Goal: Task Accomplishment & Management: Manage account settings

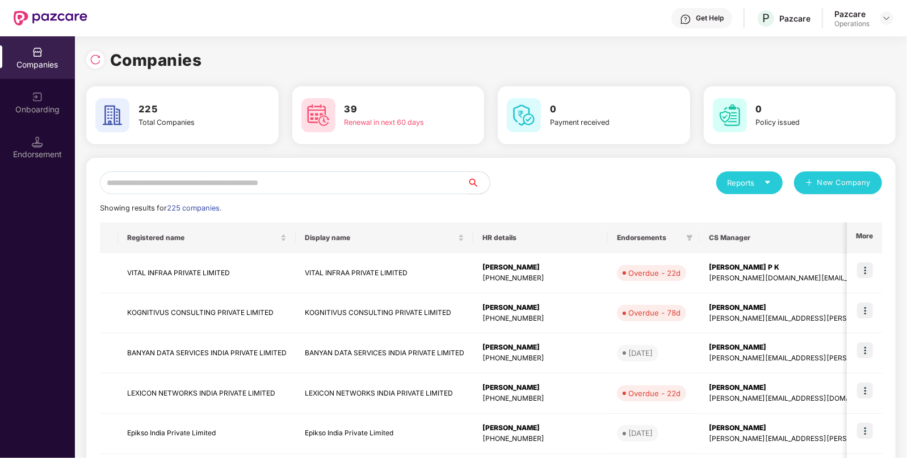
click at [144, 174] on input "text" at bounding box center [283, 182] width 367 height 23
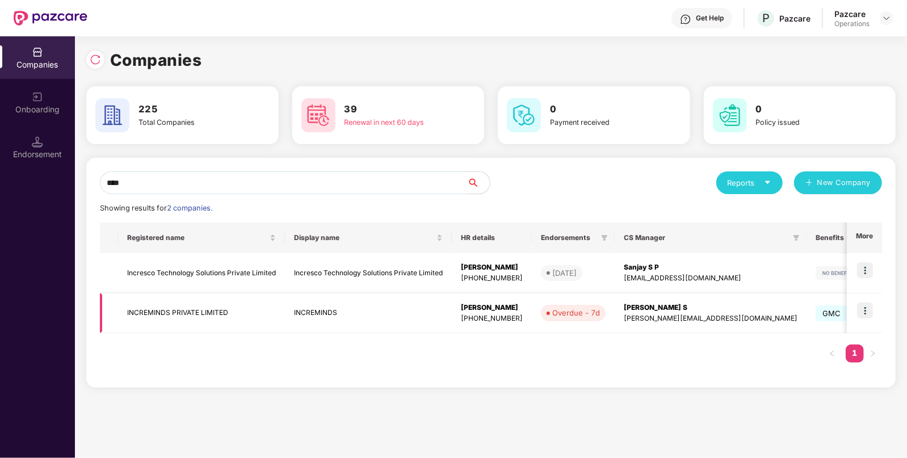
type input "****"
click at [142, 301] on td "INCREMINDS PRIVATE LIMITED" at bounding box center [201, 313] width 167 height 40
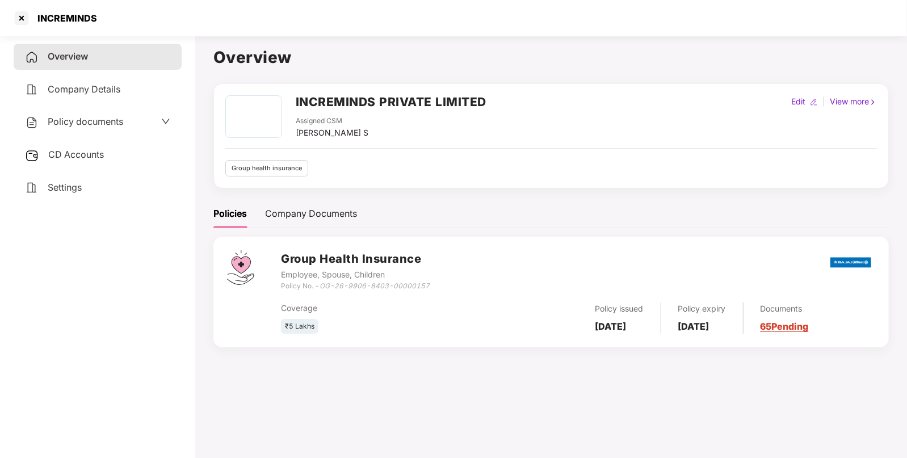
click at [84, 155] on span "CD Accounts" at bounding box center [76, 154] width 56 height 11
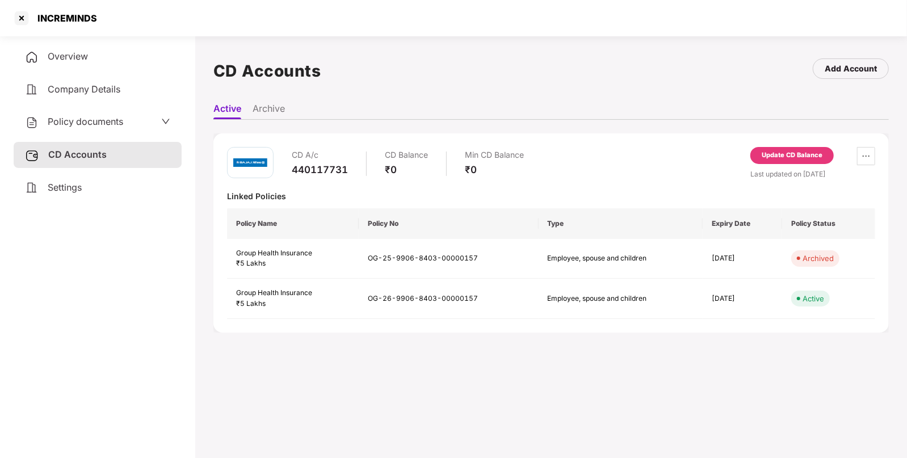
click at [101, 122] on span "Policy documents" at bounding box center [85, 121] width 75 height 11
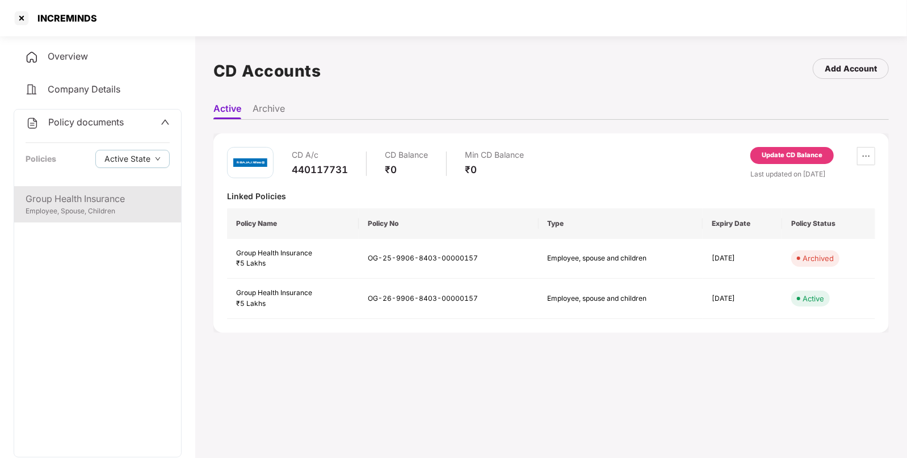
click at [64, 200] on div "Group Health Insurance" at bounding box center [98, 199] width 144 height 14
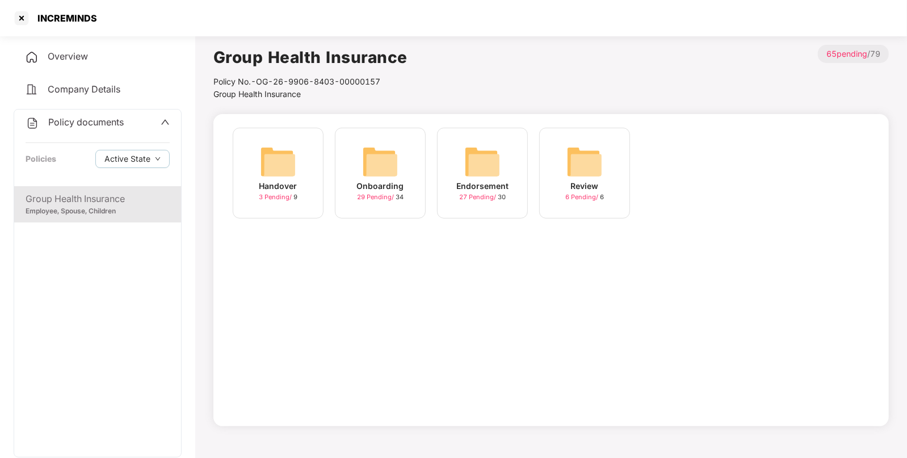
click at [471, 162] on img at bounding box center [482, 162] width 36 height 36
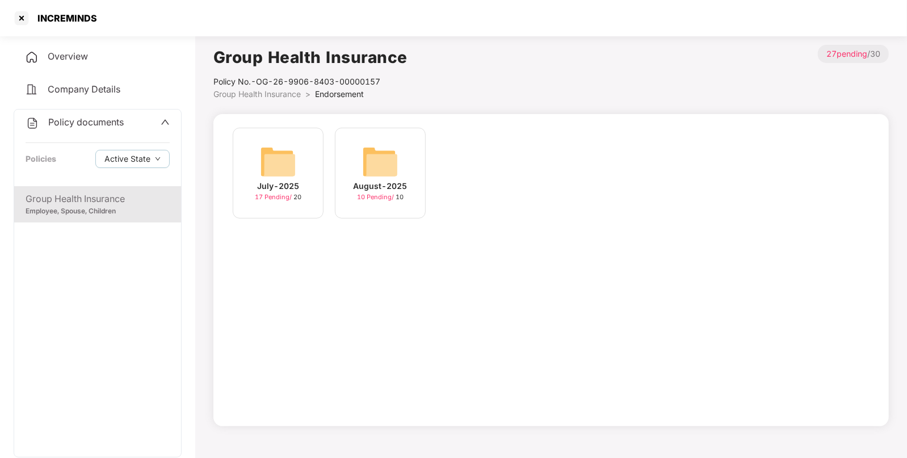
click at [254, 163] on div "July-2025 17 Pending / 20" at bounding box center [278, 173] width 91 height 91
click at [394, 149] on img at bounding box center [380, 162] width 36 height 36
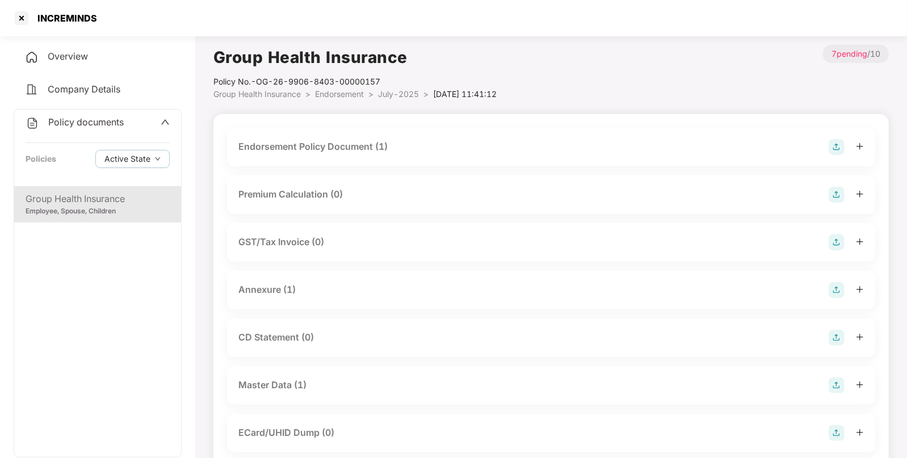
click at [390, 153] on div "Endorsement Policy Document (1)" at bounding box center [551, 147] width 648 height 39
click at [390, 153] on div "Endorsement Policy Document (1)" at bounding box center [550, 147] width 625 height 16
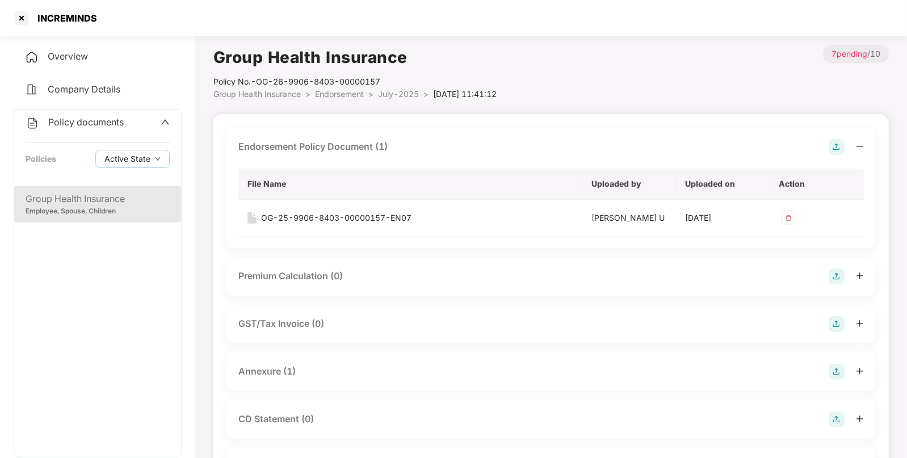
click at [48, 60] on span "Overview" at bounding box center [68, 55] width 40 height 11
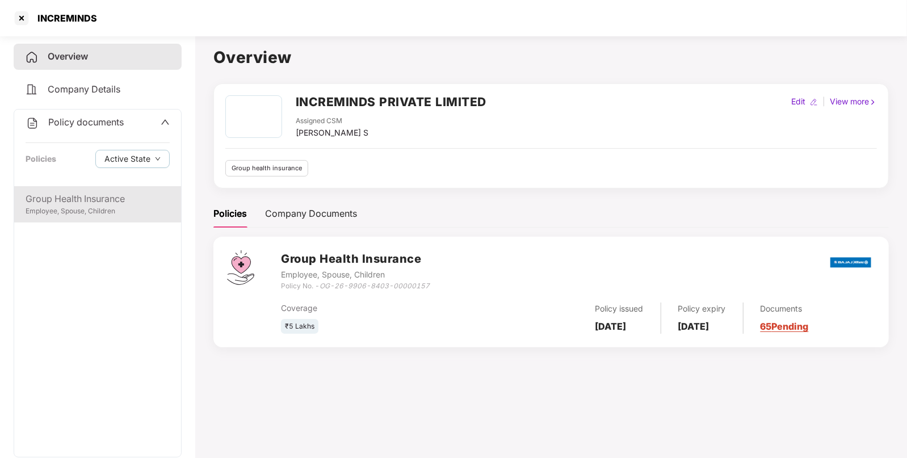
click at [67, 207] on div "Employee, Spouse, Children" at bounding box center [98, 211] width 144 height 11
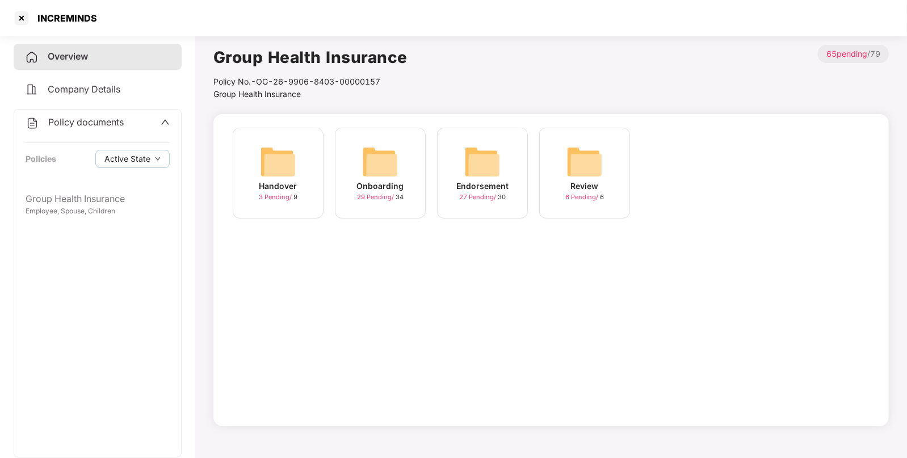
click at [482, 150] on img at bounding box center [482, 162] width 36 height 36
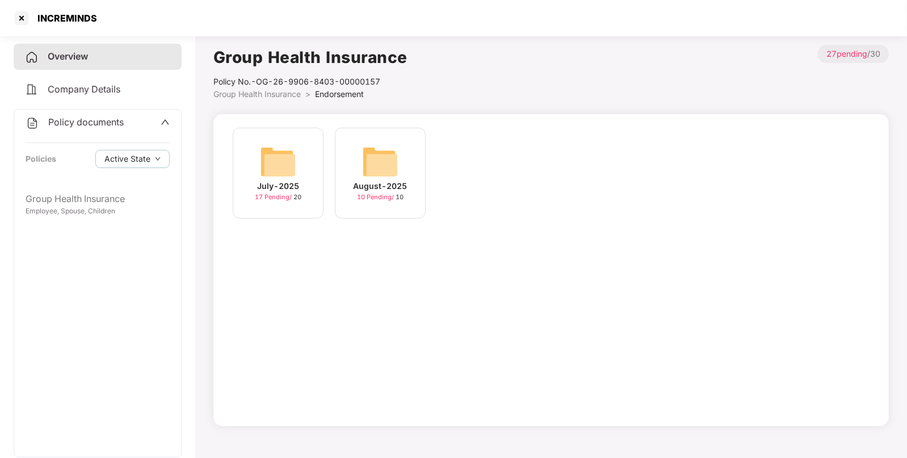
click at [276, 172] on img at bounding box center [278, 162] width 36 height 36
click at [288, 159] on img at bounding box center [278, 162] width 36 height 36
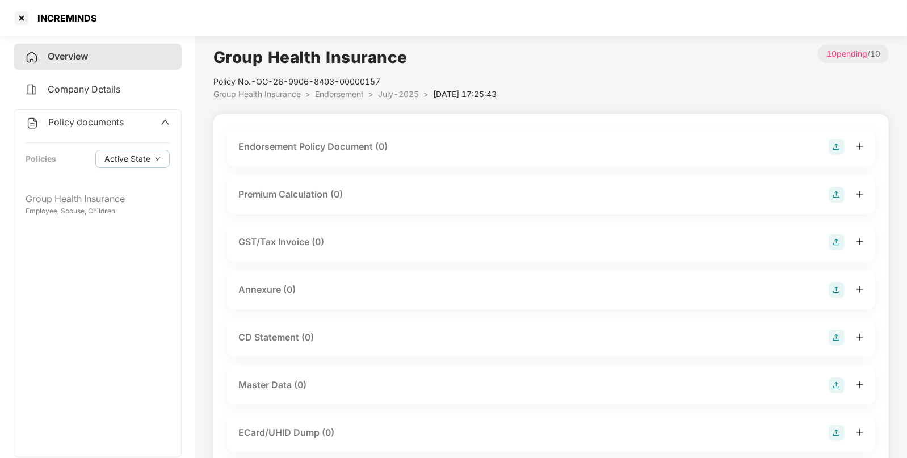
click at [834, 144] on img at bounding box center [836, 147] width 16 height 16
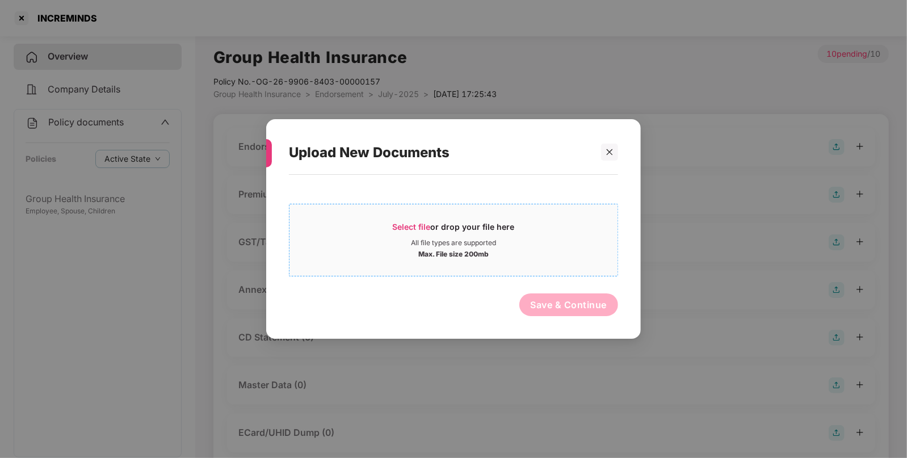
click at [409, 221] on div "Select file or drop your file here" at bounding box center [454, 229] width 122 height 17
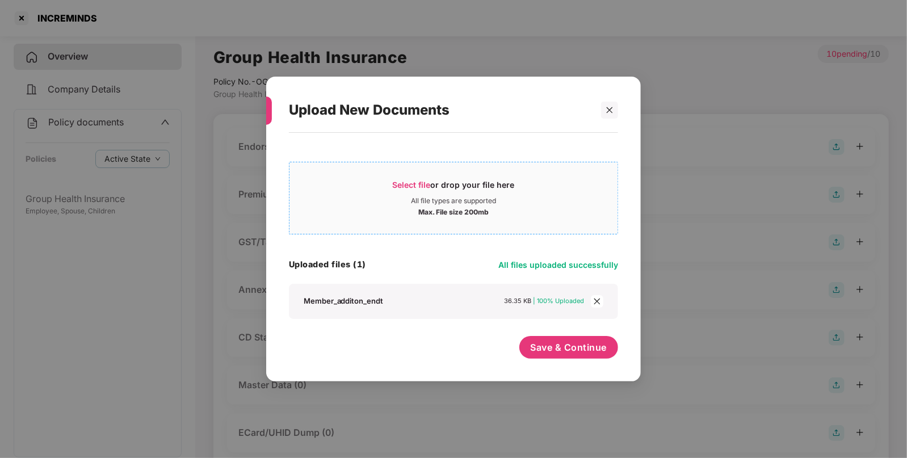
click at [414, 176] on span "Select file or drop your file here All file types are supported Max. File size …" at bounding box center [453, 198] width 328 height 54
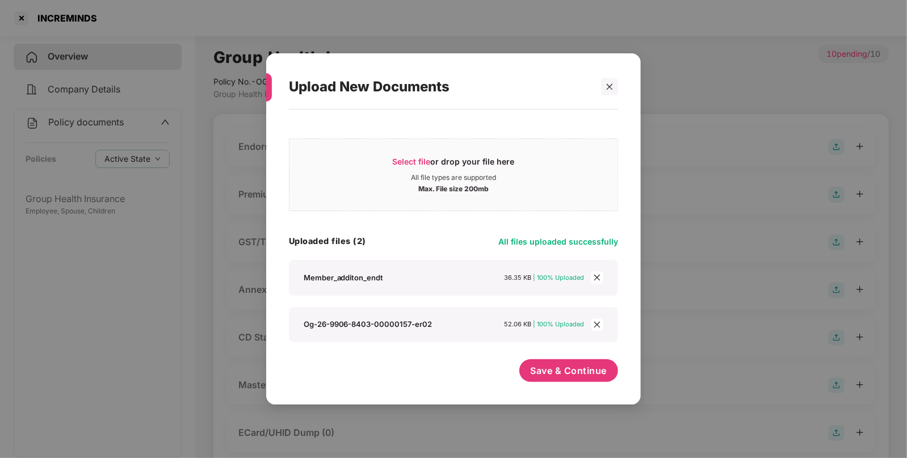
click at [599, 277] on icon "close" at bounding box center [597, 277] width 8 height 8
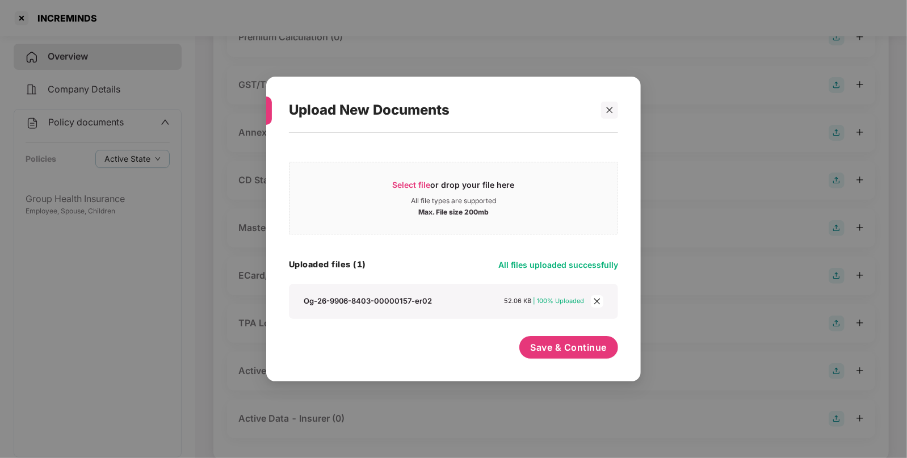
scroll to position [158, 0]
click at [559, 343] on span "Save & Continue" at bounding box center [568, 347] width 77 height 12
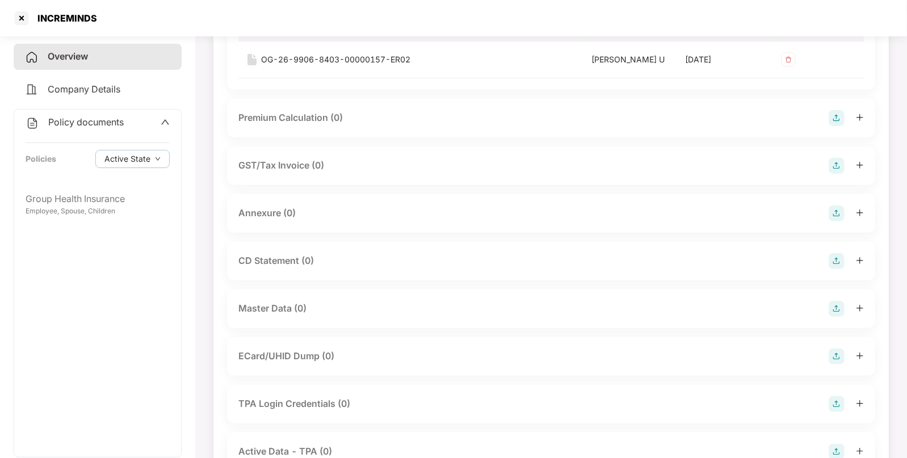
scroll to position [255, 0]
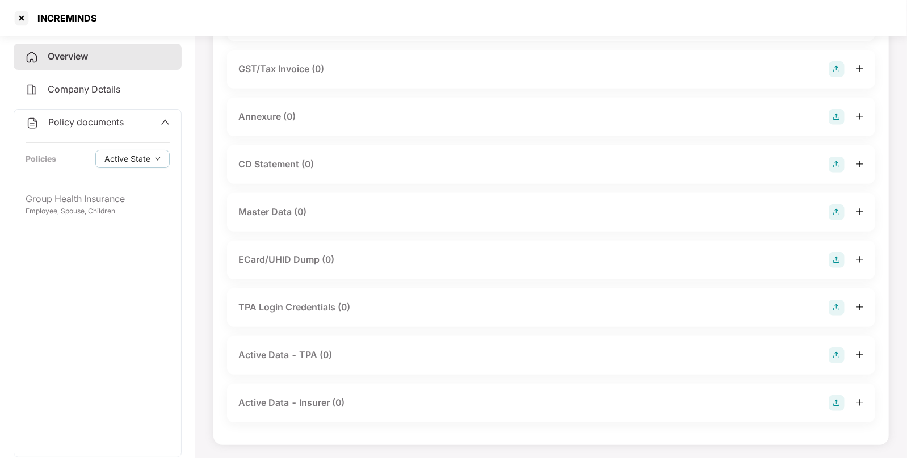
click at [832, 123] on img at bounding box center [836, 117] width 16 height 16
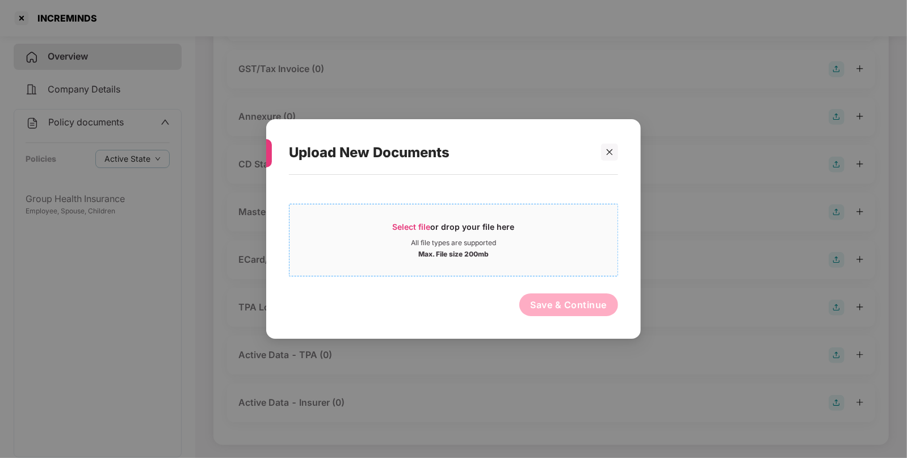
click at [403, 224] on span "Select file" at bounding box center [412, 227] width 38 height 10
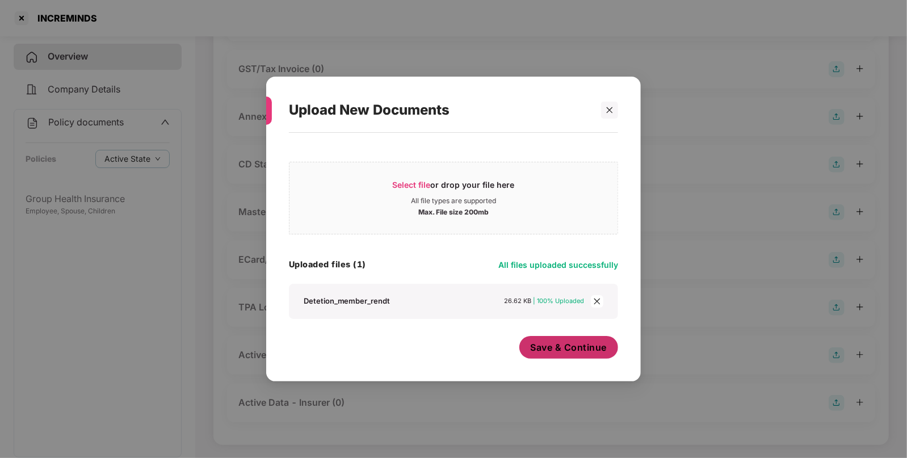
click at [547, 342] on span "Save & Continue" at bounding box center [568, 347] width 77 height 12
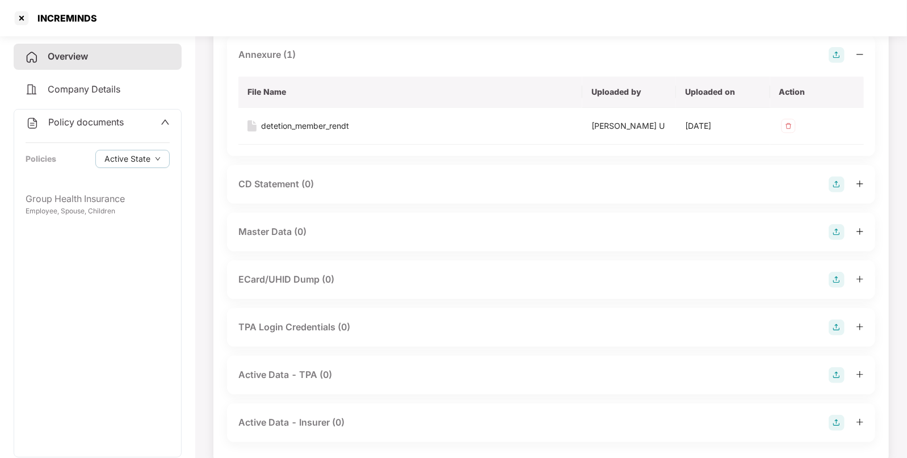
scroll to position [317, 0]
click at [828, 228] on img at bounding box center [836, 232] width 16 height 16
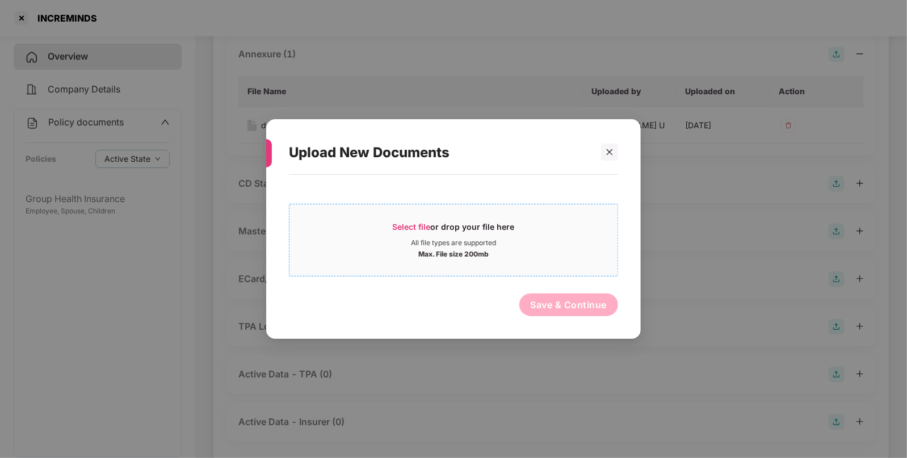
click at [404, 226] on span "Select file" at bounding box center [412, 227] width 38 height 10
click at [612, 145] on div at bounding box center [609, 152] width 17 height 17
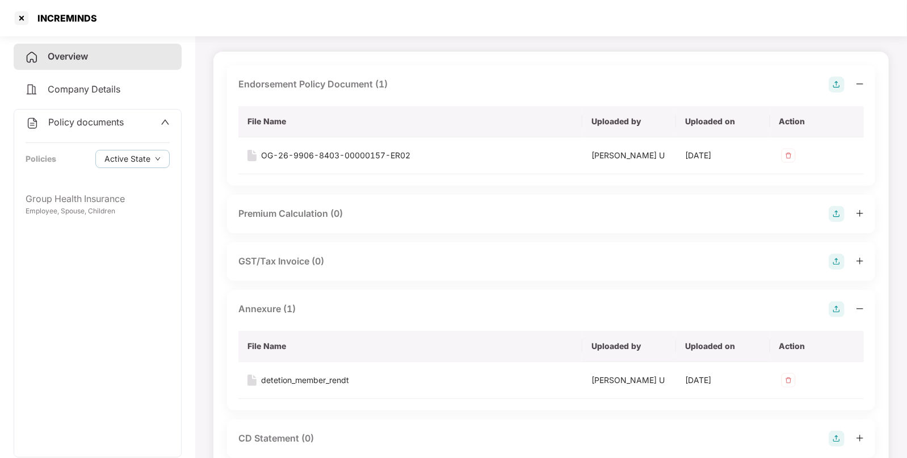
scroll to position [0, 0]
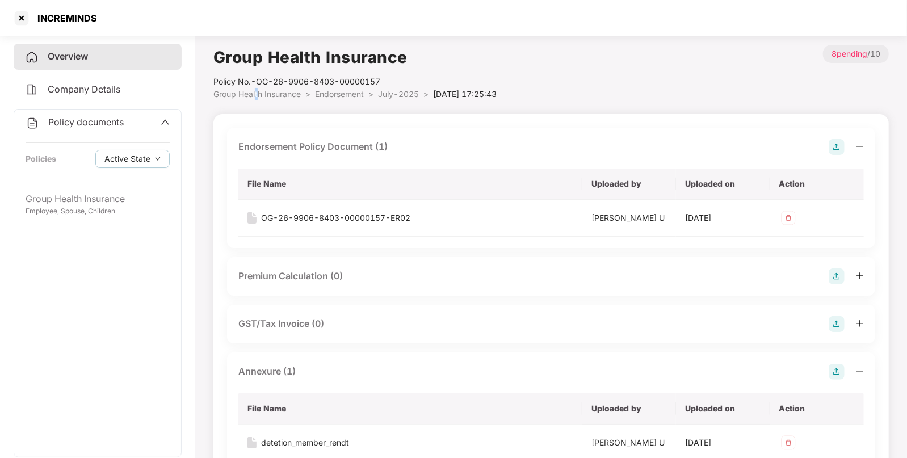
drag, startPoint x: 258, startPoint y: 87, endPoint x: 255, endPoint y: 98, distance: 10.8
click at [255, 98] on li "Group Health Insurance >" at bounding box center [264, 94] width 102 height 12
click at [255, 98] on span "Group Health Insurance" at bounding box center [256, 94] width 87 height 10
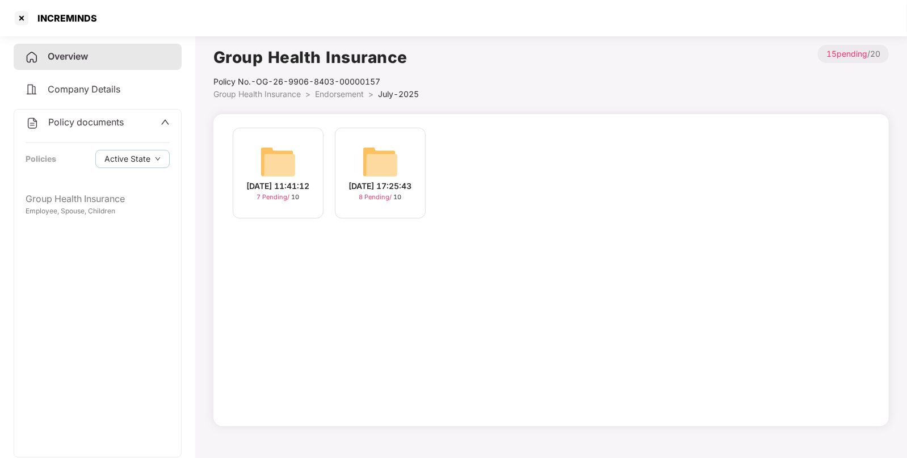
click at [286, 92] on span "Group Health Insurance" at bounding box center [256, 94] width 87 height 10
click at [380, 155] on img at bounding box center [380, 162] width 36 height 36
click at [267, 154] on img at bounding box center [278, 162] width 36 height 36
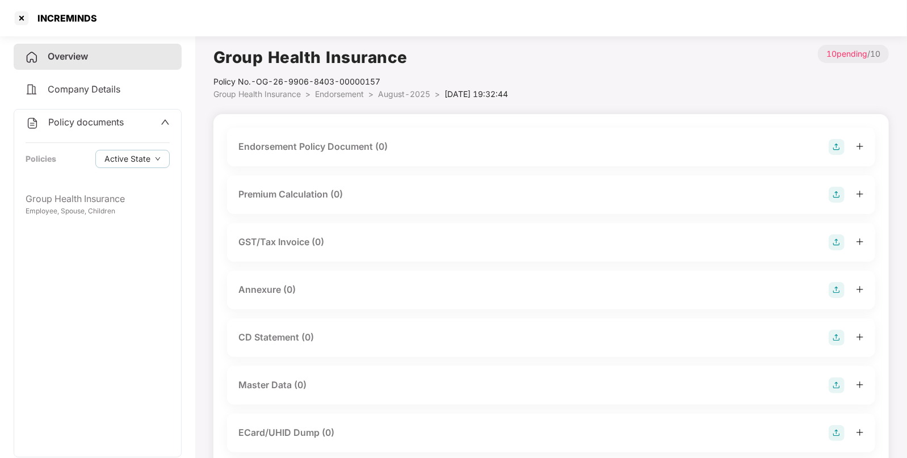
click at [837, 142] on img at bounding box center [836, 147] width 16 height 16
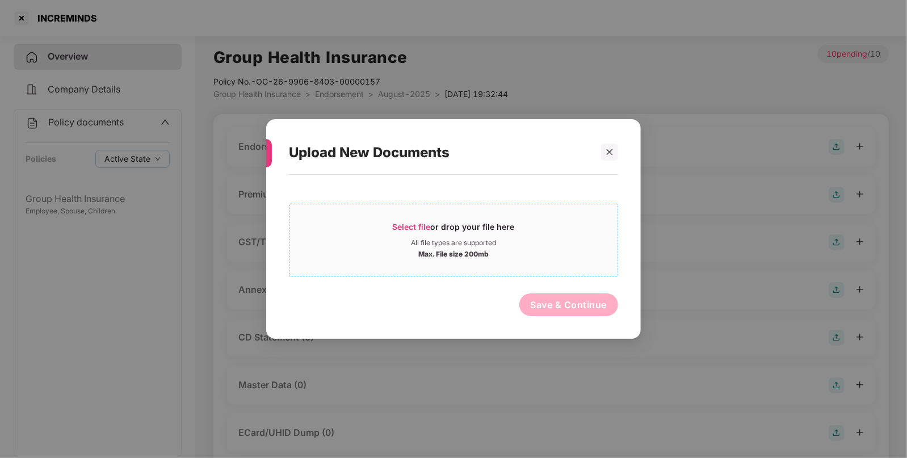
click at [410, 223] on span "Select file" at bounding box center [412, 227] width 38 height 10
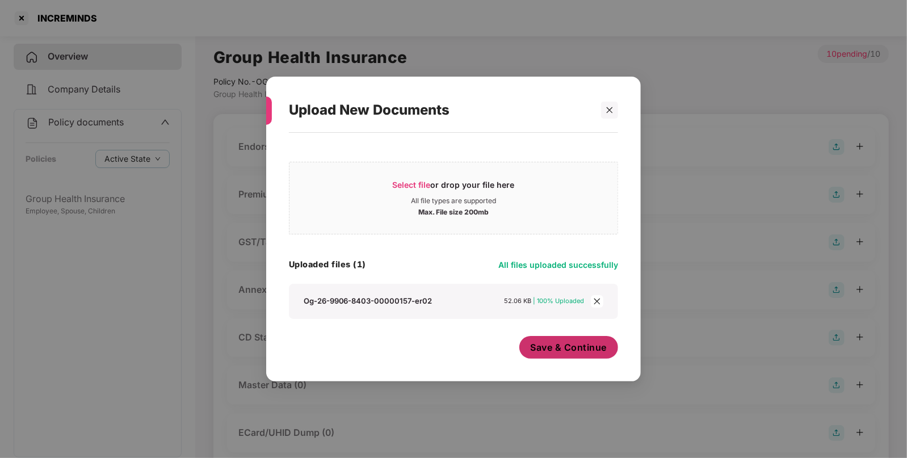
click at [550, 343] on span "Save & Continue" at bounding box center [568, 347] width 77 height 12
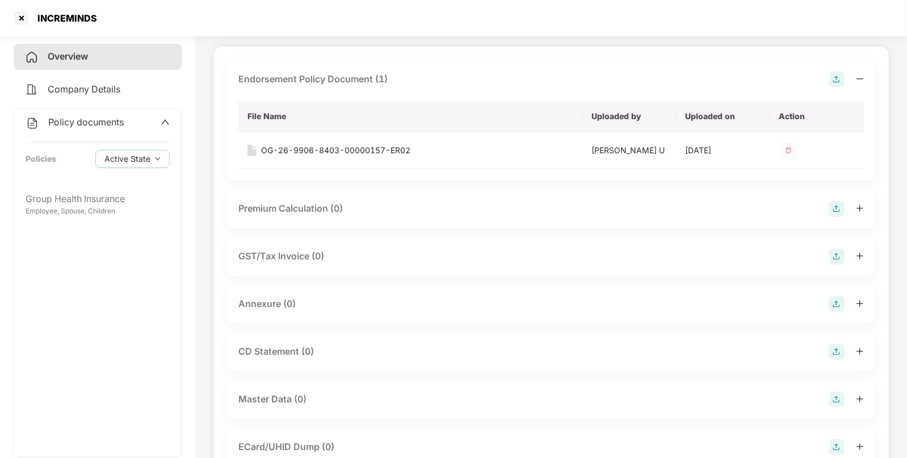
scroll to position [68, 0]
click at [838, 303] on img at bounding box center [836, 304] width 16 height 16
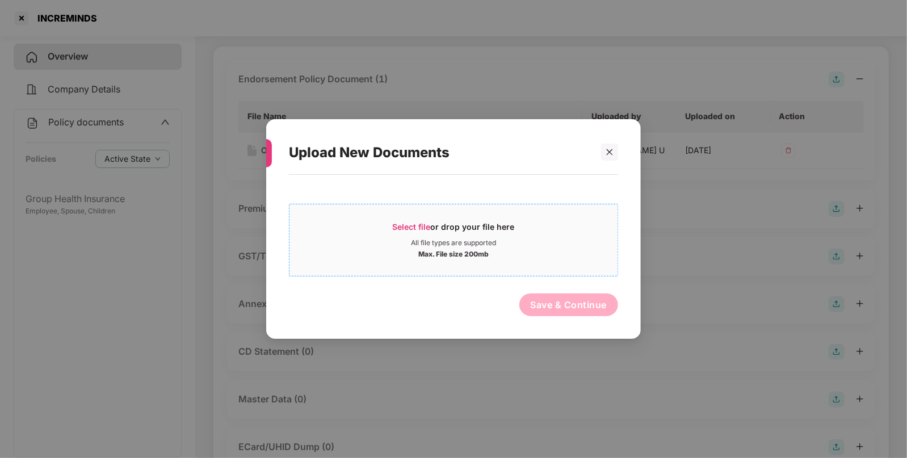
click at [417, 225] on span "Select file" at bounding box center [412, 227] width 38 height 10
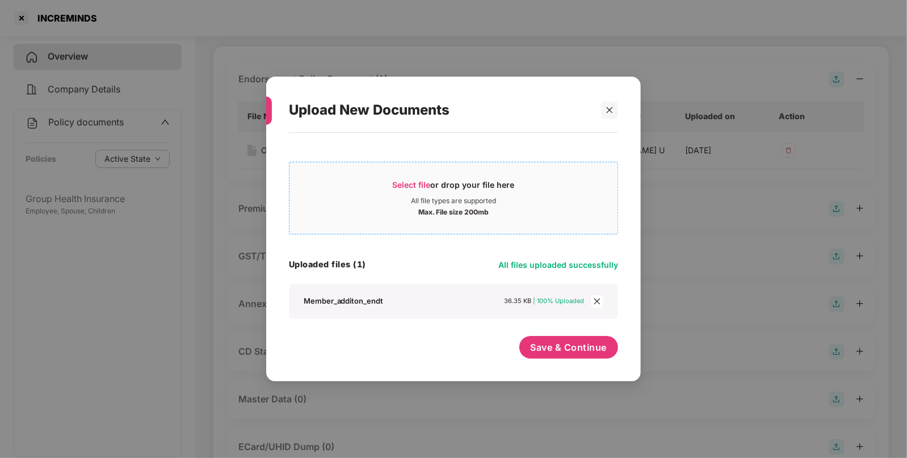
click at [402, 179] on div "Select file or drop your file here" at bounding box center [454, 187] width 122 height 17
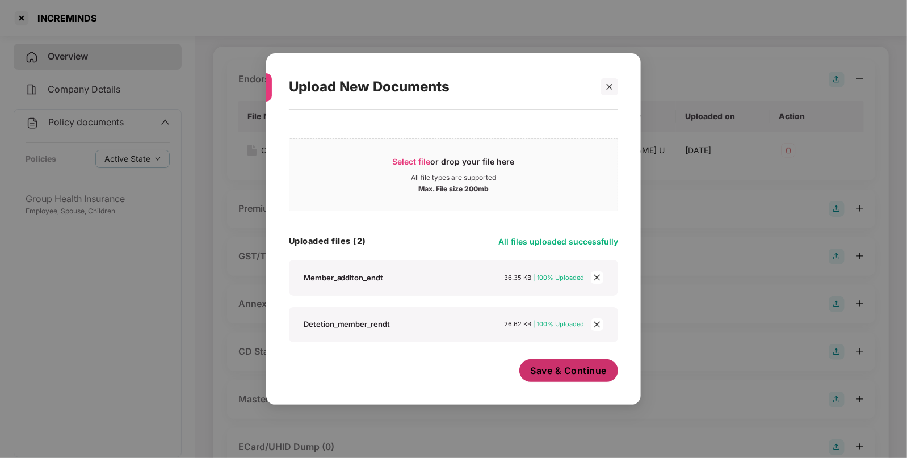
click at [558, 369] on span "Save & Continue" at bounding box center [568, 370] width 77 height 12
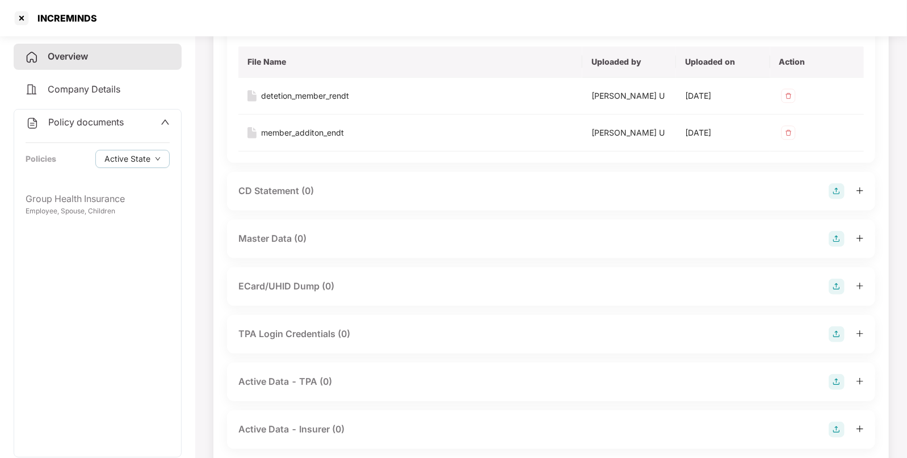
scroll to position [361, 0]
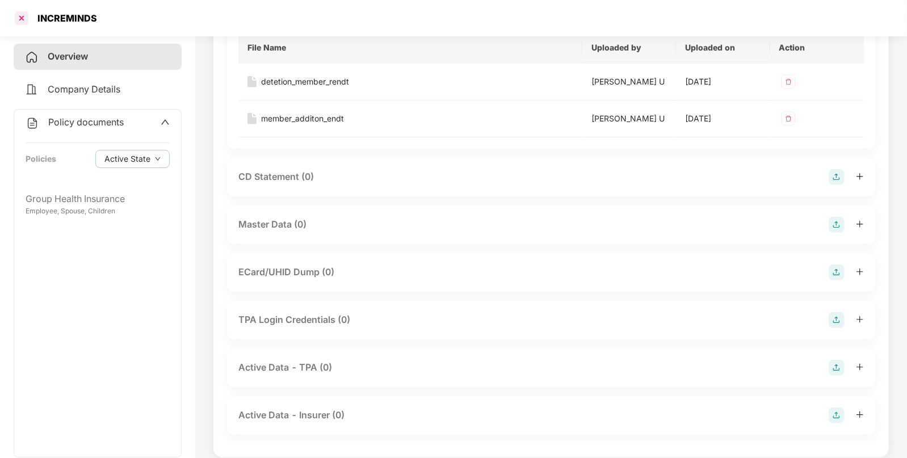
click at [20, 17] on div at bounding box center [21, 18] width 18 height 18
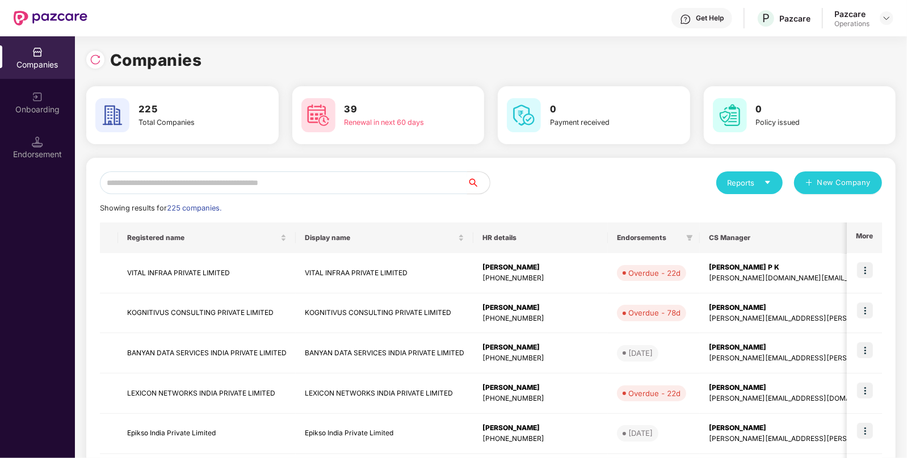
click at [273, 174] on input "text" at bounding box center [283, 182] width 367 height 23
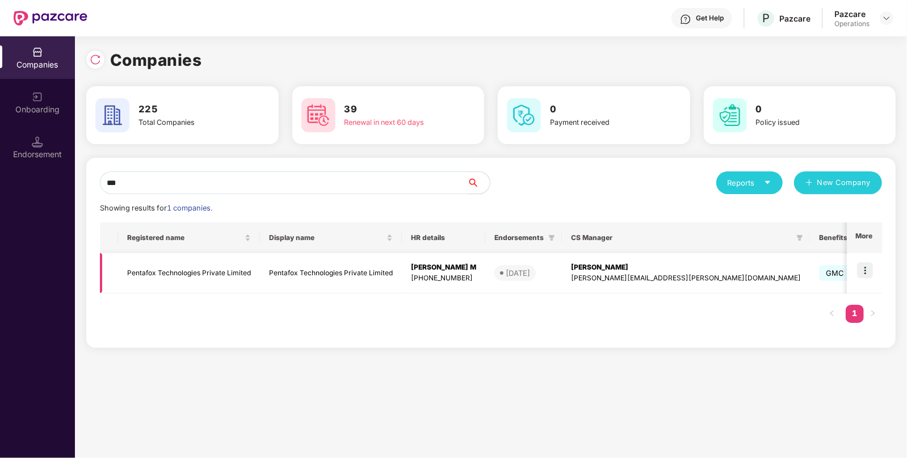
type input "***"
click at [172, 275] on td "Pentafox Technologies Private Limited" at bounding box center [189, 273] width 142 height 40
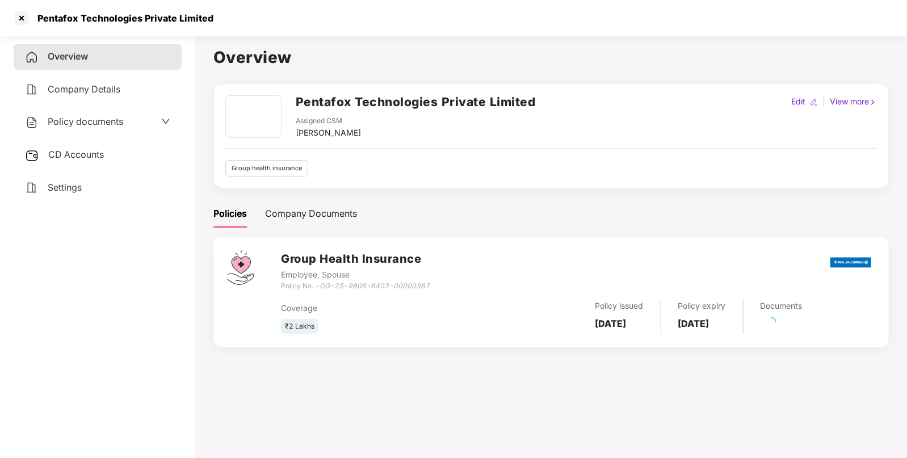
click at [101, 146] on div "CD Accounts" at bounding box center [98, 155] width 168 height 26
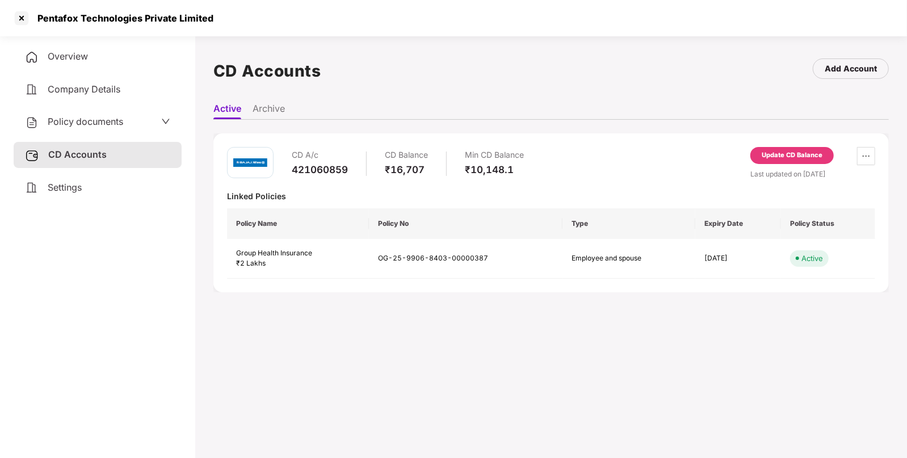
click at [794, 157] on div "Update CD Balance" at bounding box center [791, 155] width 61 height 10
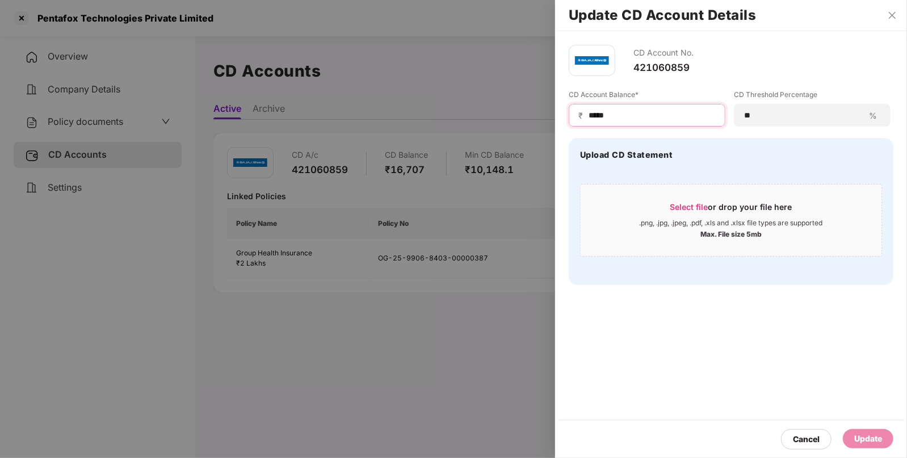
click at [605, 111] on input "*****" at bounding box center [651, 116] width 128 height 12
type input "****"
click at [856, 429] on div "Update" at bounding box center [868, 438] width 50 height 19
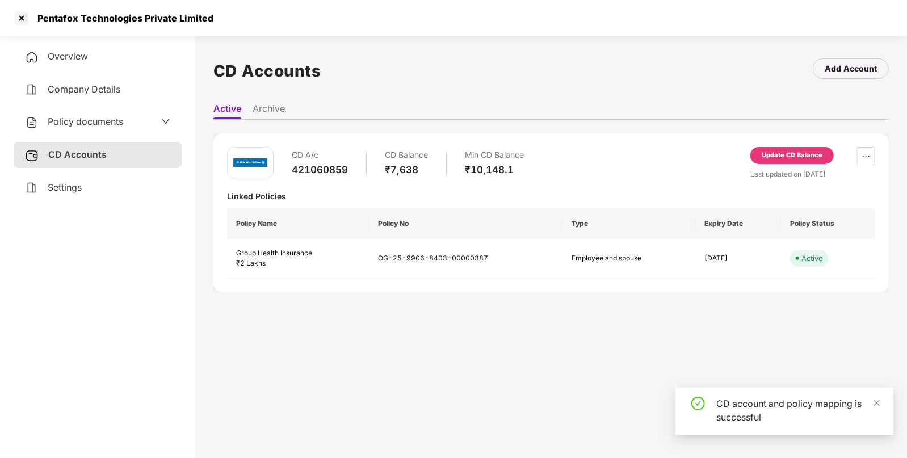
click at [64, 119] on span "Policy documents" at bounding box center [85, 121] width 75 height 11
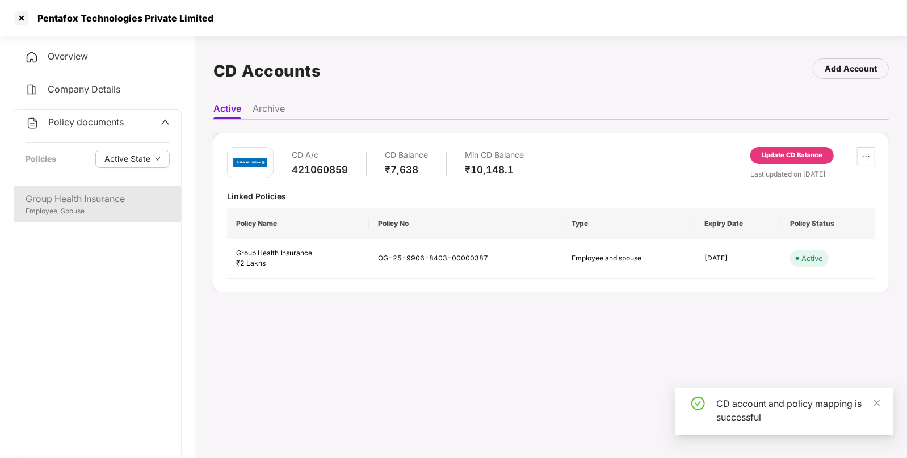
click at [78, 210] on div "Employee, Spouse" at bounding box center [98, 211] width 144 height 11
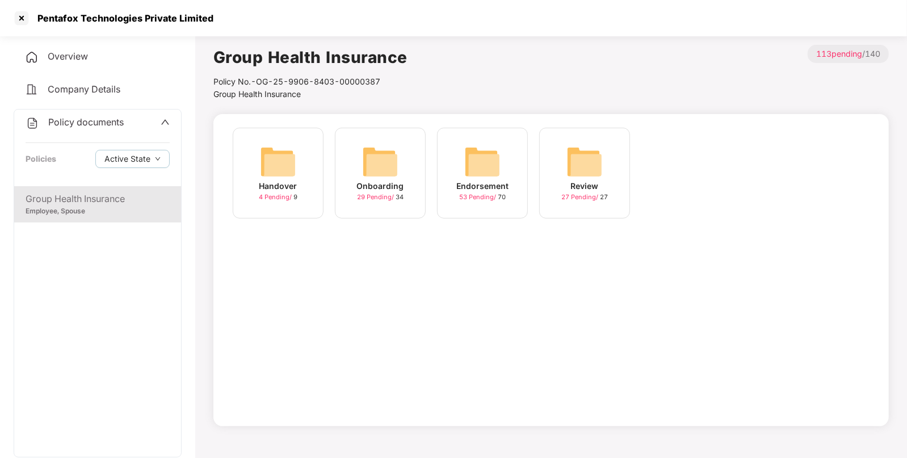
click at [487, 162] on img at bounding box center [482, 162] width 36 height 36
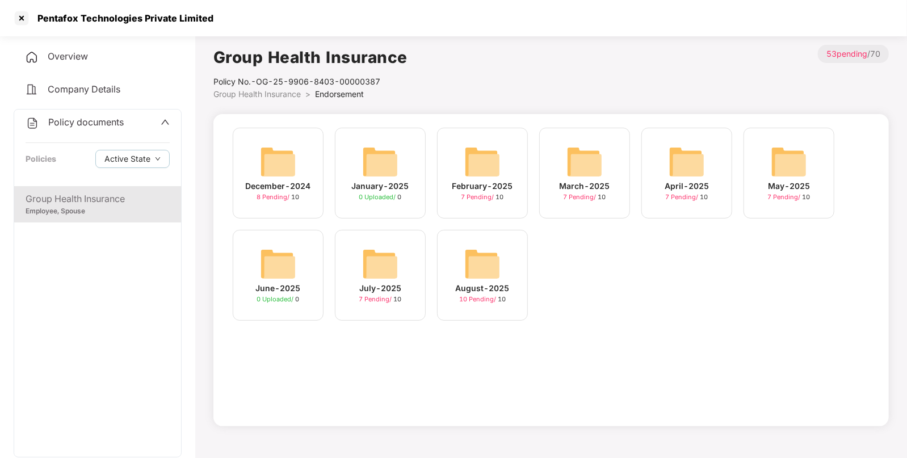
click at [470, 259] on img at bounding box center [482, 264] width 36 height 36
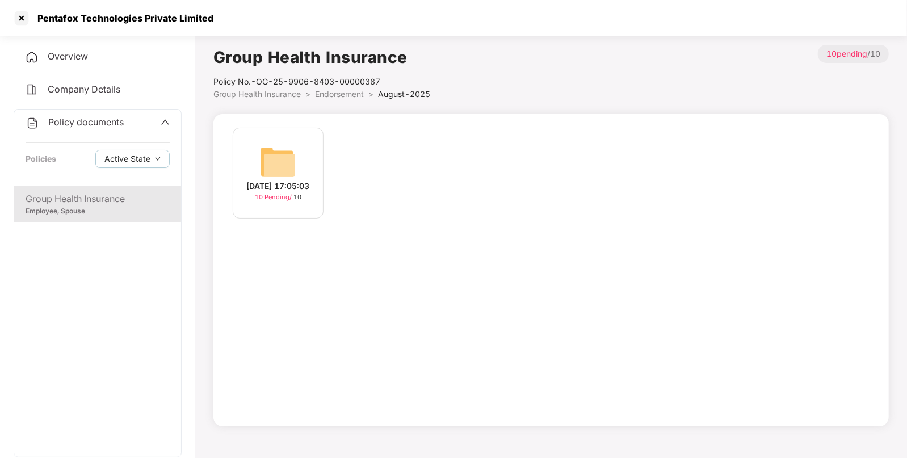
click at [269, 154] on img at bounding box center [278, 162] width 36 height 36
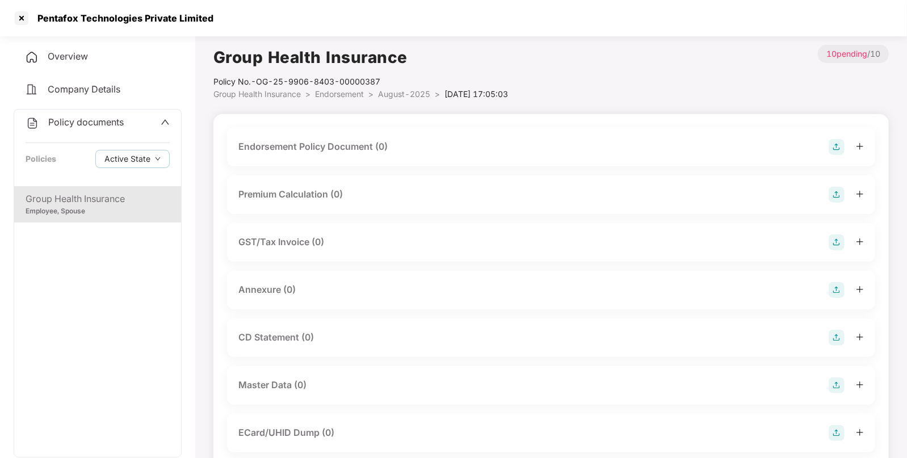
click at [835, 142] on img at bounding box center [836, 147] width 16 height 16
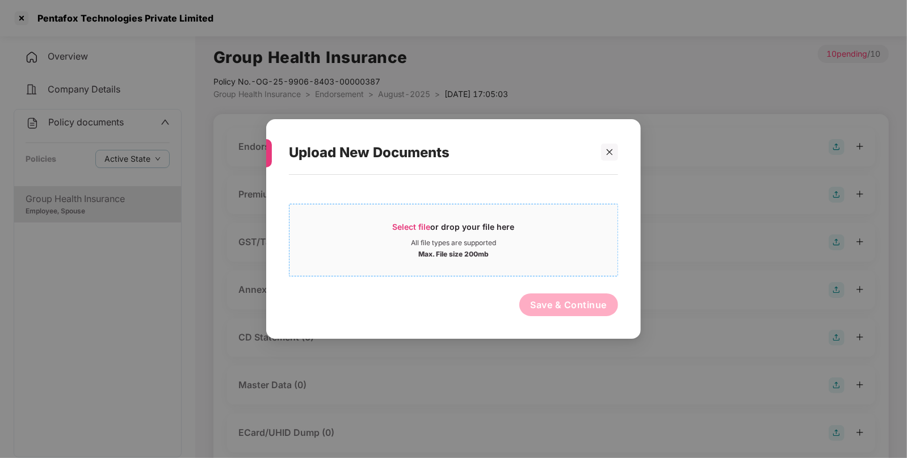
click at [403, 221] on div "Select file or drop your file here" at bounding box center [454, 229] width 122 height 17
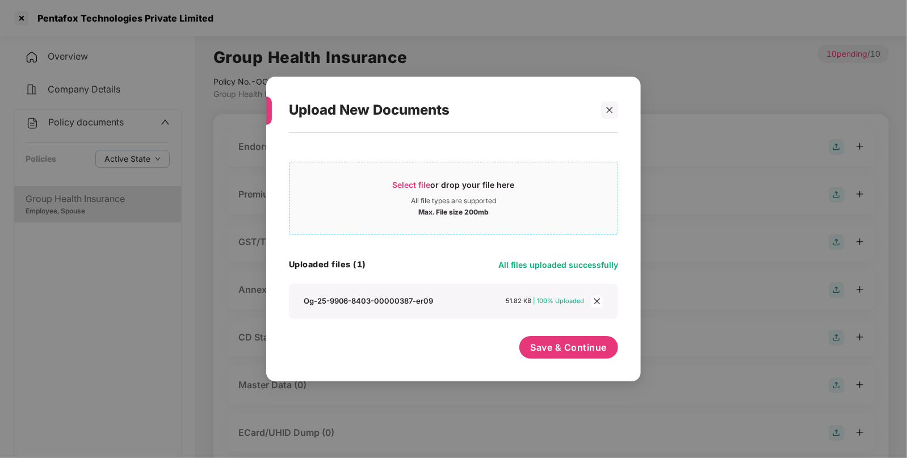
click at [409, 187] on span "Select file" at bounding box center [412, 185] width 38 height 10
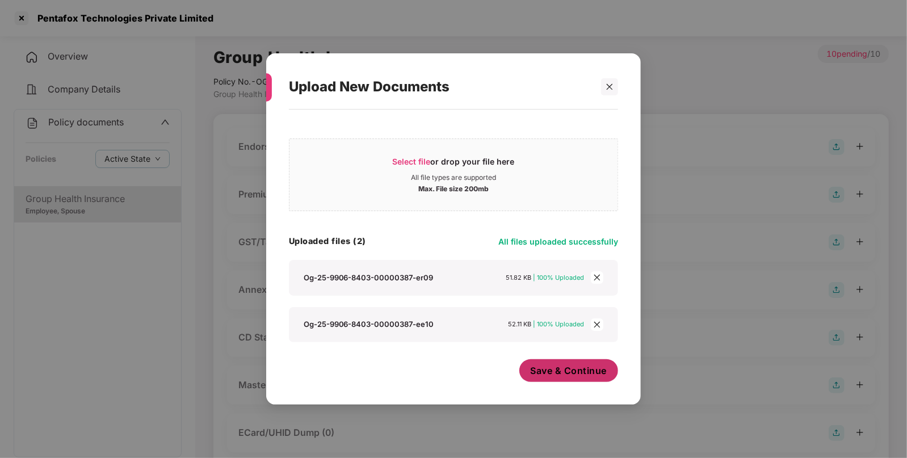
click at [550, 373] on span "Save & Continue" at bounding box center [568, 370] width 77 height 12
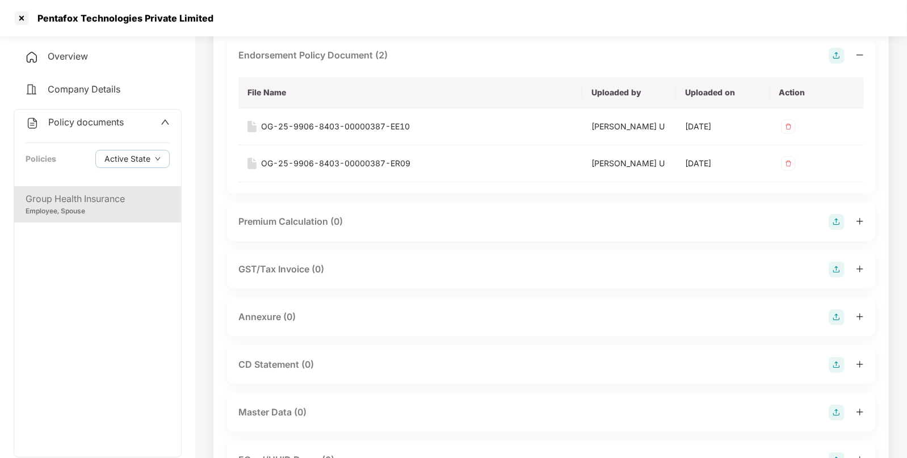
scroll to position [104, 0]
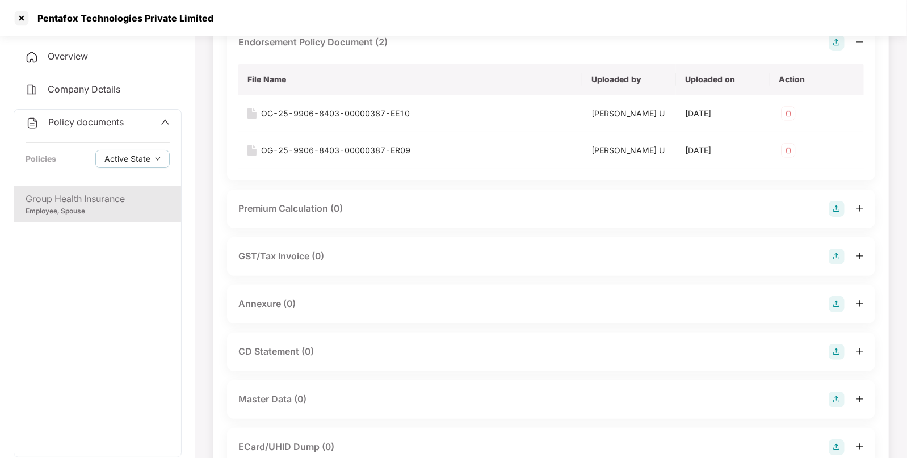
click at [837, 301] on img at bounding box center [836, 304] width 16 height 16
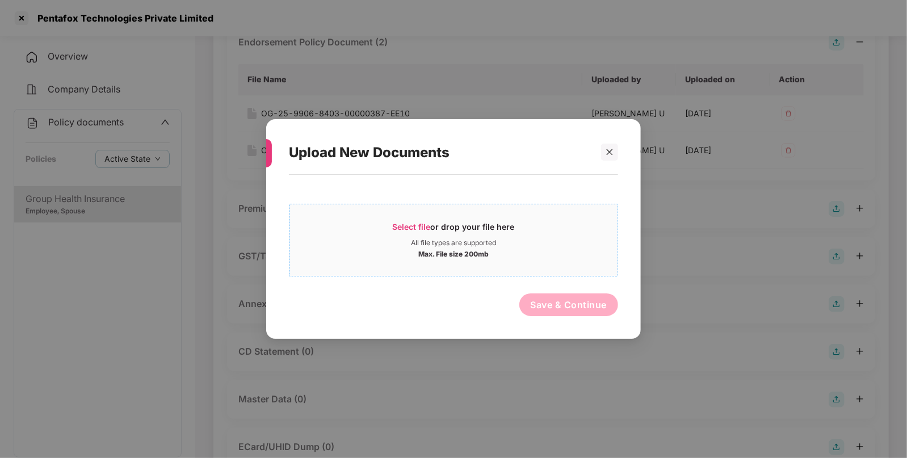
click at [411, 220] on span "Select file or drop your file here All file types are supported Max. File size …" at bounding box center [453, 240] width 328 height 54
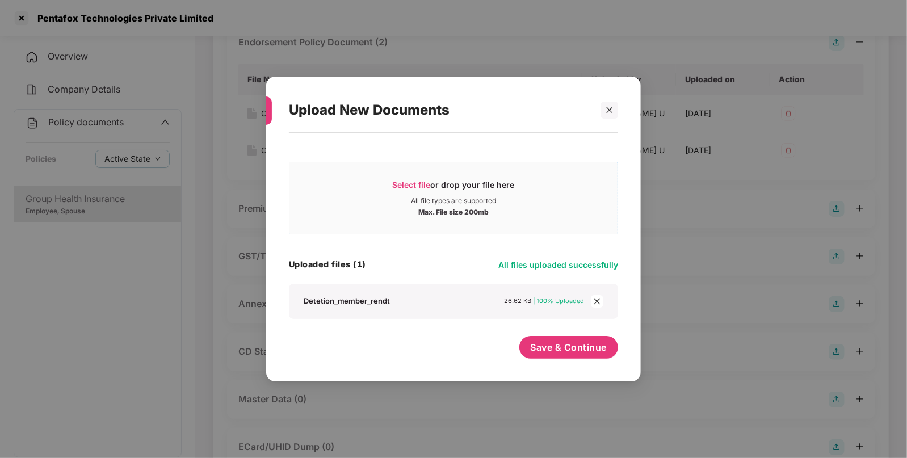
click at [422, 176] on span "Select file or drop your file here All file types are supported Max. File size …" at bounding box center [453, 198] width 328 height 54
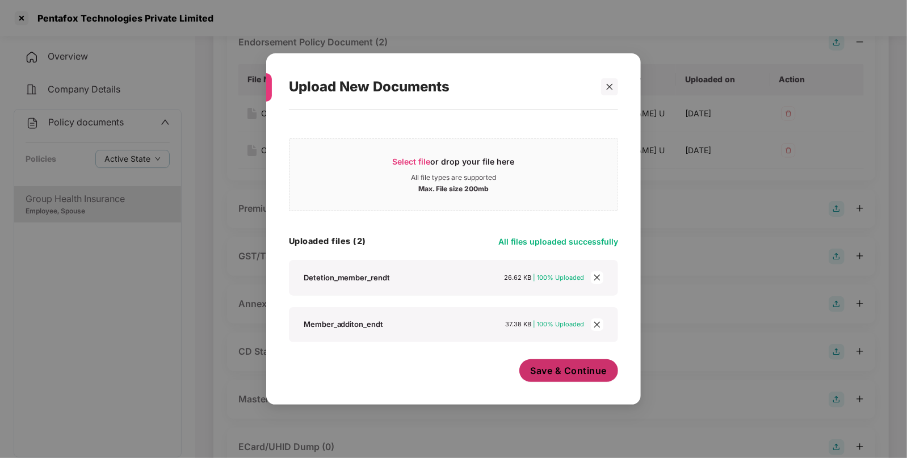
click at [575, 370] on span "Save & Continue" at bounding box center [568, 370] width 77 height 12
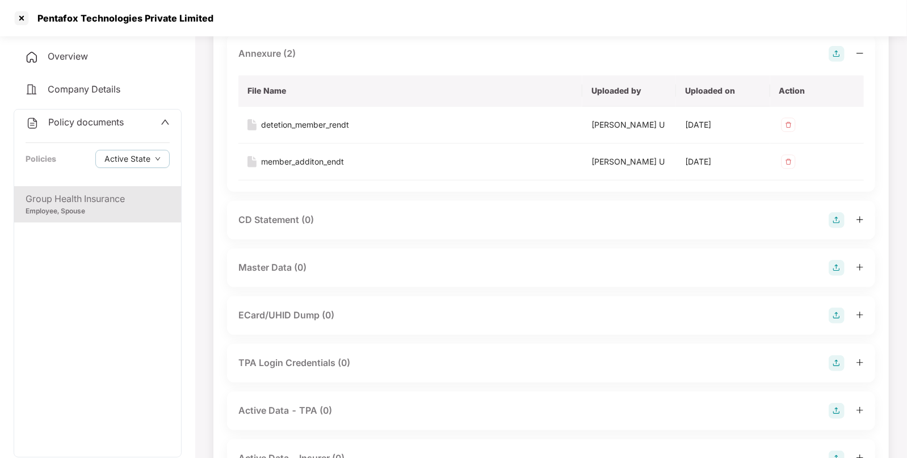
scroll to position [410, 0]
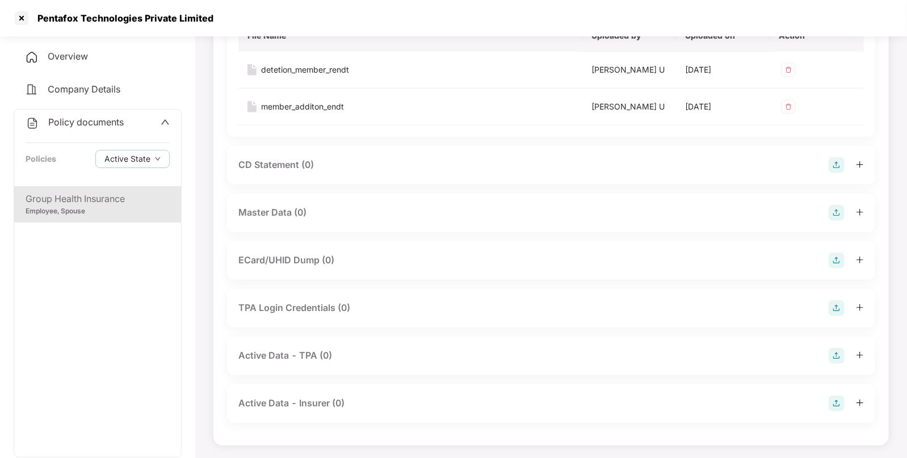
click at [831, 208] on img at bounding box center [836, 213] width 16 height 16
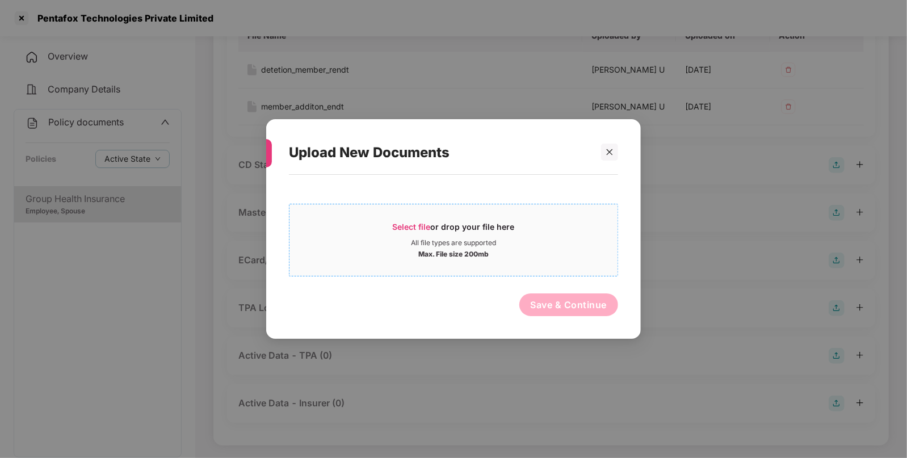
click at [402, 222] on span "Select file" at bounding box center [412, 227] width 38 height 10
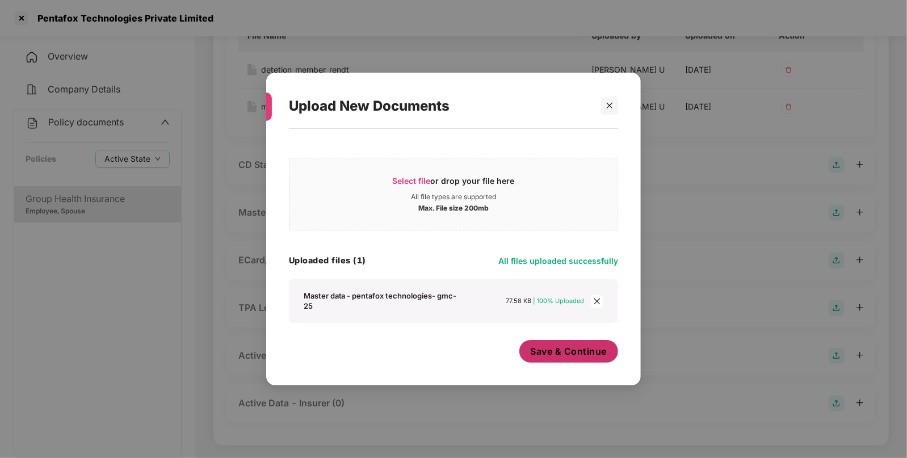
click at [586, 348] on span "Save & Continue" at bounding box center [568, 351] width 77 height 12
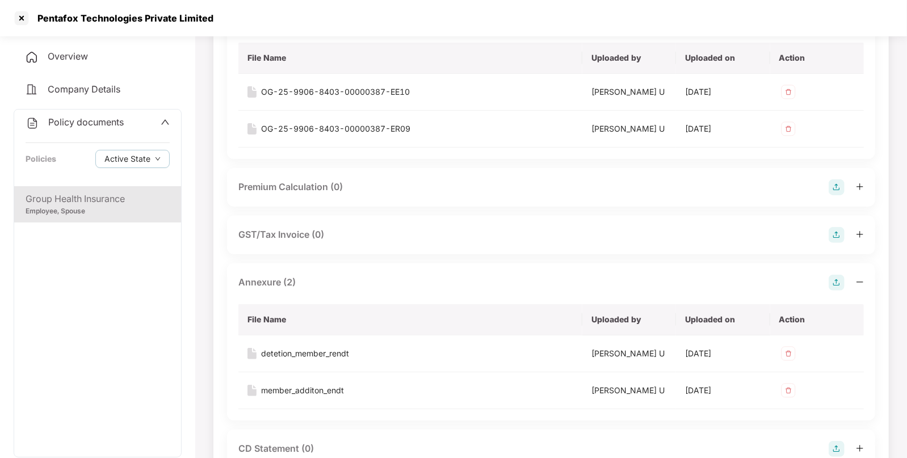
scroll to position [0, 0]
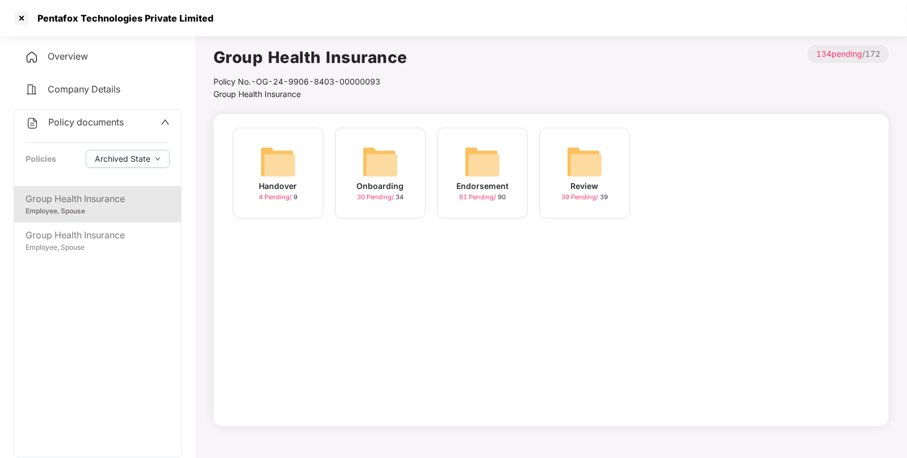
click at [120, 210] on div "Employee, Spouse" at bounding box center [98, 211] width 144 height 11
click at [491, 198] on span "61 Pending /" at bounding box center [478, 197] width 39 height 8
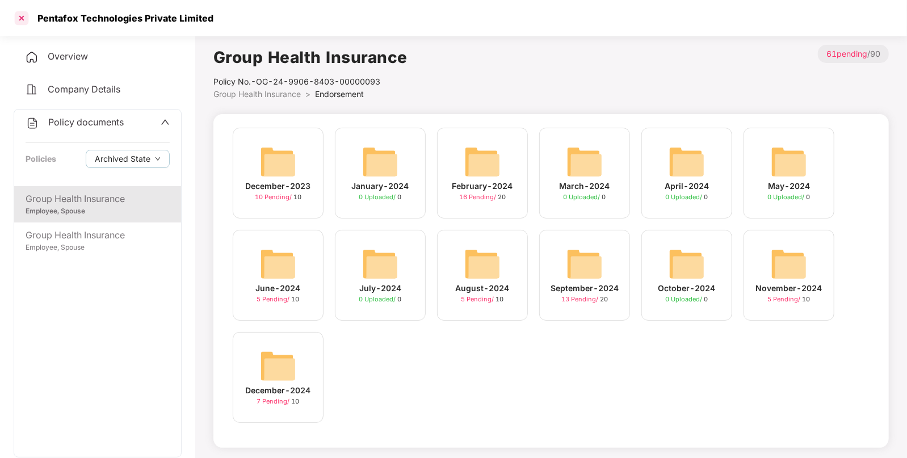
click at [21, 19] on div at bounding box center [21, 18] width 18 height 18
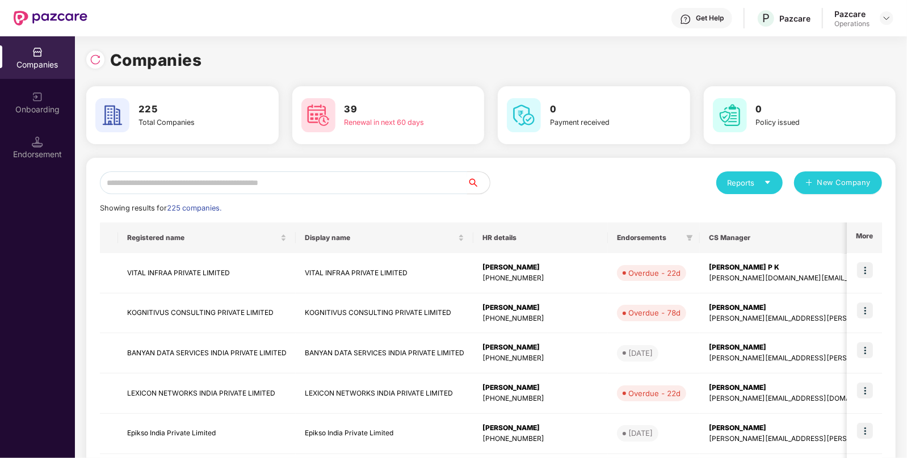
click at [297, 185] on input "text" at bounding box center [283, 182] width 367 height 23
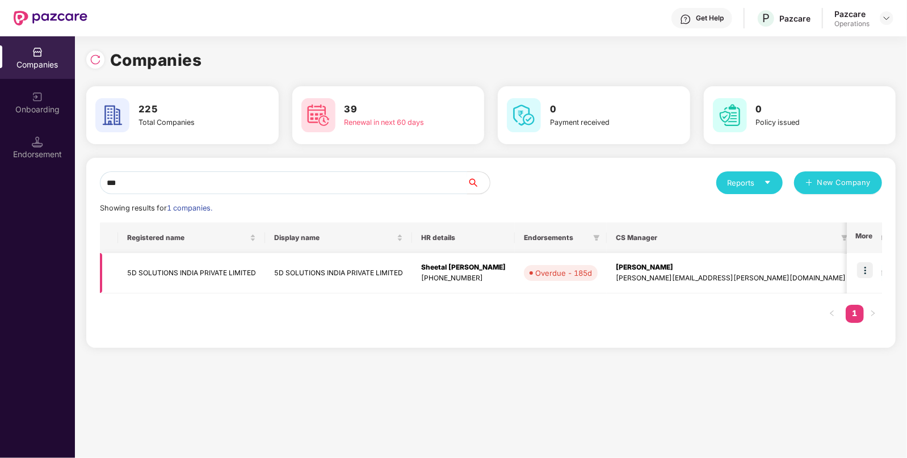
type input "**"
click at [186, 281] on td "5D SOLUTIONS INDIA PRIVATE LIMITED" at bounding box center [191, 273] width 147 height 40
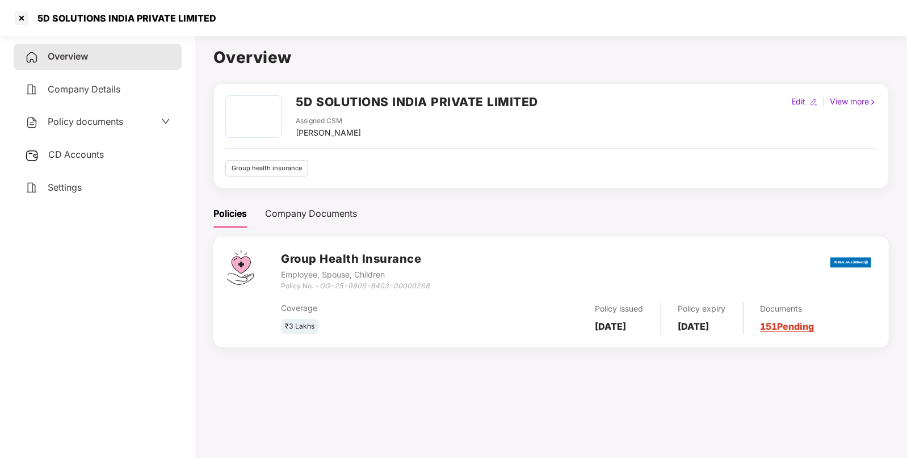
click at [79, 161] on div "CD Accounts" at bounding box center [98, 155] width 168 height 26
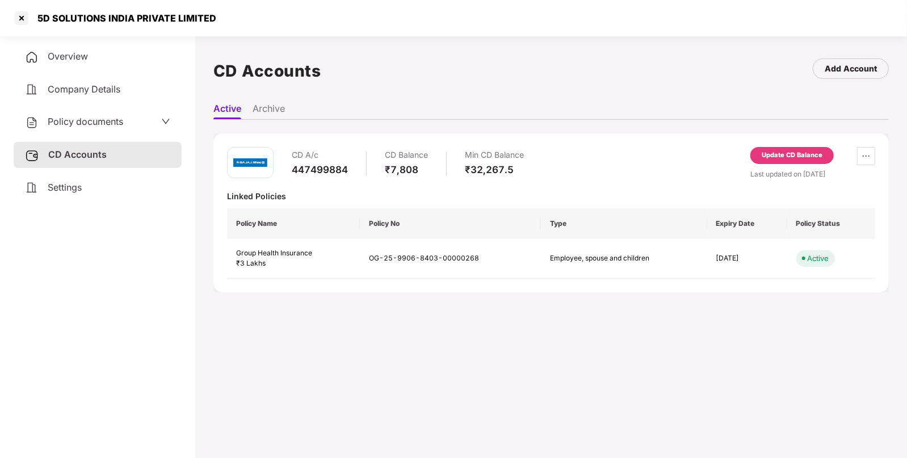
click at [789, 155] on div "Update CD Balance" at bounding box center [791, 155] width 61 height 10
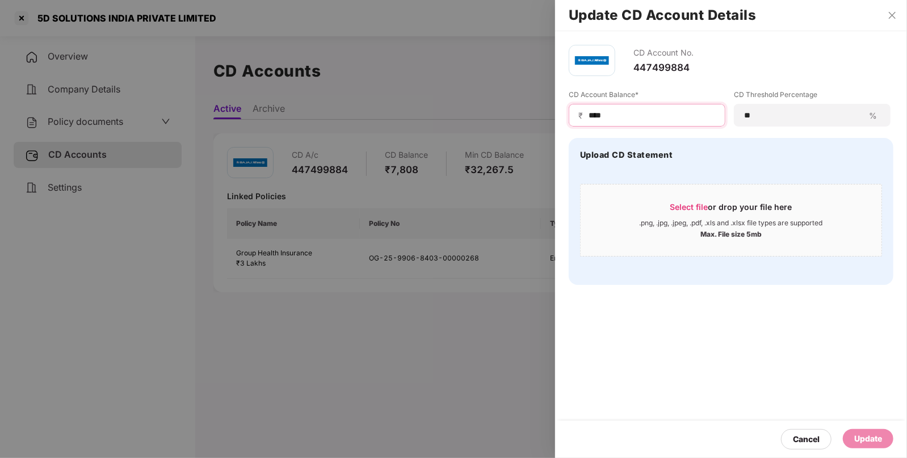
click at [612, 113] on input "****" at bounding box center [651, 116] width 128 height 12
type input "****"
click at [869, 443] on div "Update" at bounding box center [868, 438] width 28 height 12
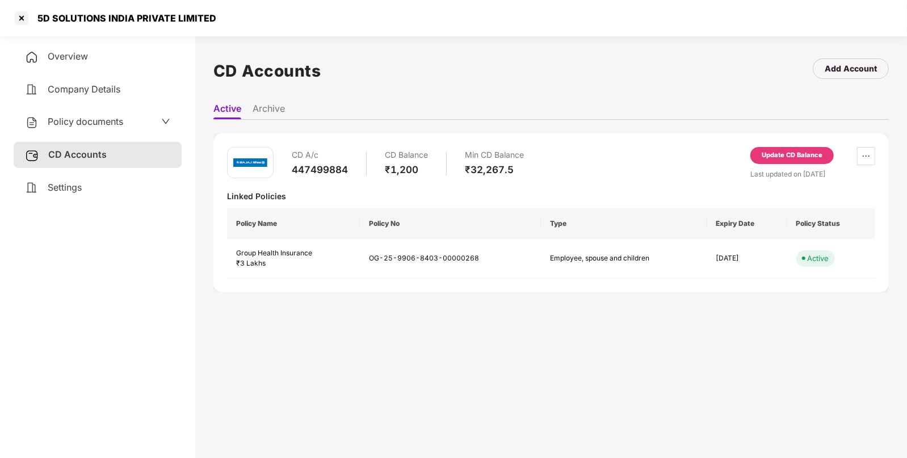
click at [74, 123] on span "Policy documents" at bounding box center [85, 121] width 75 height 11
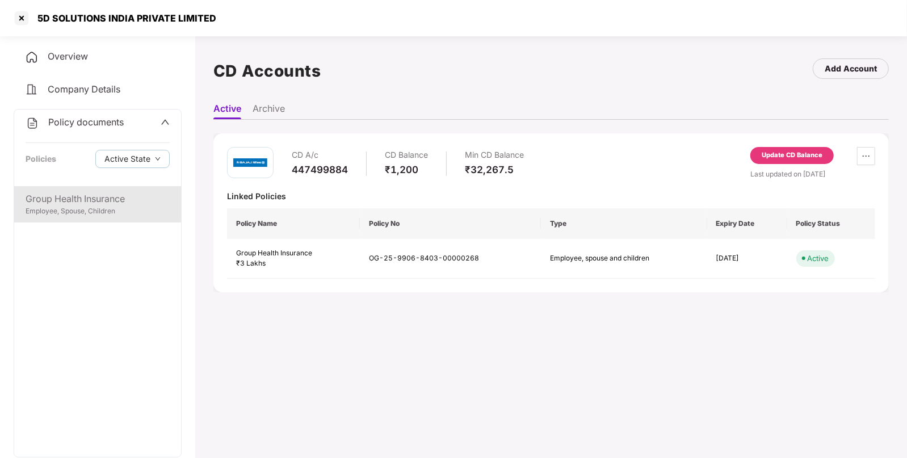
click at [65, 190] on div "Group Health Insurance Employee, Spouse, Children" at bounding box center [97, 204] width 167 height 36
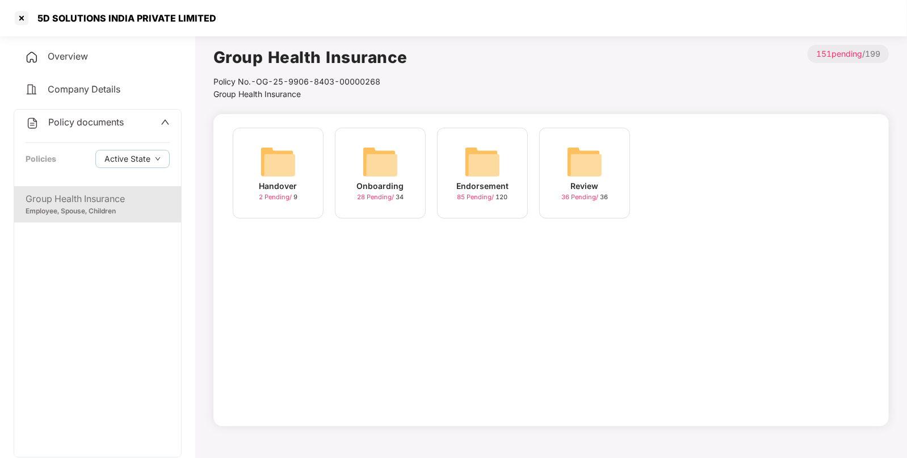
click at [503, 156] on div "Endorsement 85 Pending / 120" at bounding box center [482, 173] width 91 height 91
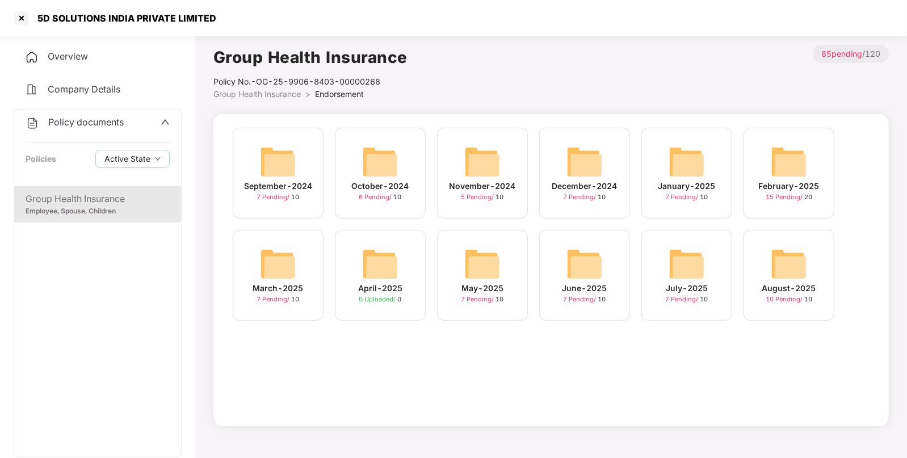
click at [785, 261] on img at bounding box center [788, 264] width 36 height 36
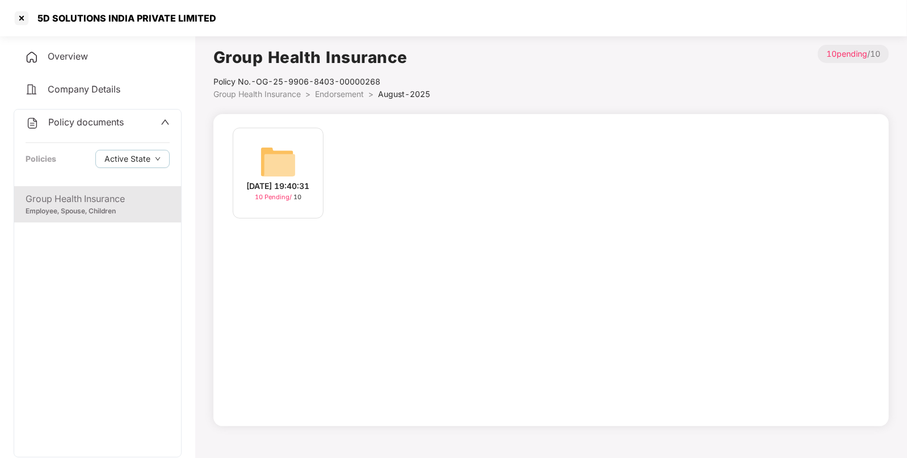
click at [289, 169] on img at bounding box center [278, 162] width 36 height 36
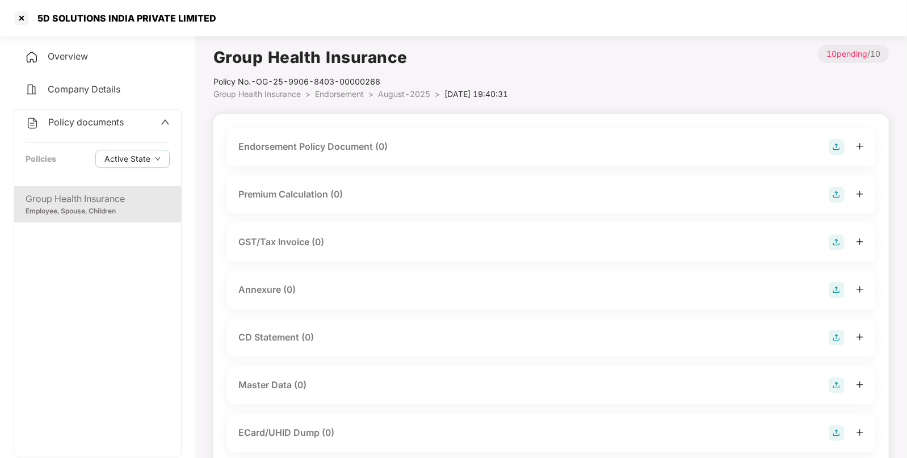
click at [829, 151] on img at bounding box center [836, 147] width 16 height 16
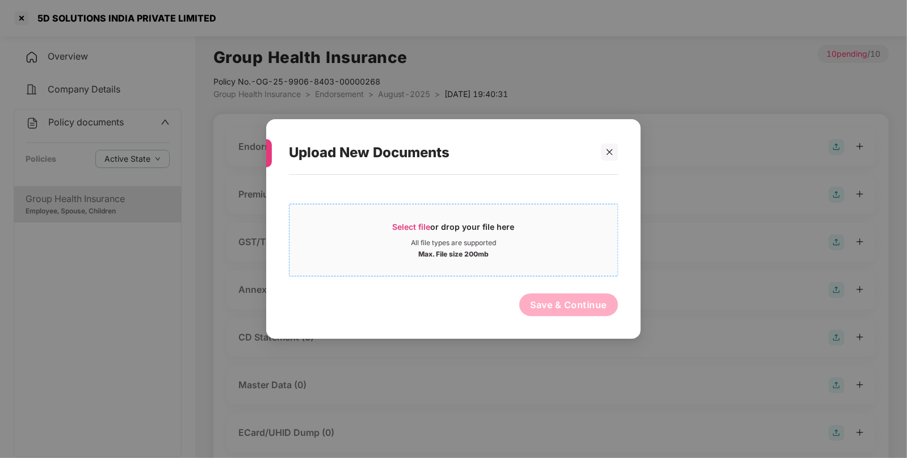
click at [406, 230] on span "Select file" at bounding box center [412, 227] width 38 height 10
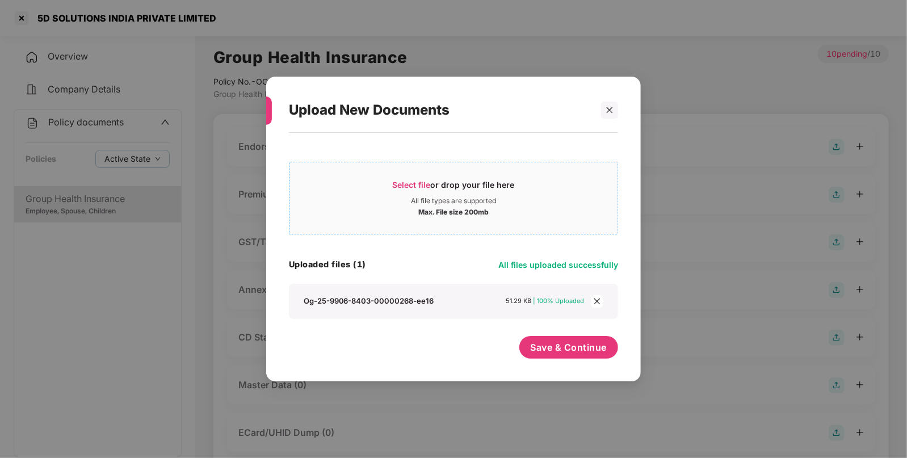
click at [401, 171] on span "Select file or drop your file here All file types are supported Max. File size …" at bounding box center [453, 198] width 328 height 54
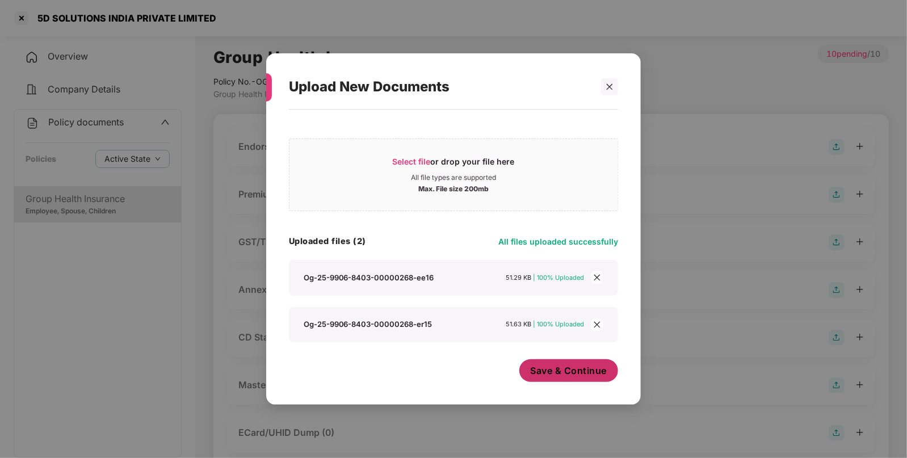
click at [554, 362] on button "Save & Continue" at bounding box center [568, 370] width 99 height 23
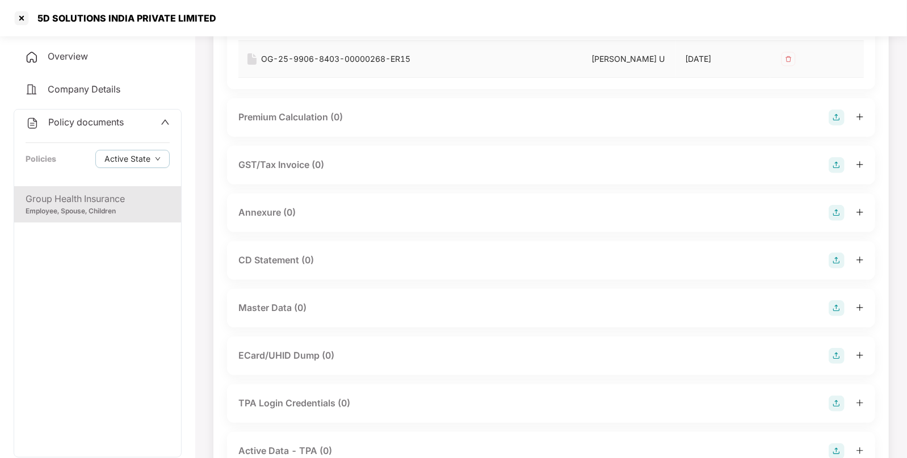
scroll to position [196, 0]
click at [837, 213] on img at bounding box center [836, 212] width 16 height 16
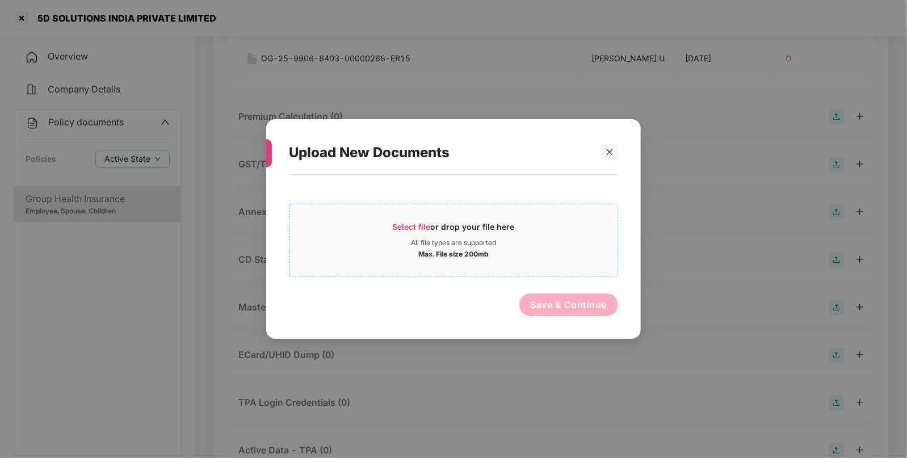
click at [410, 228] on span "Select file" at bounding box center [412, 227] width 38 height 10
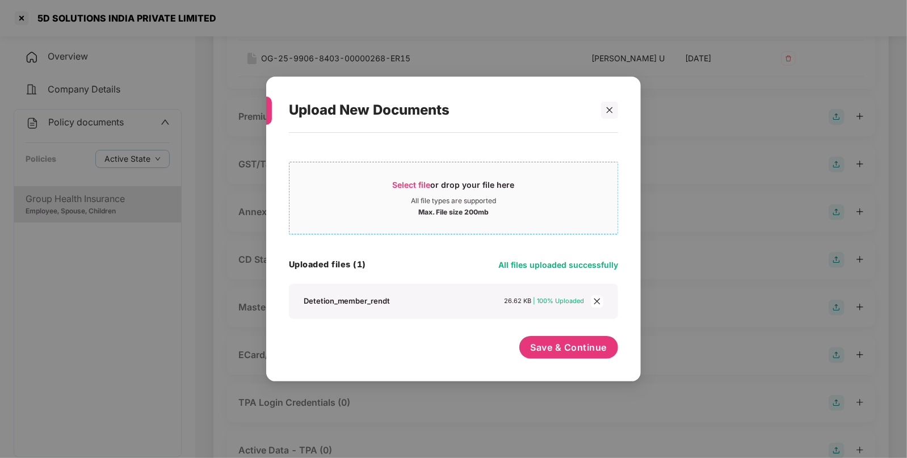
click at [404, 181] on span "Select file" at bounding box center [412, 185] width 38 height 10
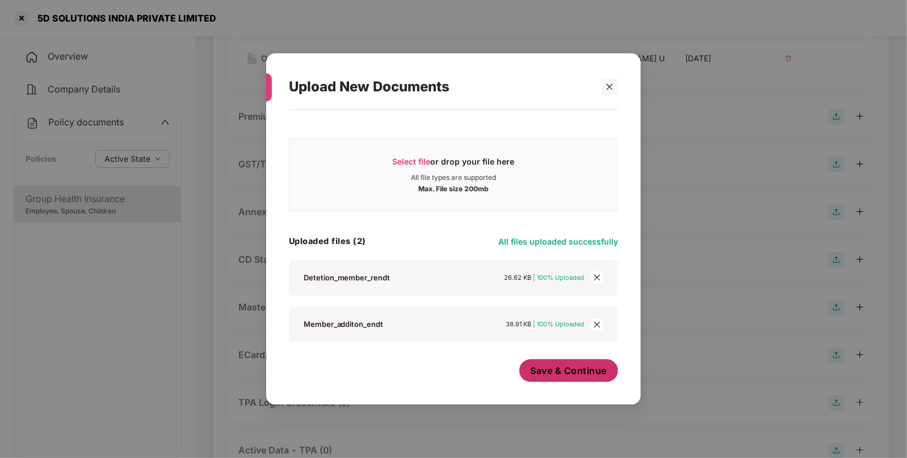
click at [560, 364] on span "Save & Continue" at bounding box center [568, 370] width 77 height 12
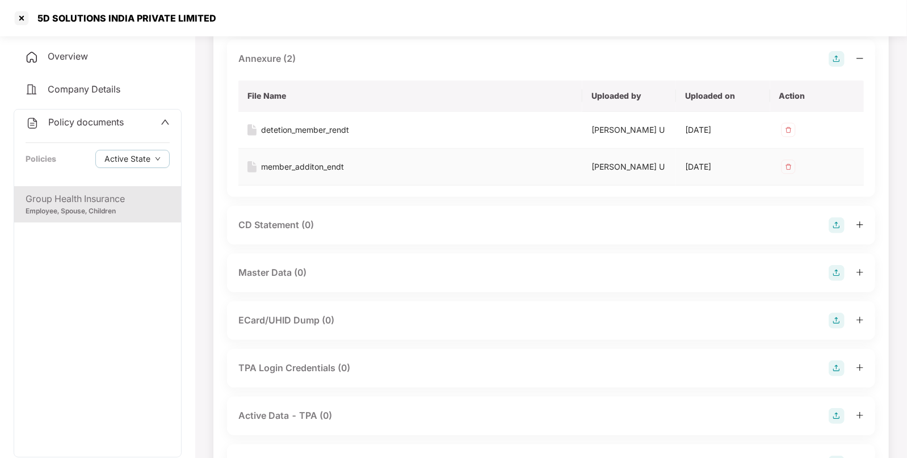
scroll to position [410, 0]
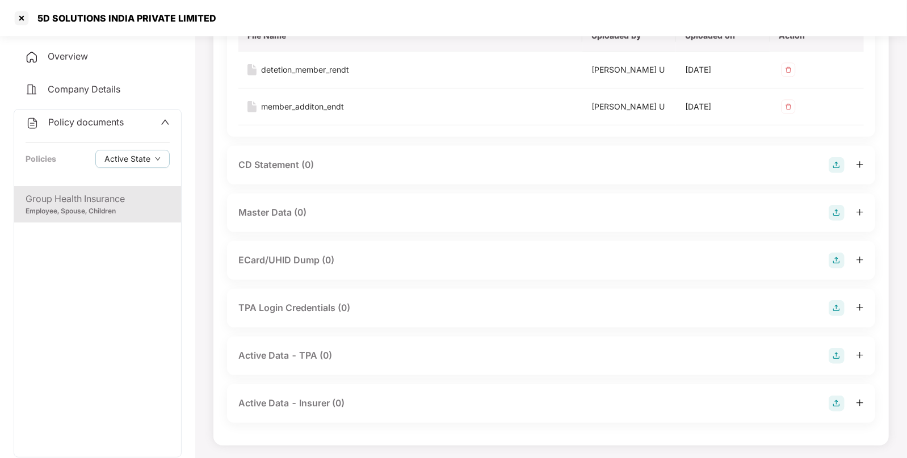
click at [839, 209] on img at bounding box center [836, 213] width 16 height 16
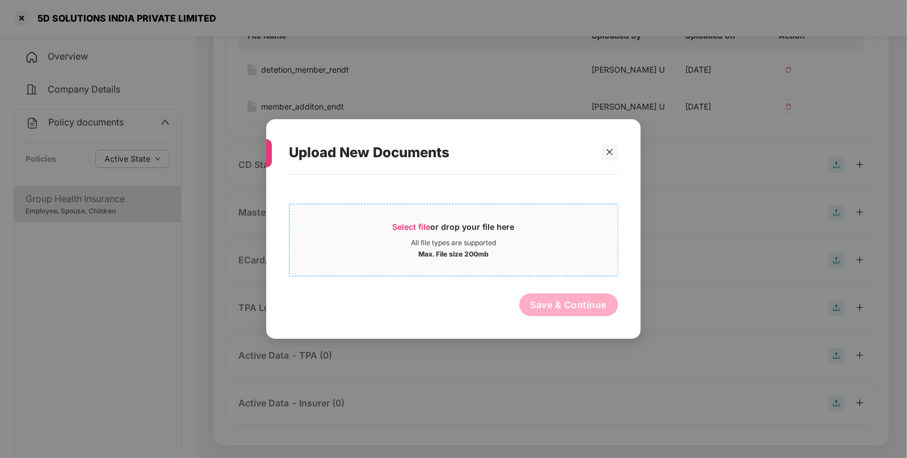
click at [421, 224] on span "Select file" at bounding box center [412, 227] width 38 height 10
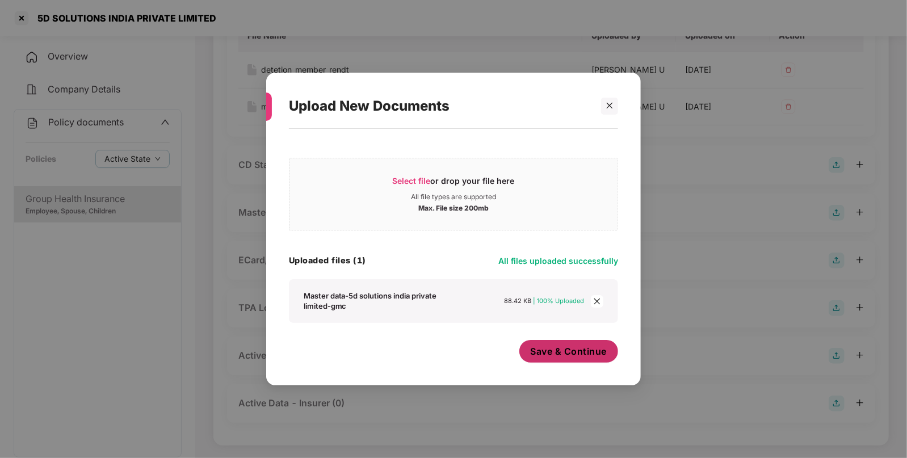
click at [546, 349] on span "Save & Continue" at bounding box center [568, 351] width 77 height 12
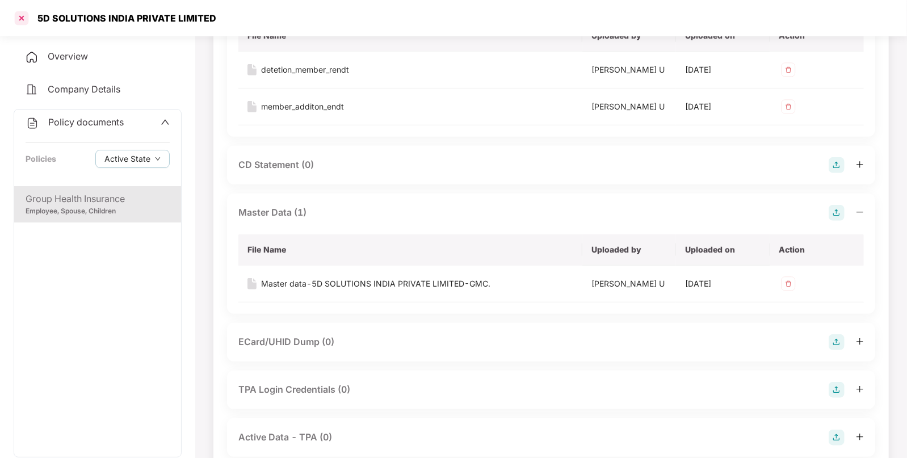
click at [23, 20] on div at bounding box center [21, 18] width 18 height 18
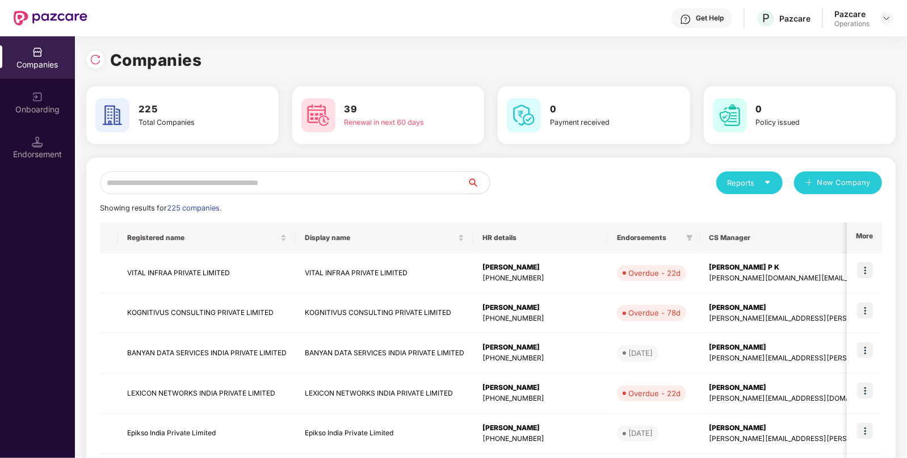
click at [203, 182] on input "text" at bounding box center [283, 182] width 367 height 23
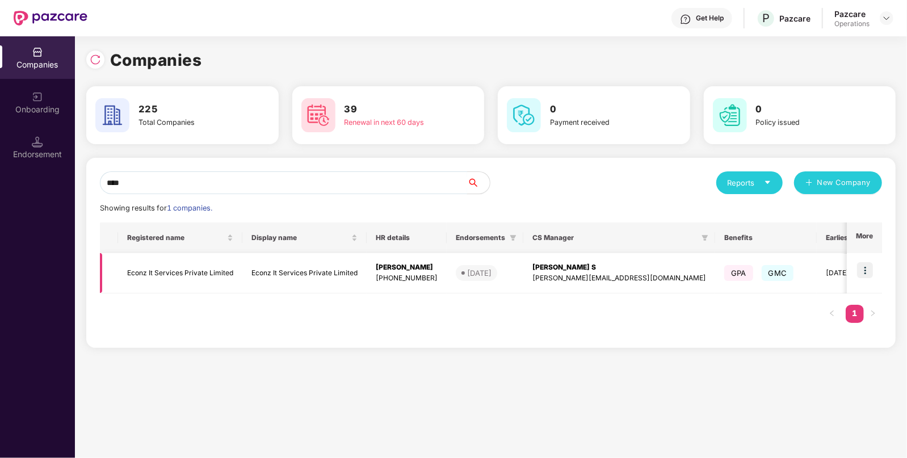
type input "****"
click at [196, 274] on td "Econz It Services Private Limited" at bounding box center [180, 273] width 124 height 40
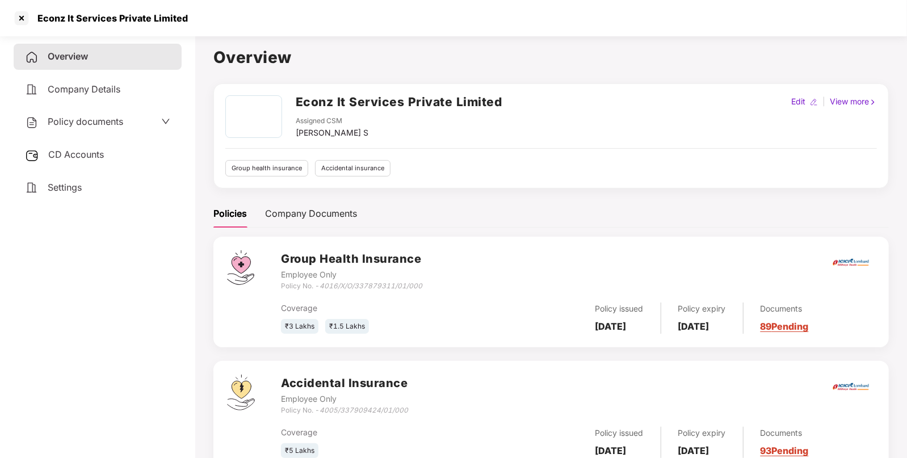
click at [65, 129] on div "Policy documents" at bounding box center [74, 122] width 98 height 15
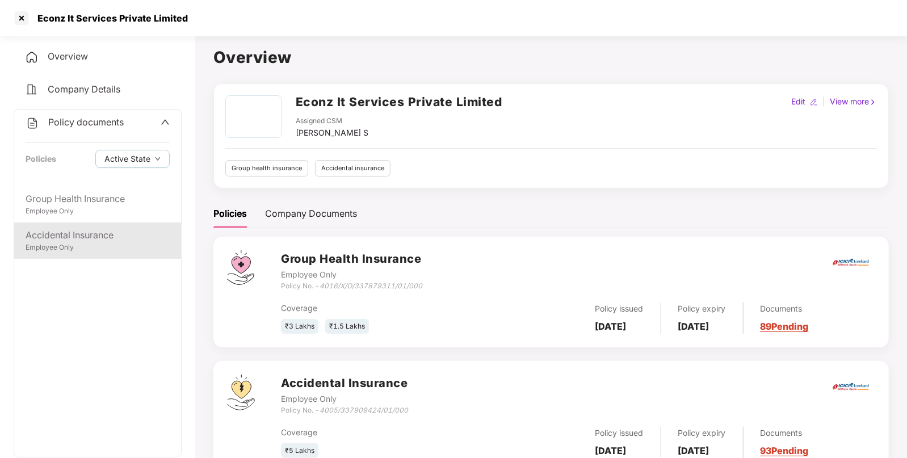
click at [71, 230] on div "Accidental Insurance" at bounding box center [98, 235] width 144 height 14
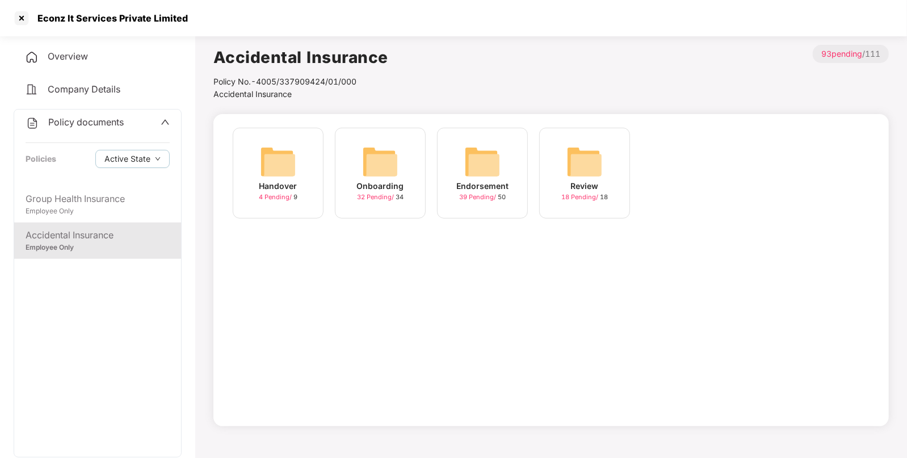
click at [471, 159] on img at bounding box center [482, 162] width 36 height 36
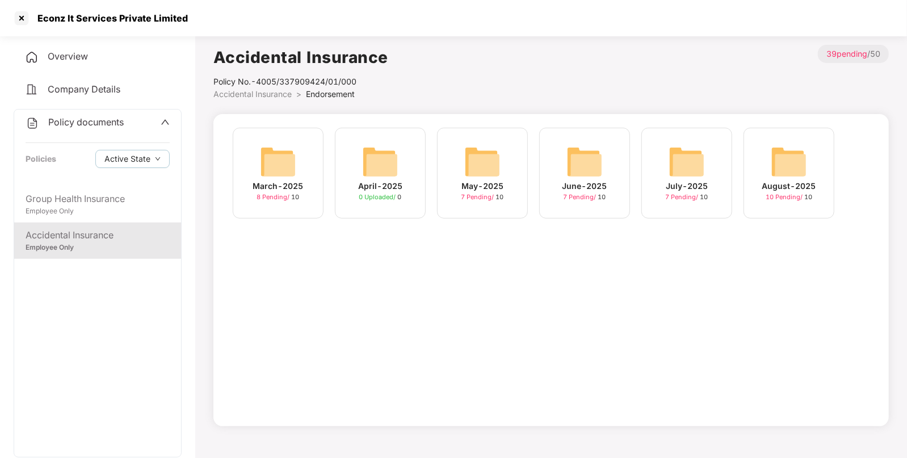
click at [793, 166] on img at bounding box center [788, 162] width 36 height 36
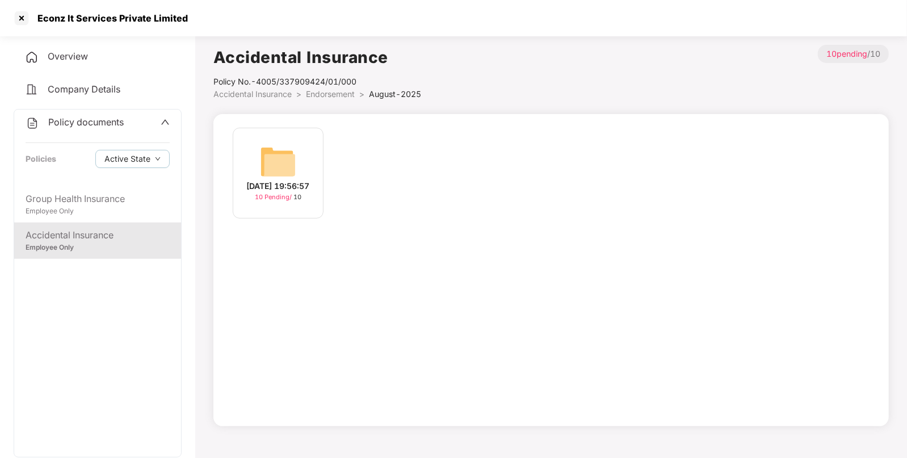
click at [274, 154] on img at bounding box center [278, 162] width 36 height 36
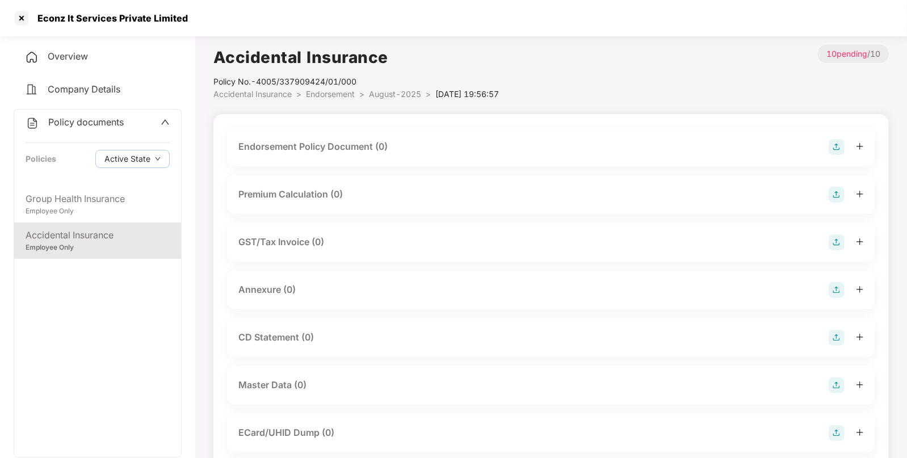
click at [833, 147] on img at bounding box center [836, 147] width 16 height 16
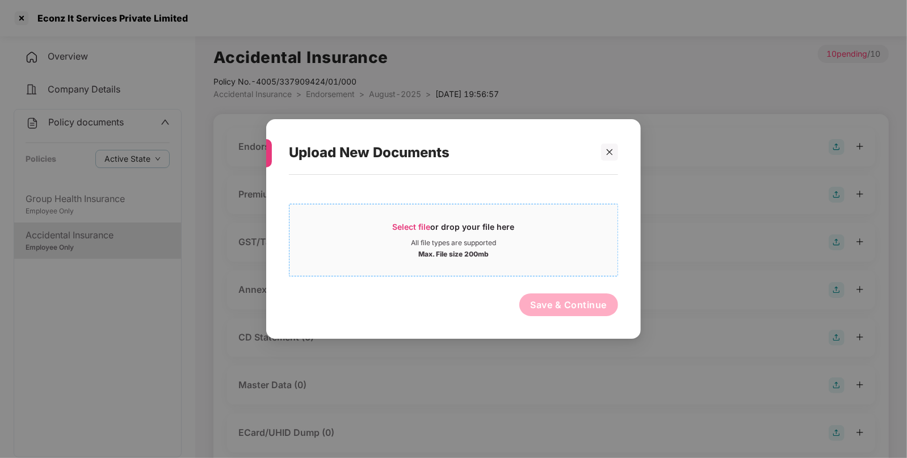
click at [412, 218] on span "Select file or drop your file here All file types are supported Max. File size …" at bounding box center [453, 240] width 328 height 54
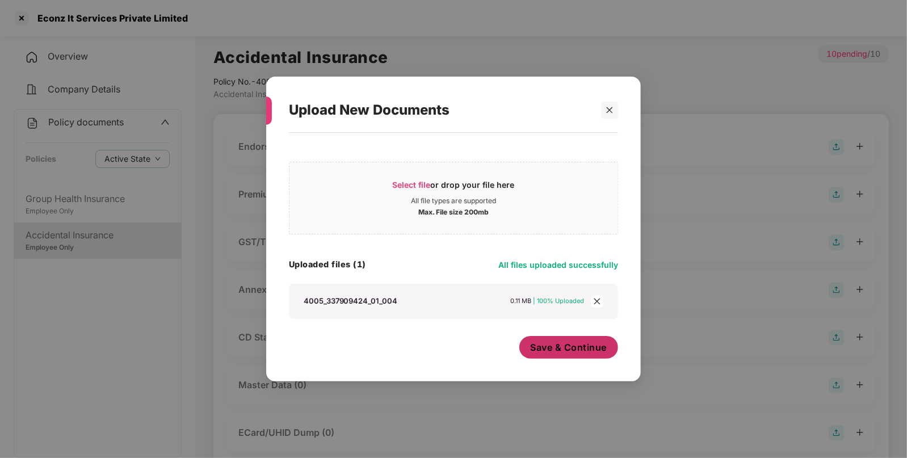
click at [553, 336] on button "Save & Continue" at bounding box center [568, 347] width 99 height 23
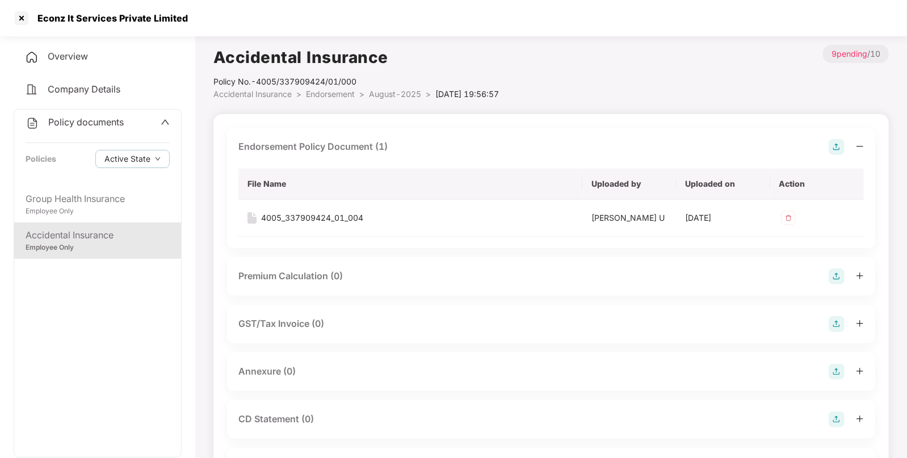
click at [835, 370] on img at bounding box center [836, 372] width 16 height 16
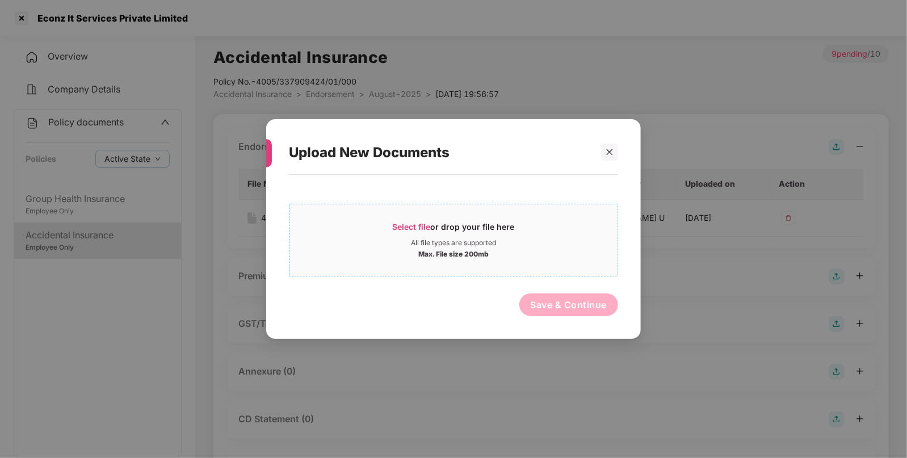
click at [391, 227] on div "Select file or drop your file here" at bounding box center [453, 229] width 328 height 17
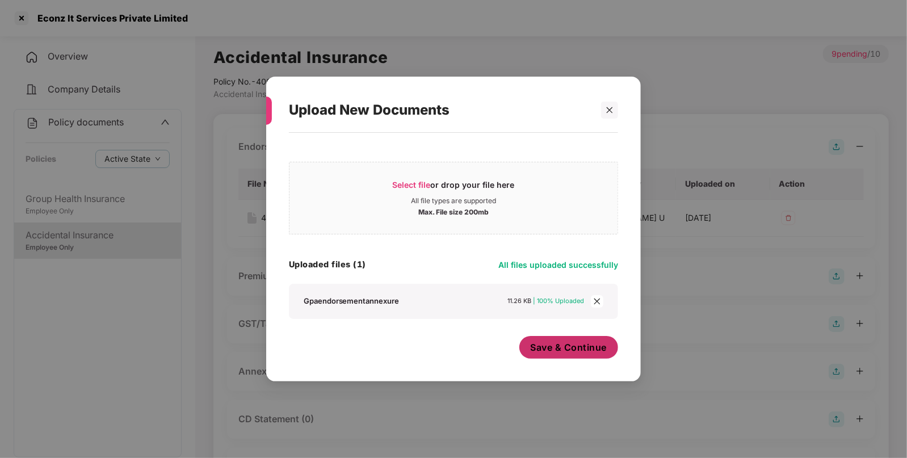
click at [551, 350] on span "Save & Continue" at bounding box center [568, 347] width 77 height 12
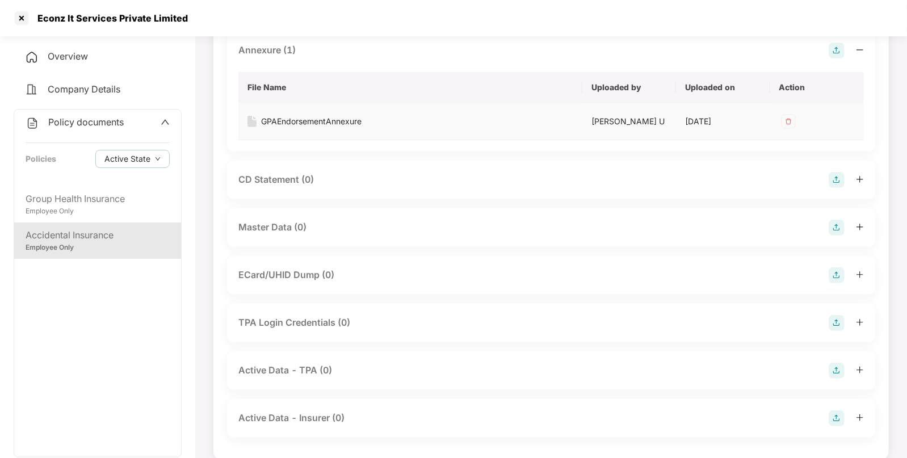
scroll to position [336, 0]
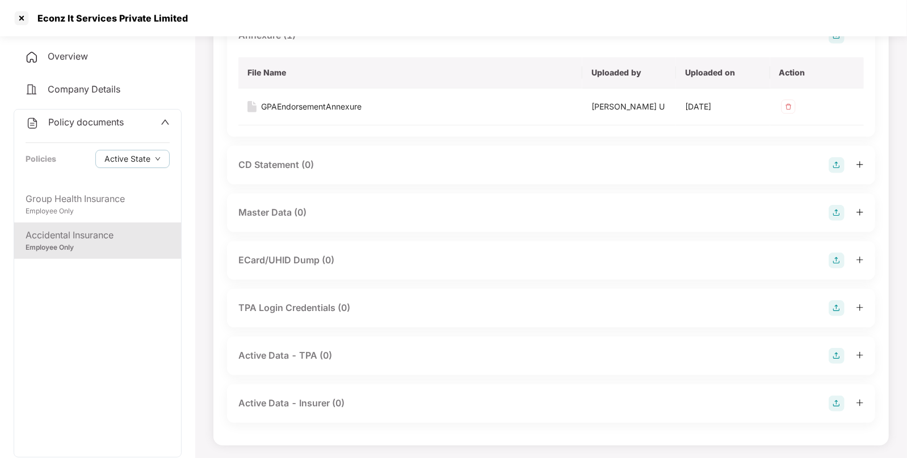
click at [831, 210] on img at bounding box center [836, 213] width 16 height 16
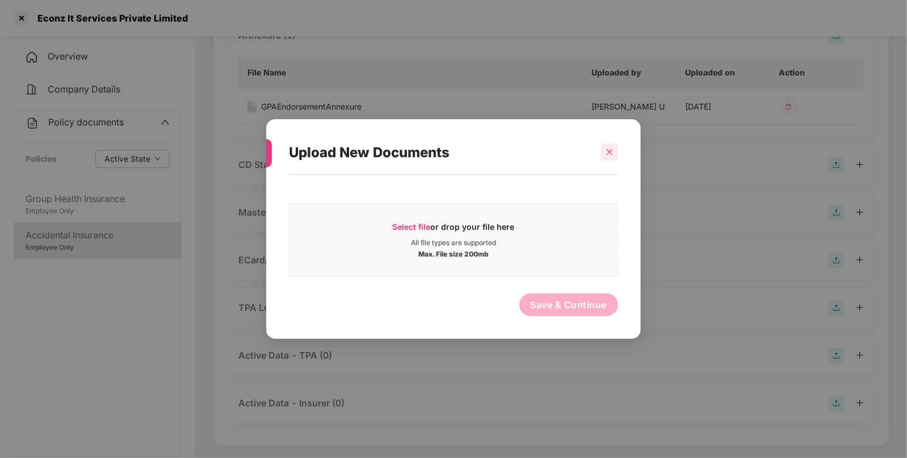
click at [607, 150] on icon "close" at bounding box center [610, 152] width 6 height 6
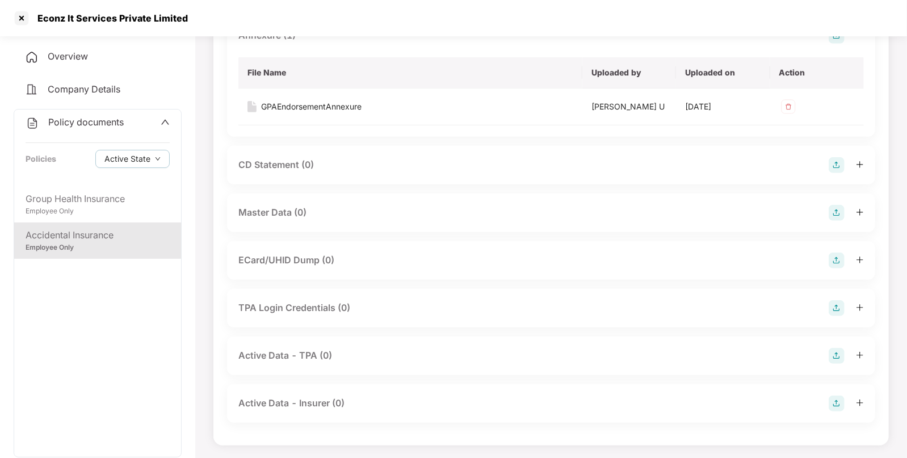
click at [831, 207] on img at bounding box center [836, 213] width 16 height 16
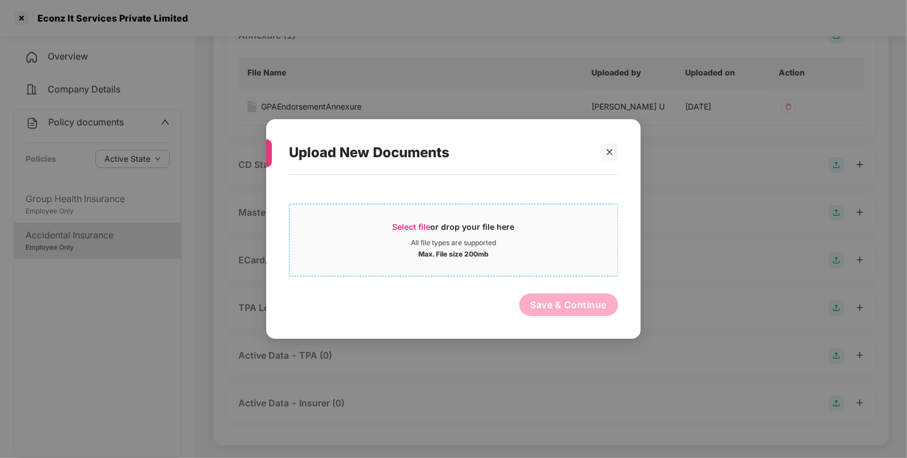
click at [411, 227] on span "Select file" at bounding box center [412, 227] width 38 height 10
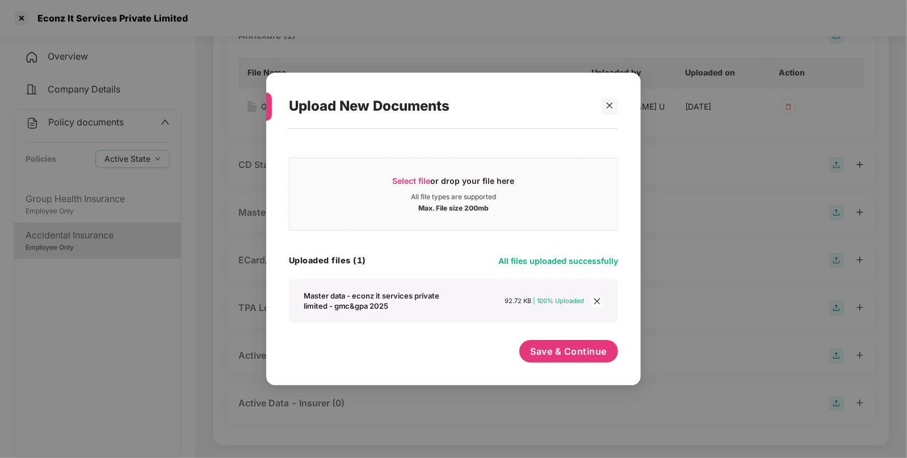
click at [553, 338] on div "Select file or drop your file here All file types are supported Max. File size …" at bounding box center [453, 251] width 329 height 234
click at [549, 347] on span "Save & Continue" at bounding box center [568, 351] width 77 height 12
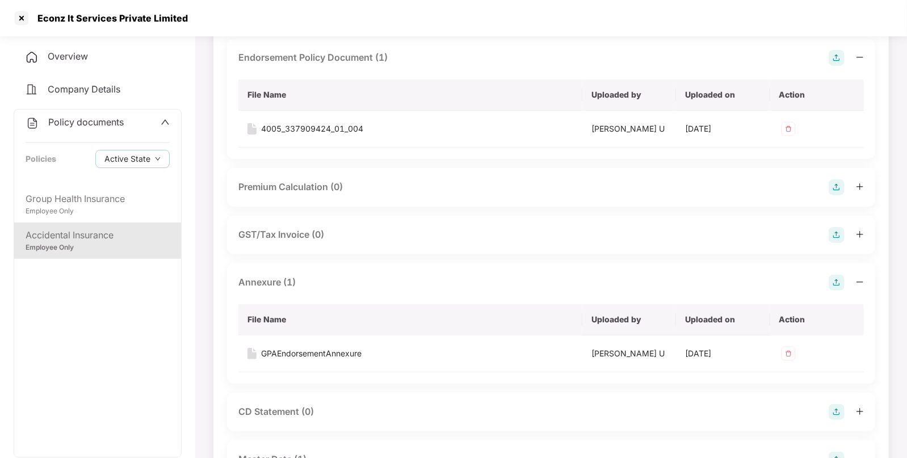
scroll to position [0, 0]
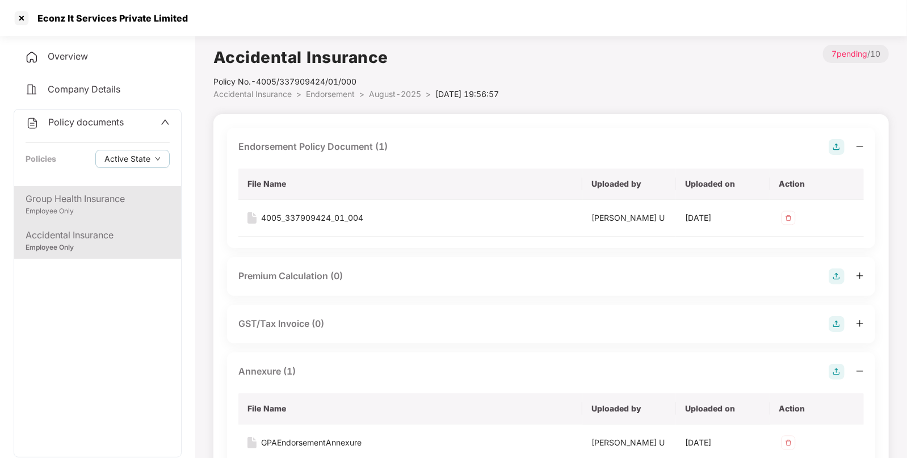
click at [125, 201] on div "Group Health Insurance" at bounding box center [98, 199] width 144 height 14
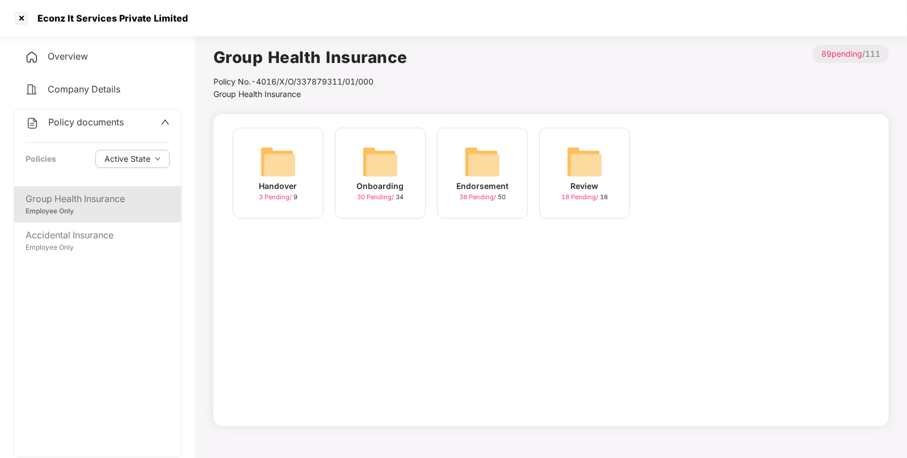
click at [488, 155] on img at bounding box center [482, 162] width 36 height 36
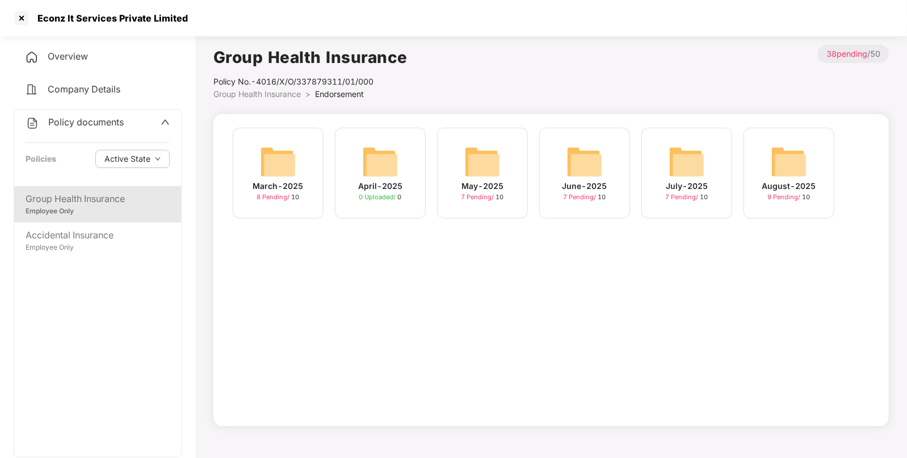
click at [793, 156] on img at bounding box center [788, 162] width 36 height 36
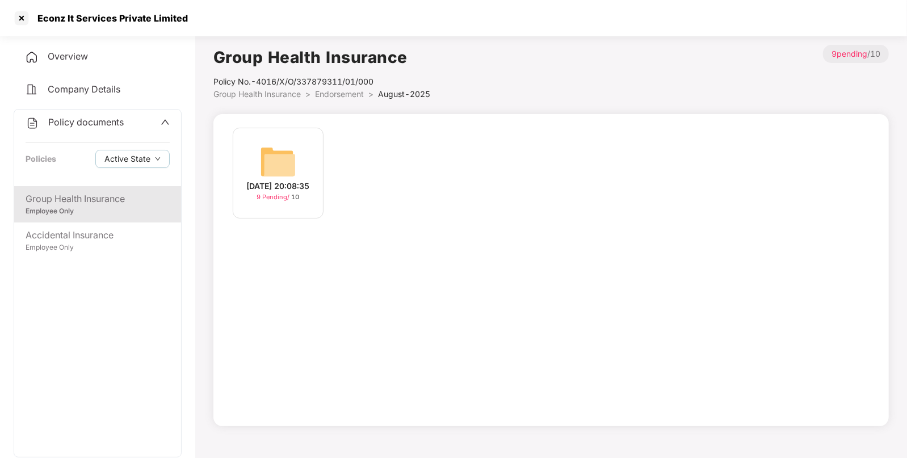
click at [272, 148] on img at bounding box center [278, 162] width 36 height 36
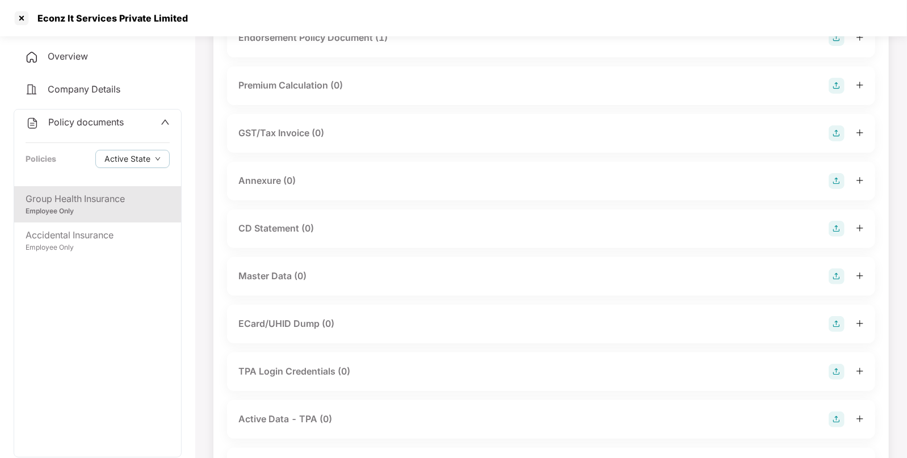
scroll to position [129, 0]
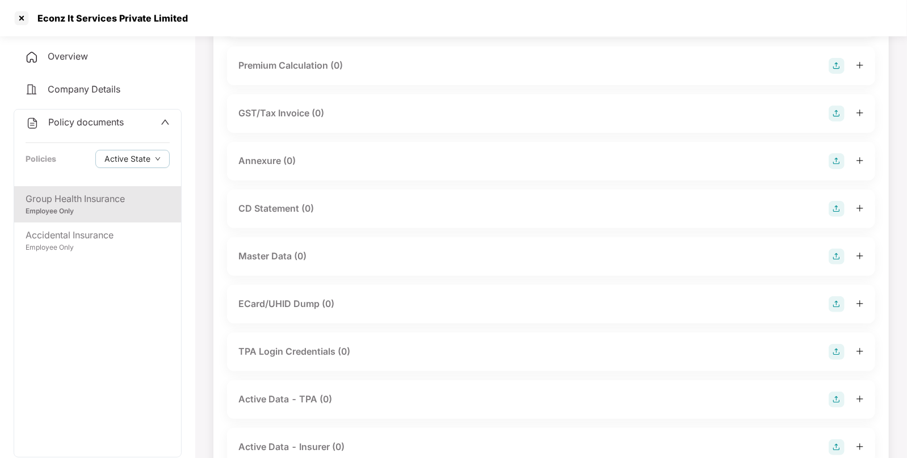
click at [833, 251] on img at bounding box center [836, 257] width 16 height 16
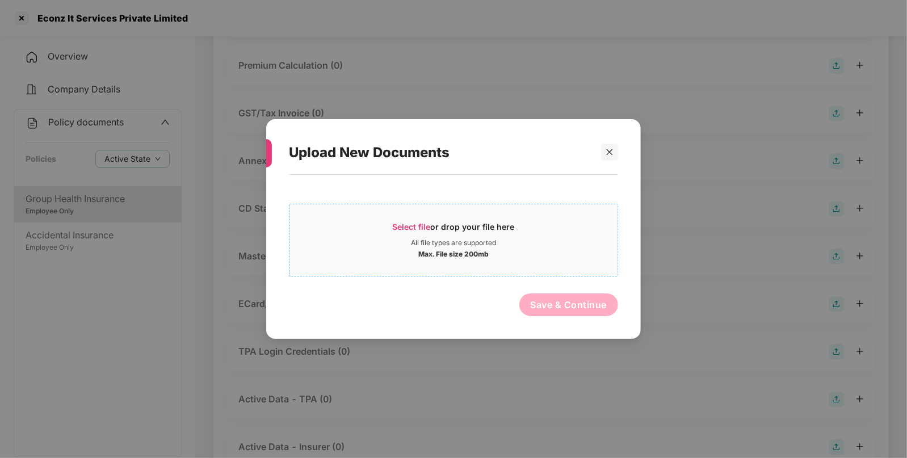
click at [417, 227] on span "Select file" at bounding box center [412, 227] width 38 height 10
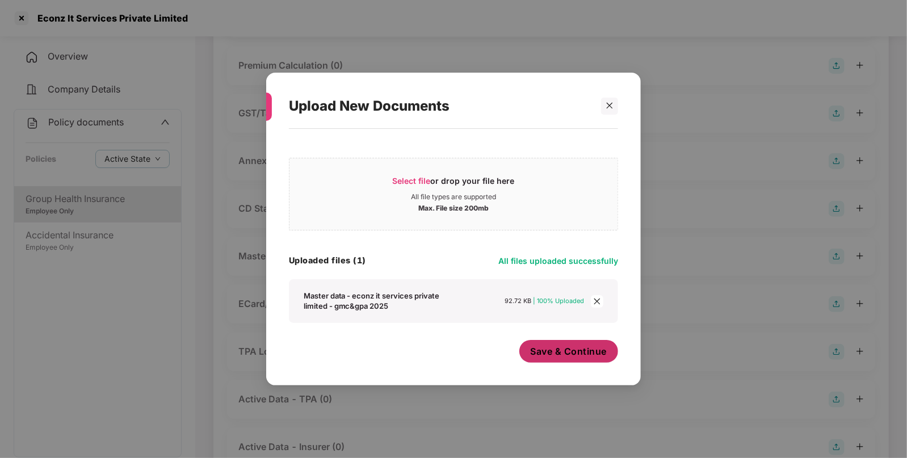
click at [565, 352] on span "Save & Continue" at bounding box center [568, 351] width 77 height 12
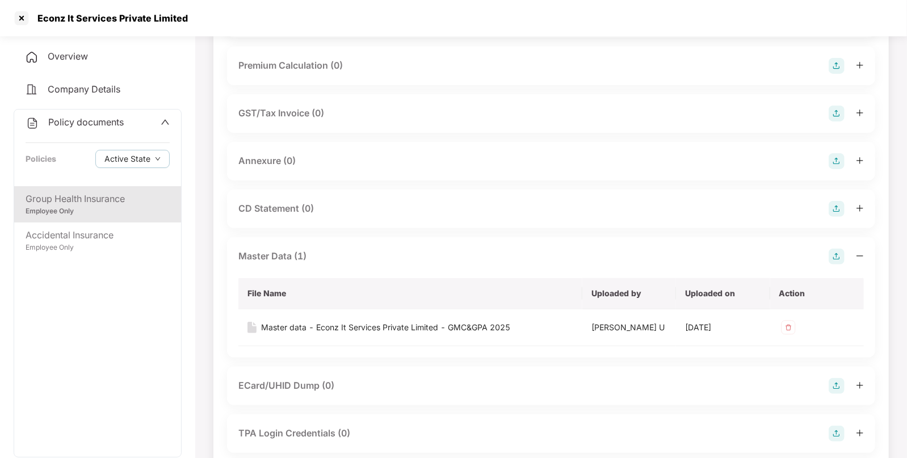
scroll to position [0, 0]
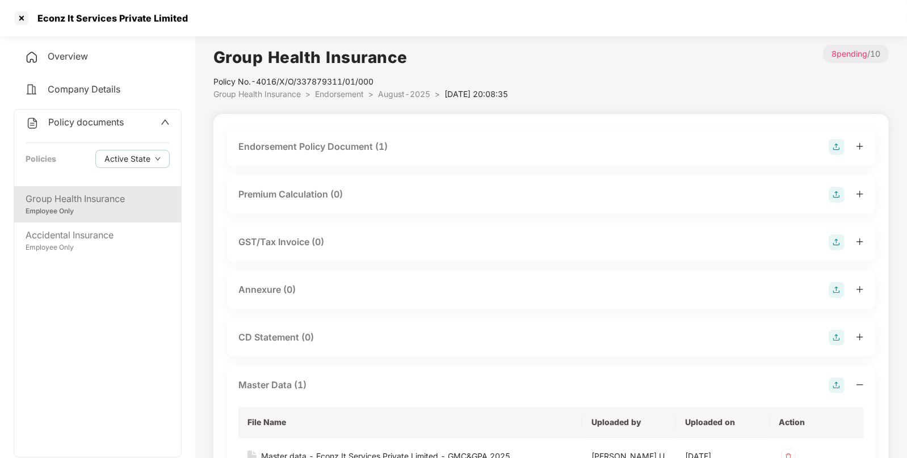
click at [628, 156] on div "Endorsement Policy Document (1)" at bounding box center [551, 147] width 648 height 39
click at [469, 145] on div "Endorsement Policy Document (1)" at bounding box center [550, 147] width 625 height 16
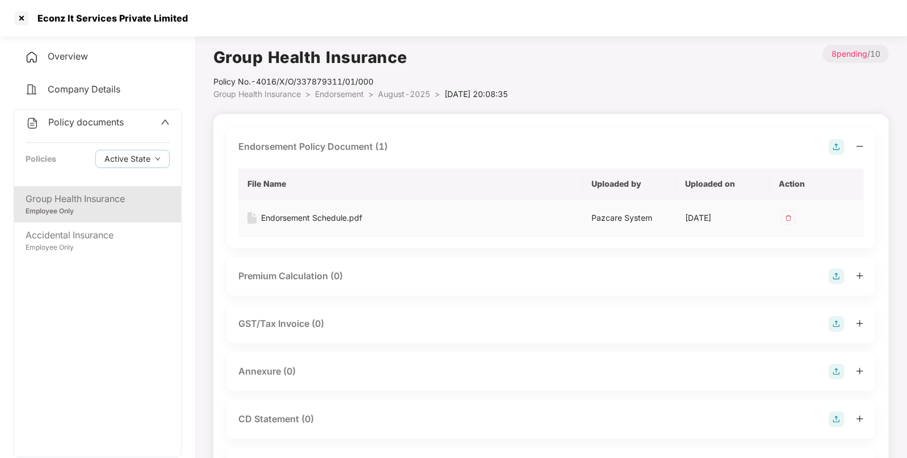
click at [321, 214] on div "Endorsement Schedule.pdf" at bounding box center [311, 218] width 101 height 12
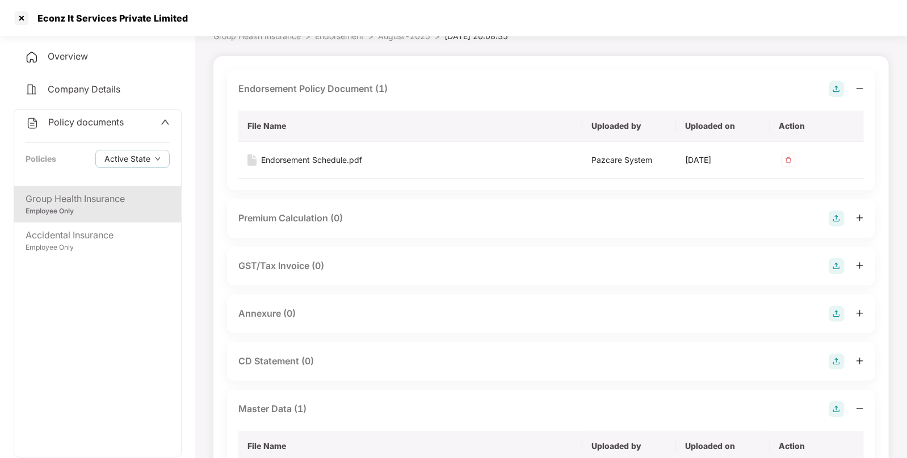
scroll to position [144, 0]
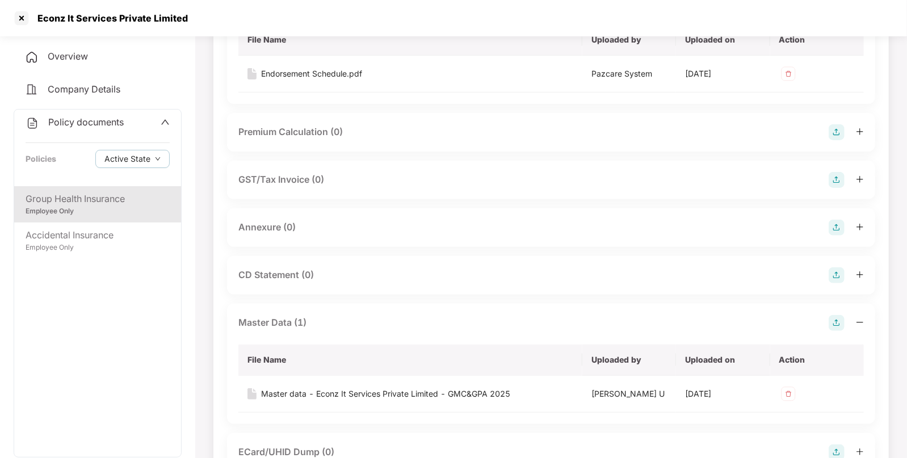
click at [834, 222] on img at bounding box center [836, 228] width 16 height 16
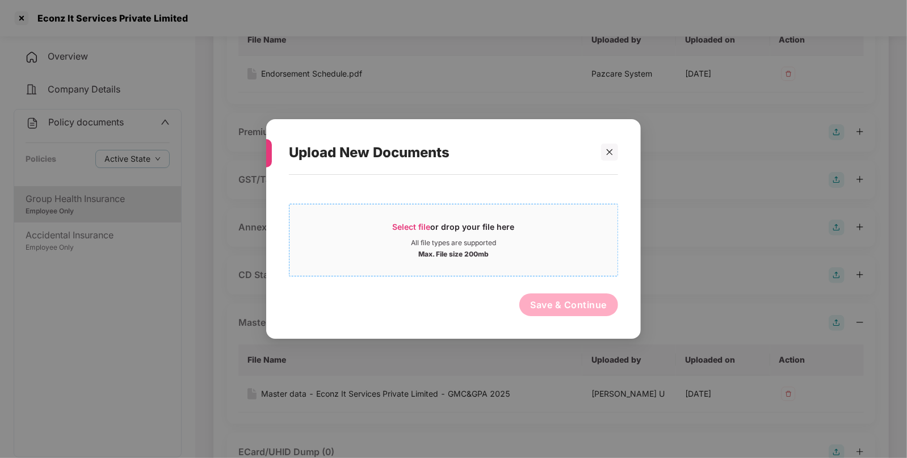
click at [403, 228] on span "Select file" at bounding box center [412, 227] width 38 height 10
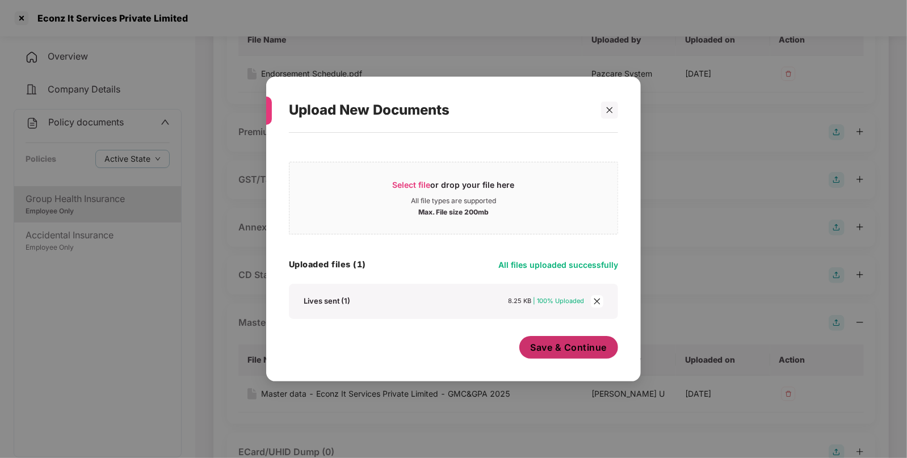
click at [558, 351] on span "Save & Continue" at bounding box center [568, 347] width 77 height 12
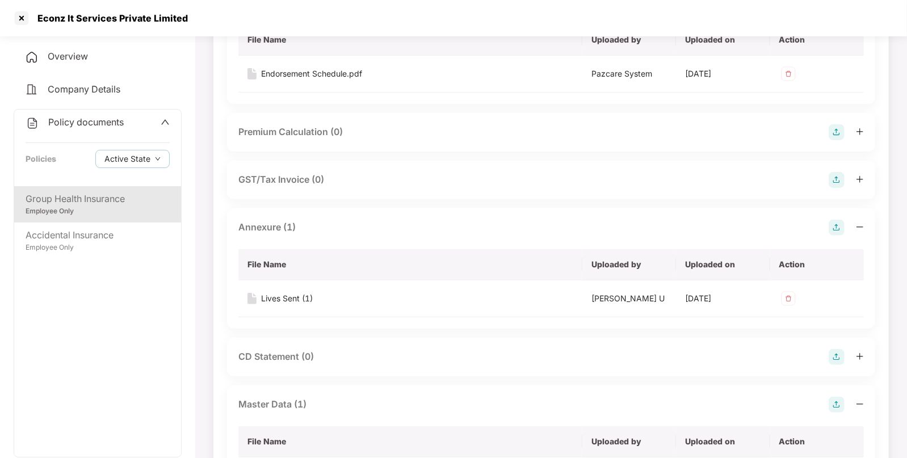
scroll to position [0, 0]
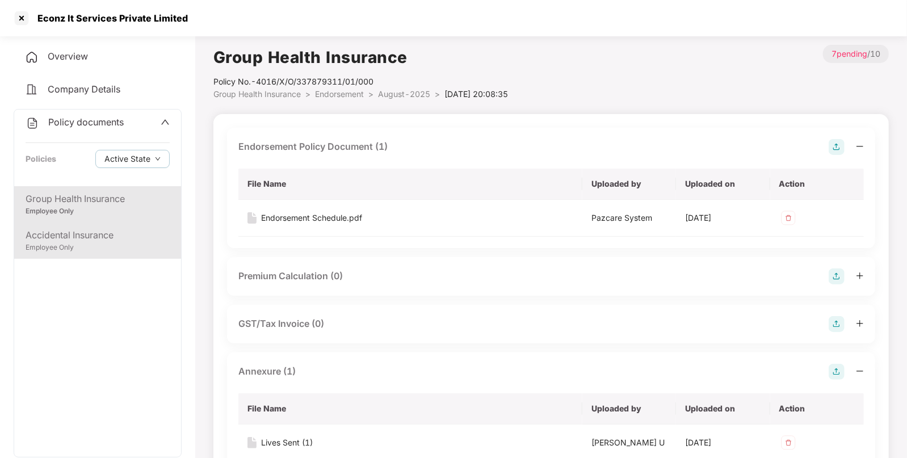
click at [133, 238] on div "Accidental Insurance" at bounding box center [98, 235] width 144 height 14
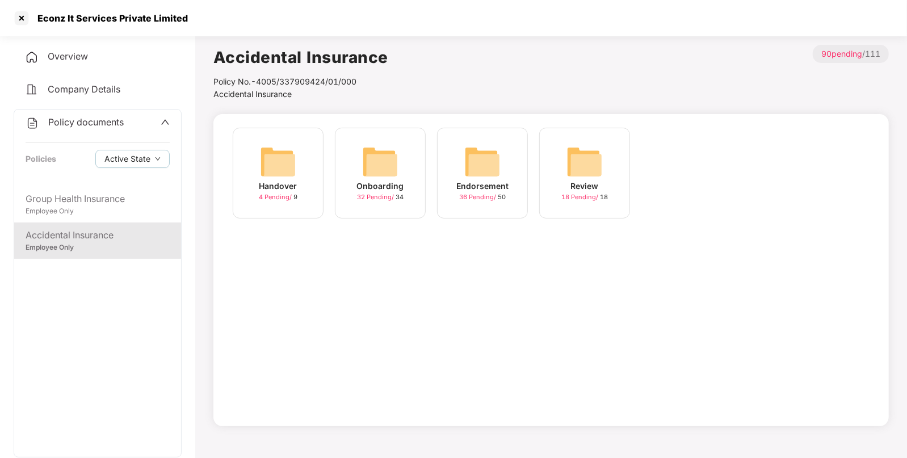
click at [454, 167] on div "Endorsement 36 Pending / 50" at bounding box center [482, 173] width 91 height 91
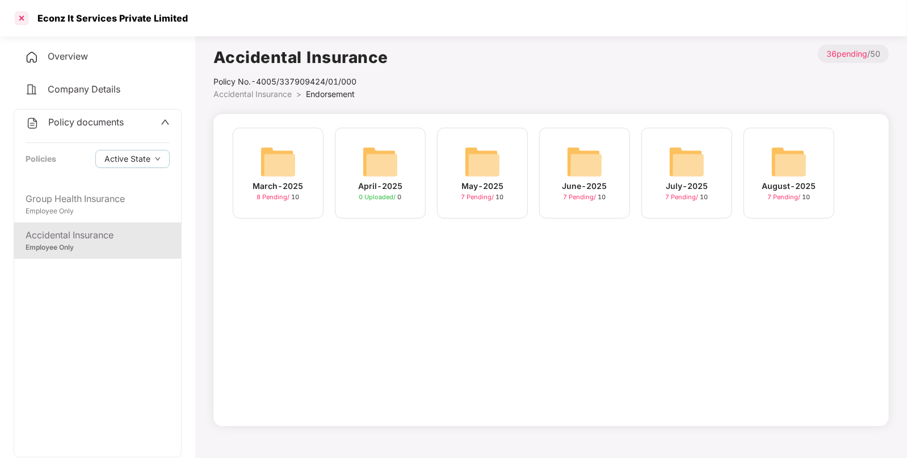
click at [22, 20] on div at bounding box center [21, 18] width 18 height 18
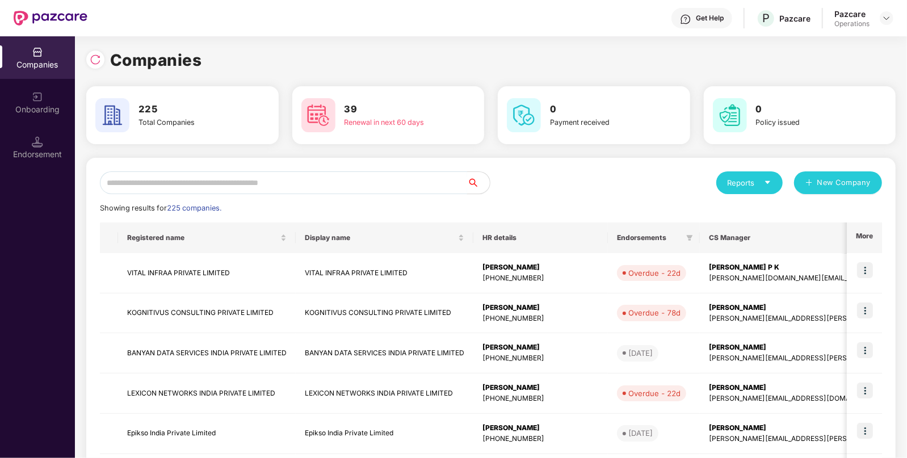
click at [241, 183] on input "text" at bounding box center [283, 182] width 367 height 23
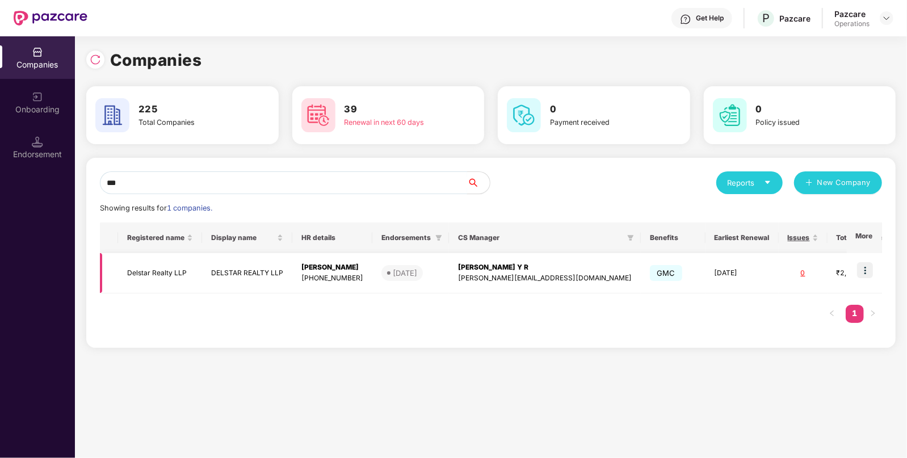
type input "***"
click at [155, 267] on td "Delstar Realty LLP" at bounding box center [160, 273] width 84 height 40
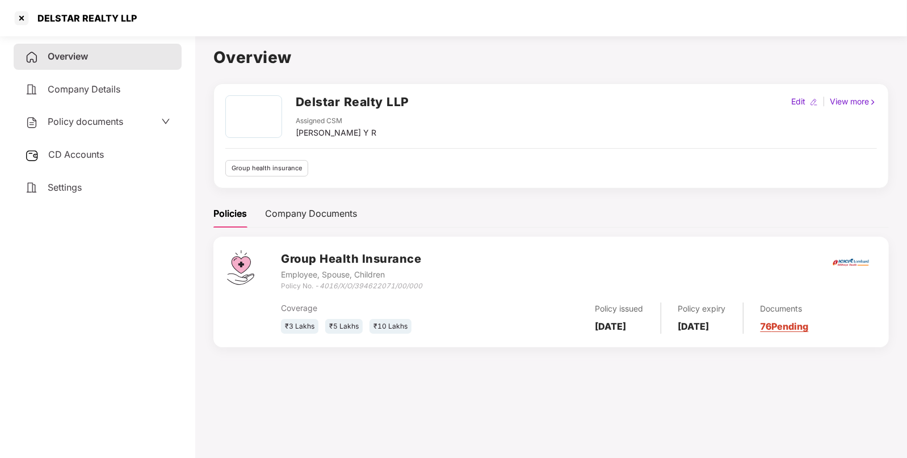
click at [88, 156] on span "CD Accounts" at bounding box center [76, 154] width 56 height 11
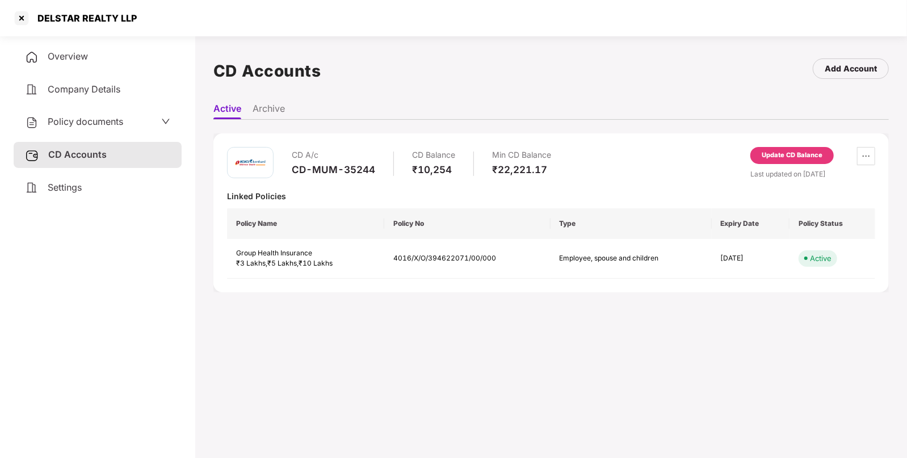
click at [107, 128] on div "Policy documents" at bounding box center [74, 122] width 98 height 15
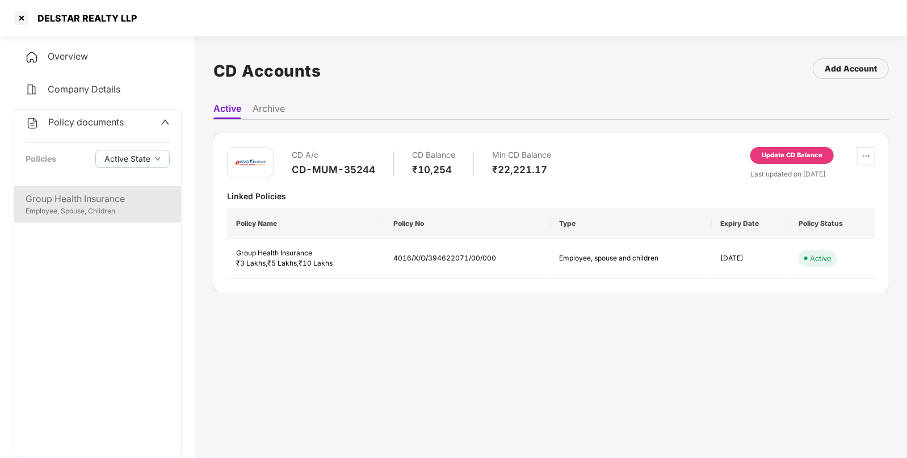
click at [98, 201] on div "Group Health Insurance" at bounding box center [98, 199] width 144 height 14
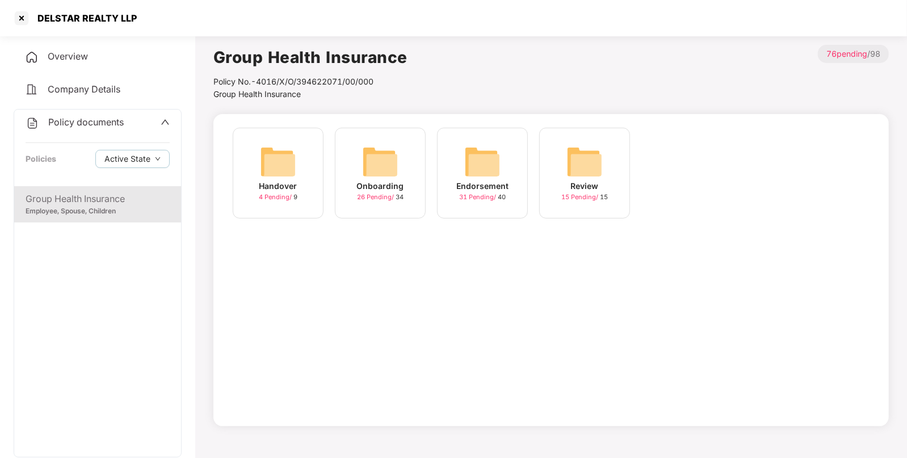
click at [491, 157] on img at bounding box center [482, 162] width 36 height 36
click at [681, 165] on img at bounding box center [686, 162] width 36 height 36
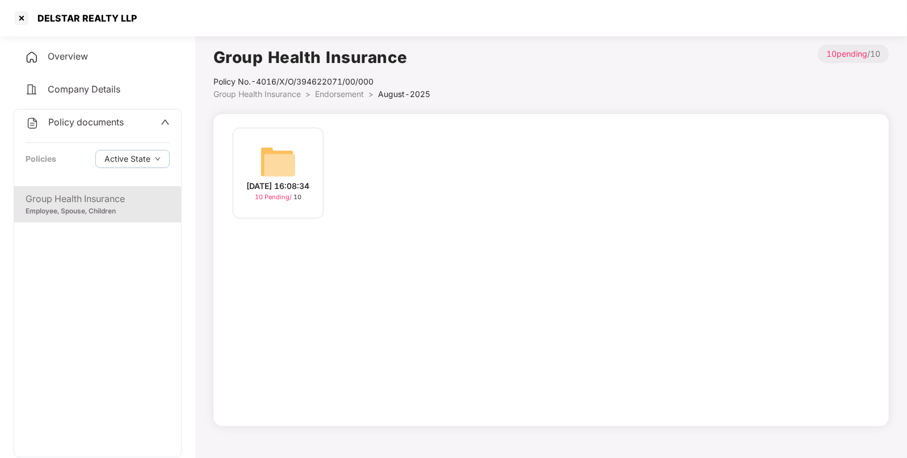
click at [290, 161] on img at bounding box center [278, 162] width 36 height 36
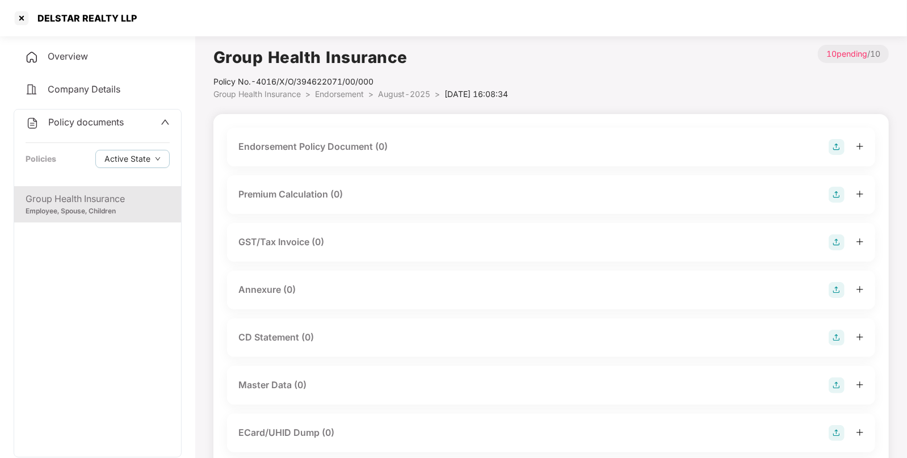
click at [347, 96] on span "Endorsement" at bounding box center [339, 94] width 49 height 10
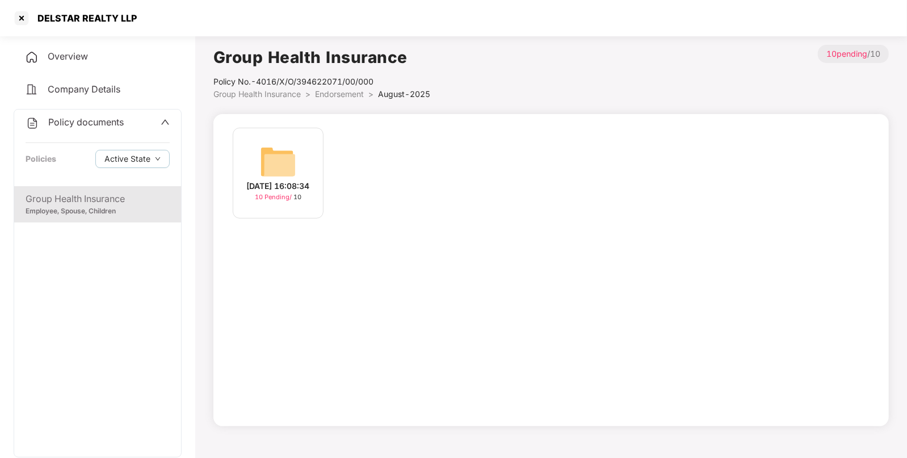
click at [281, 167] on img at bounding box center [278, 162] width 36 height 36
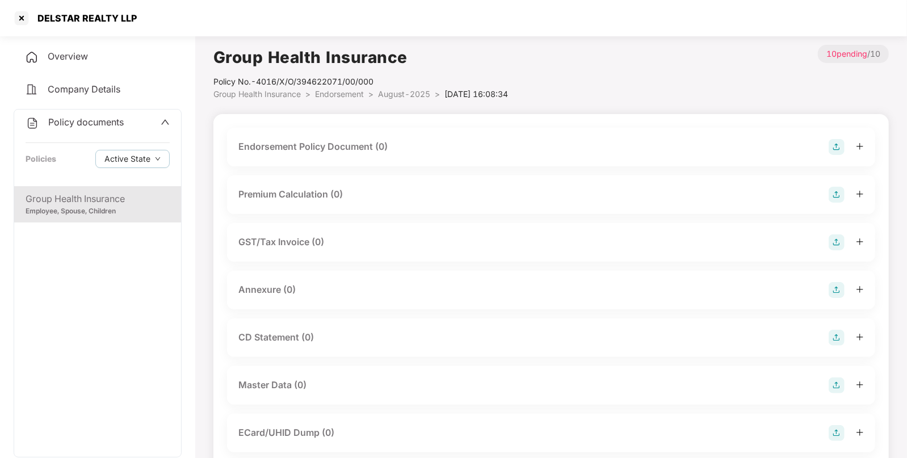
click at [837, 143] on img at bounding box center [836, 147] width 16 height 16
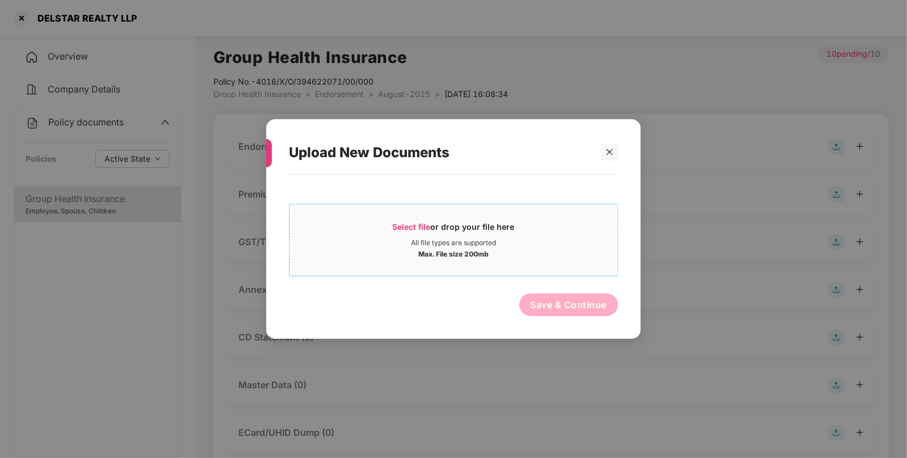
click at [399, 229] on span "Select file" at bounding box center [412, 227] width 38 height 10
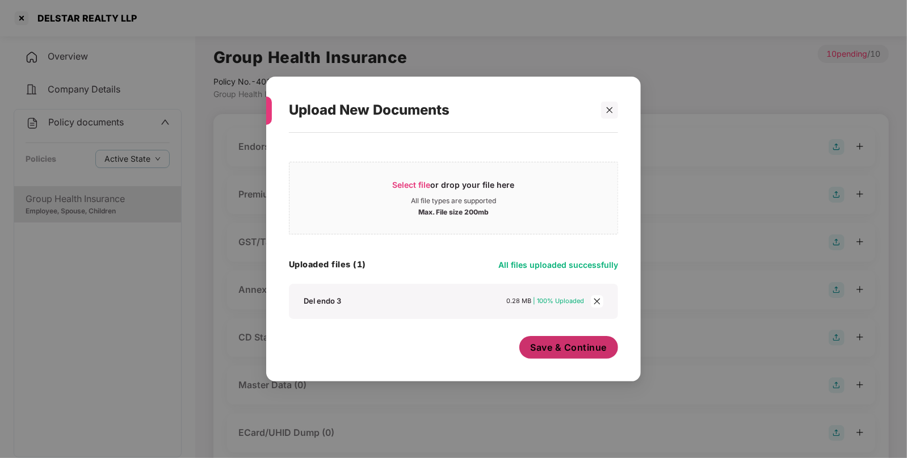
click at [562, 340] on button "Save & Continue" at bounding box center [568, 347] width 99 height 23
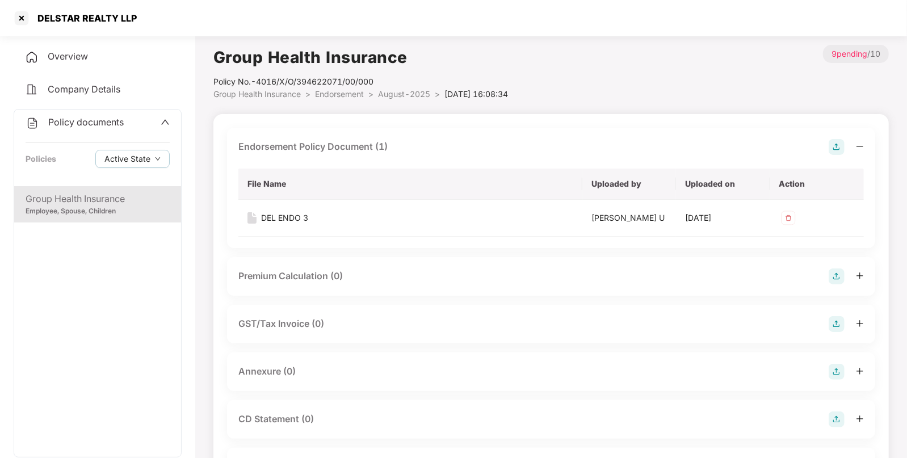
click at [828, 367] on div "Annexure (0)" at bounding box center [550, 372] width 625 height 16
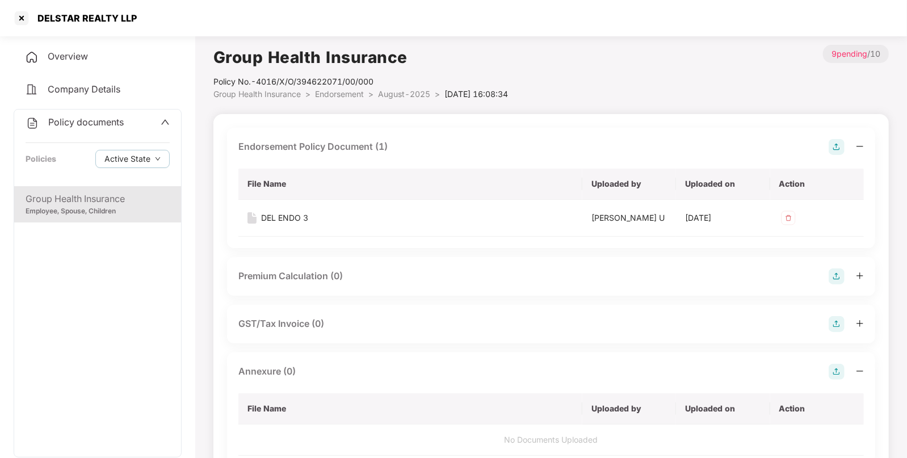
click at [834, 370] on img at bounding box center [836, 372] width 16 height 16
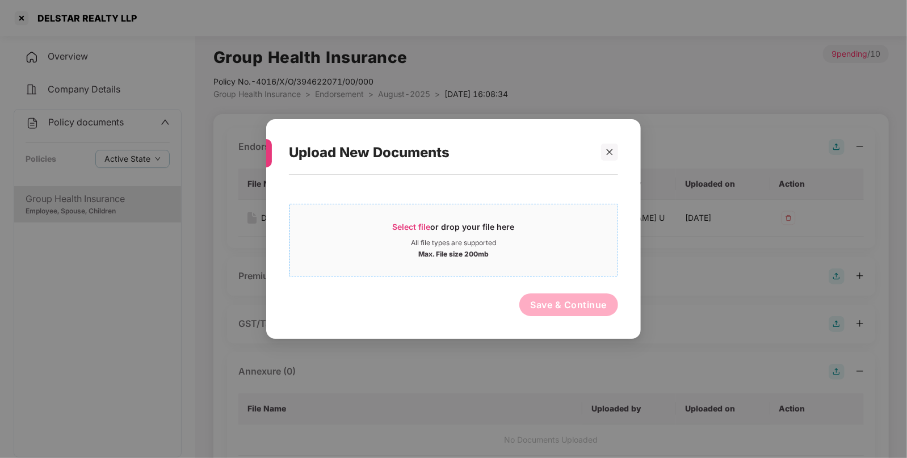
click at [411, 230] on span "Select file" at bounding box center [412, 227] width 38 height 10
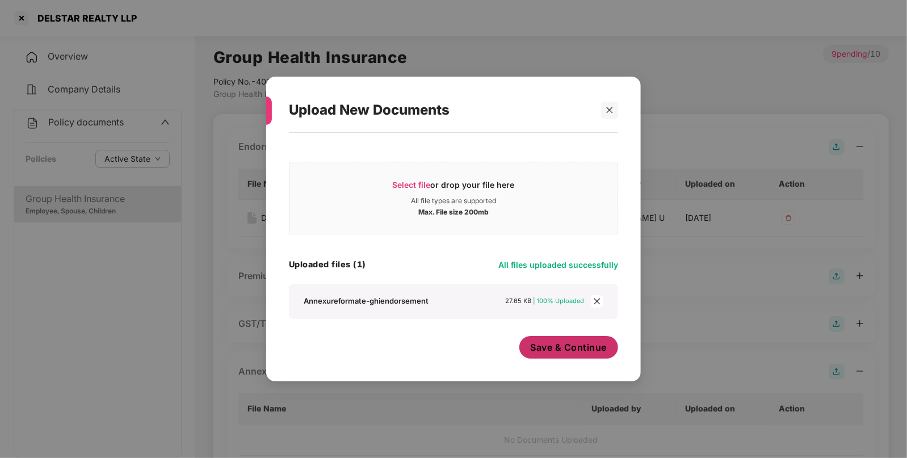
click at [561, 350] on span "Save & Continue" at bounding box center [568, 347] width 77 height 12
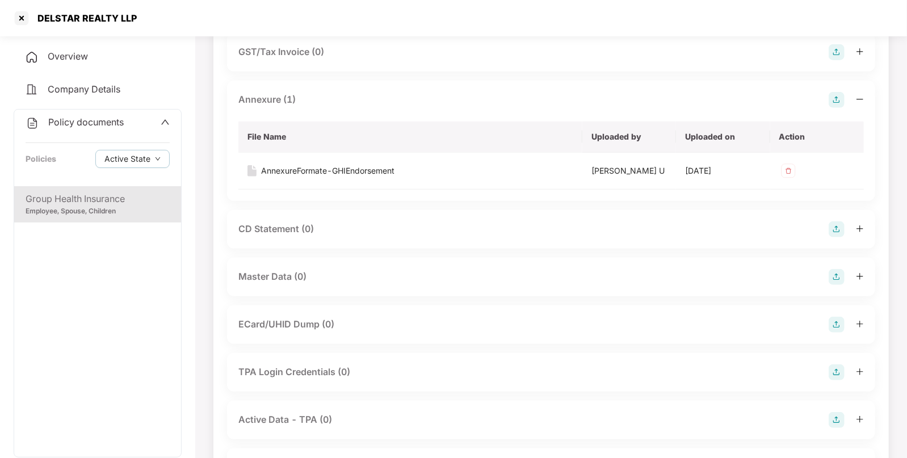
scroll to position [293, 0]
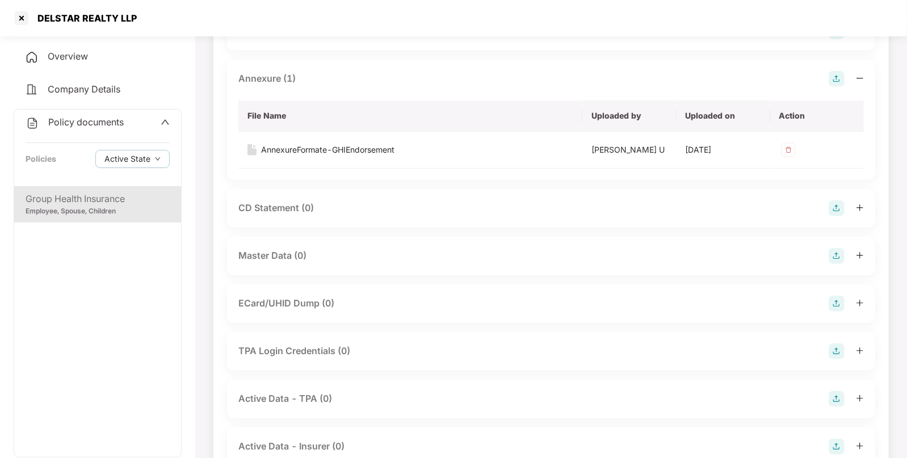
click at [835, 255] on img at bounding box center [836, 256] width 16 height 16
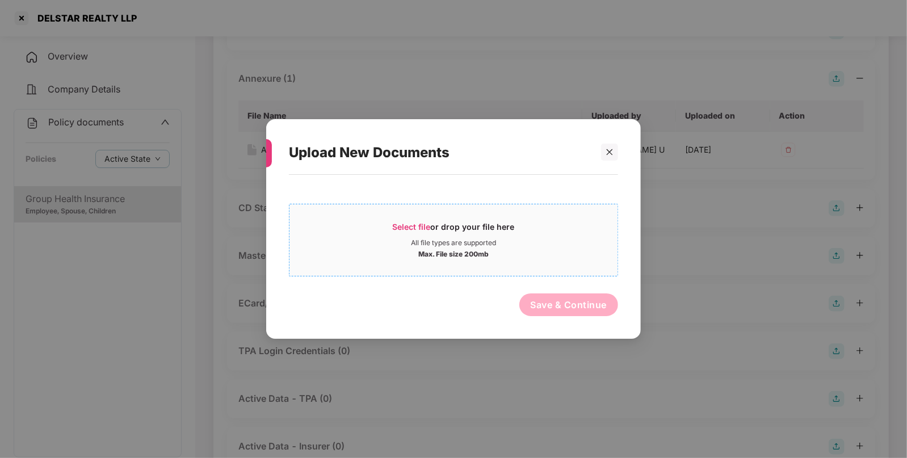
click at [409, 224] on span "Select file" at bounding box center [412, 227] width 38 height 10
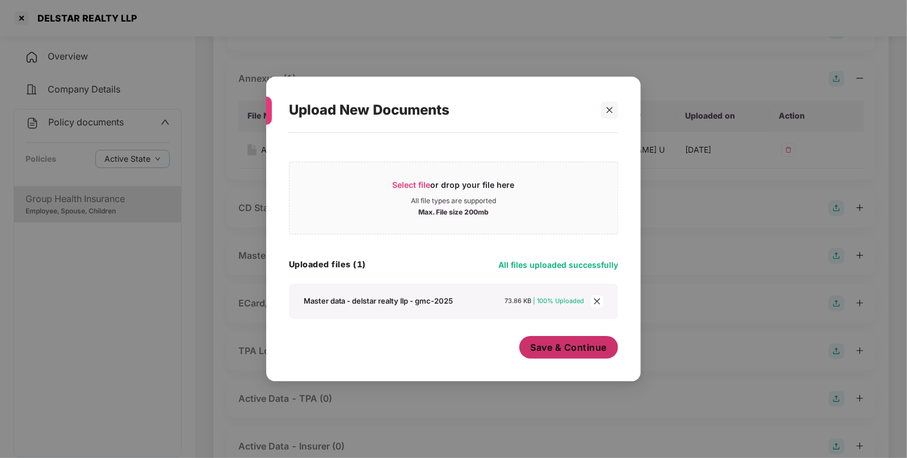
click at [551, 346] on span "Save & Continue" at bounding box center [568, 347] width 77 height 12
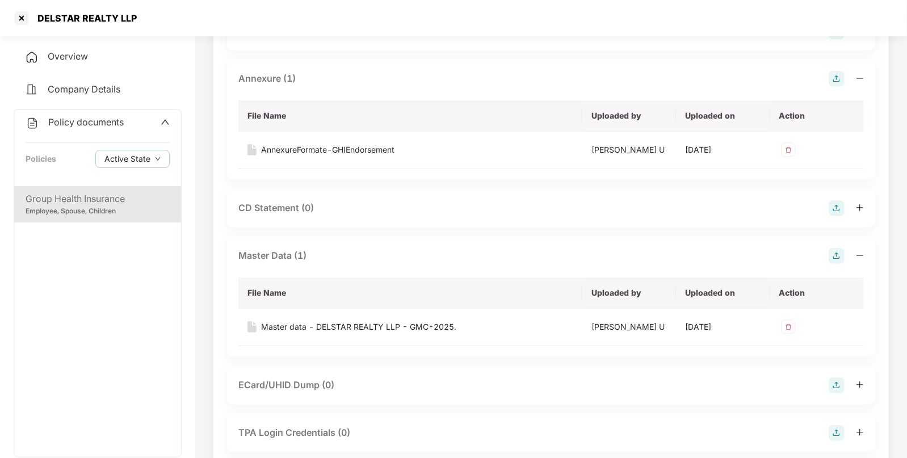
scroll to position [0, 0]
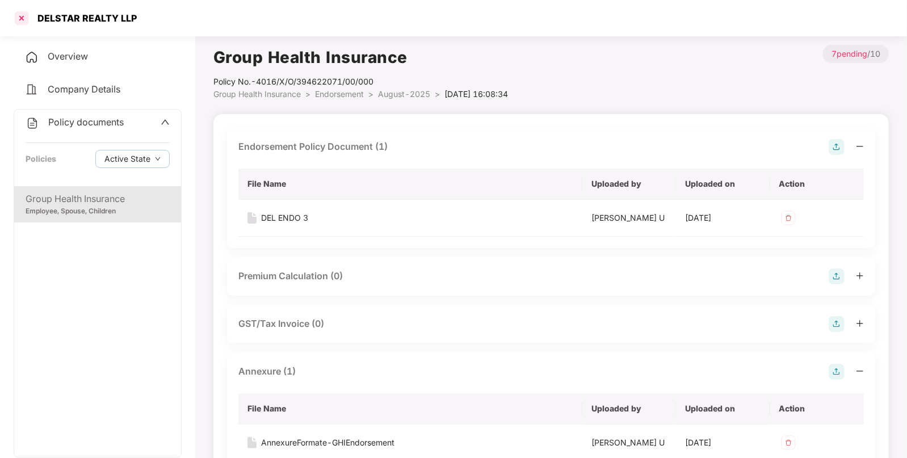
click at [27, 23] on div at bounding box center [21, 18] width 18 height 18
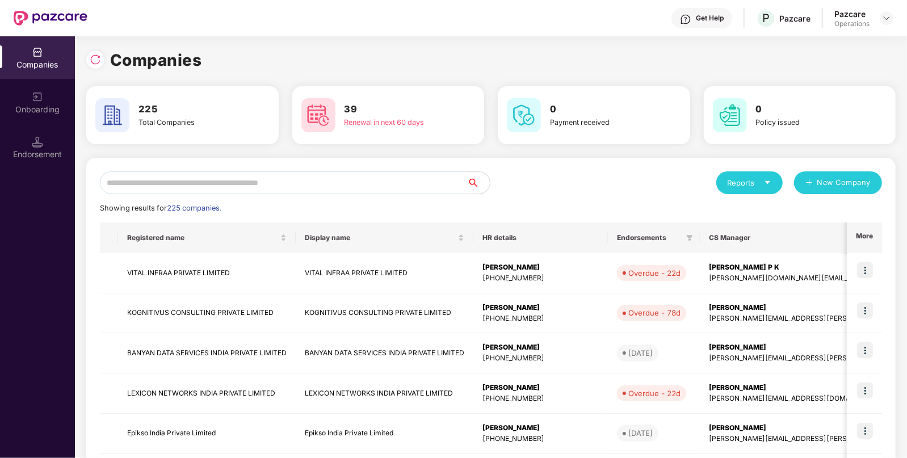
click at [192, 192] on input "text" at bounding box center [283, 182] width 367 height 23
paste input "**********"
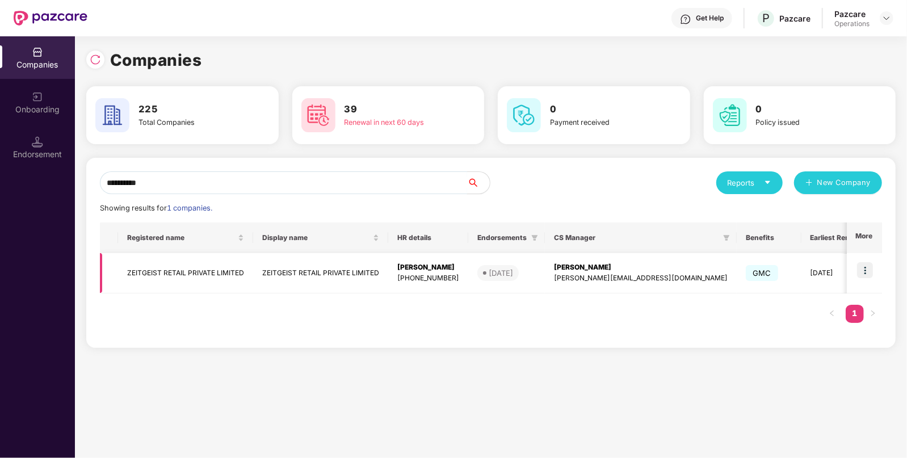
type input "*********"
click at [178, 268] on td "ZEITGEIST RETAIL PRIVATE LIMITED" at bounding box center [185, 273] width 135 height 40
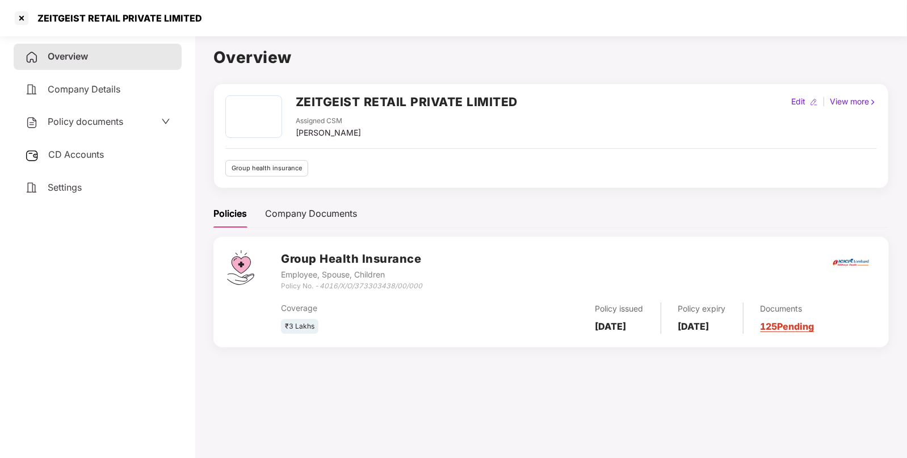
click at [69, 121] on span "Policy documents" at bounding box center [85, 121] width 75 height 11
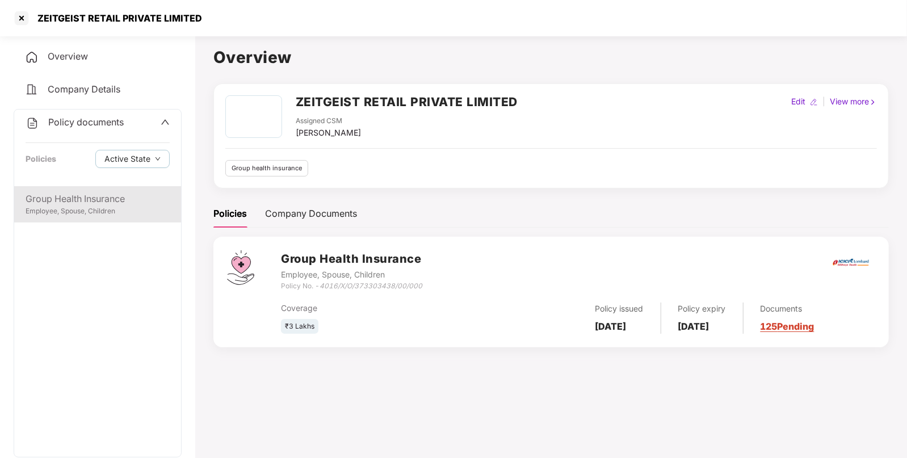
click at [74, 209] on div "Employee, Spouse, Children" at bounding box center [98, 211] width 144 height 11
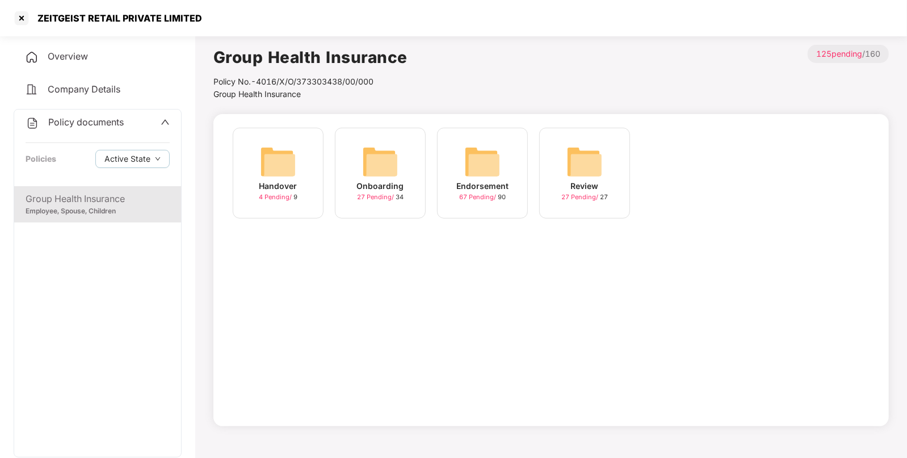
click at [471, 163] on img at bounding box center [482, 162] width 36 height 36
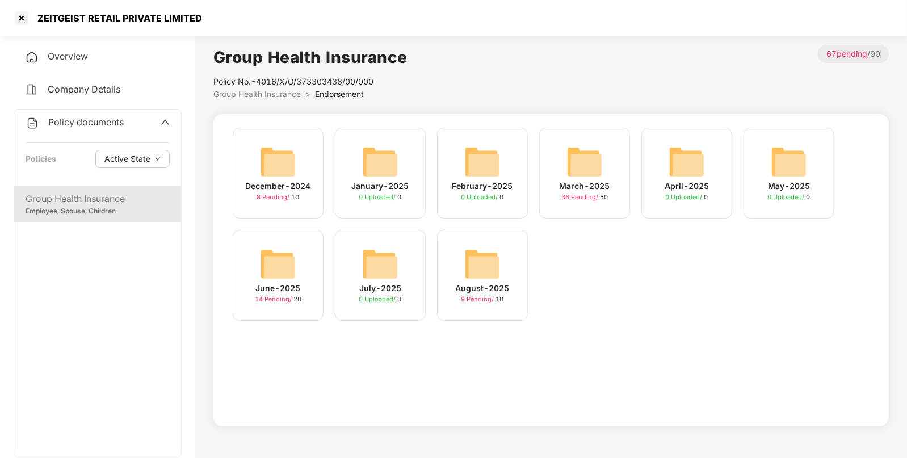
click at [479, 251] on img at bounding box center [482, 264] width 36 height 36
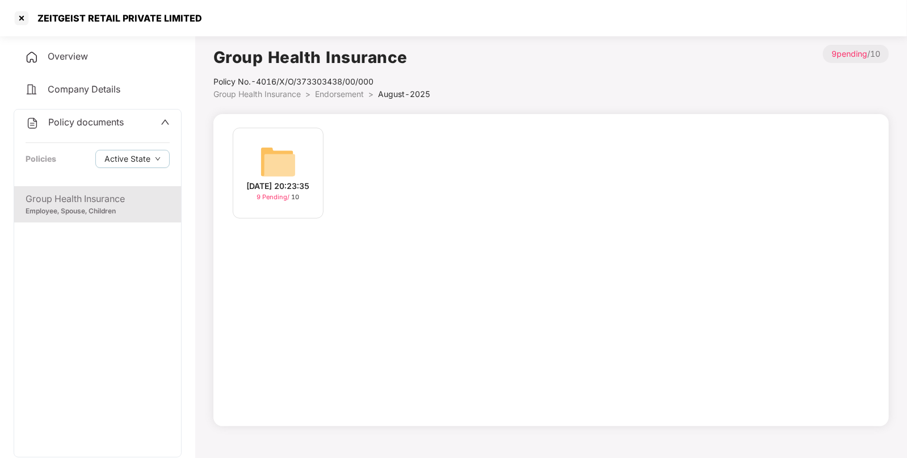
click at [295, 165] on img at bounding box center [278, 162] width 36 height 36
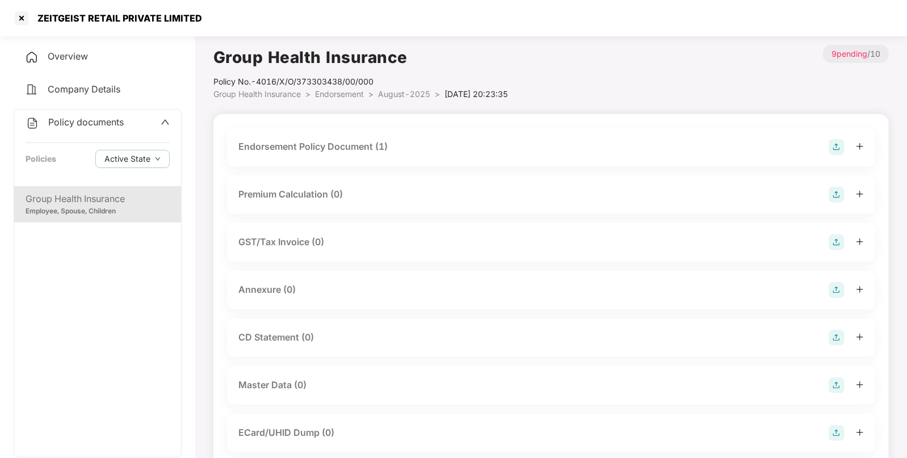
click at [631, 151] on div "Endorsement Policy Document (1)" at bounding box center [550, 147] width 625 height 16
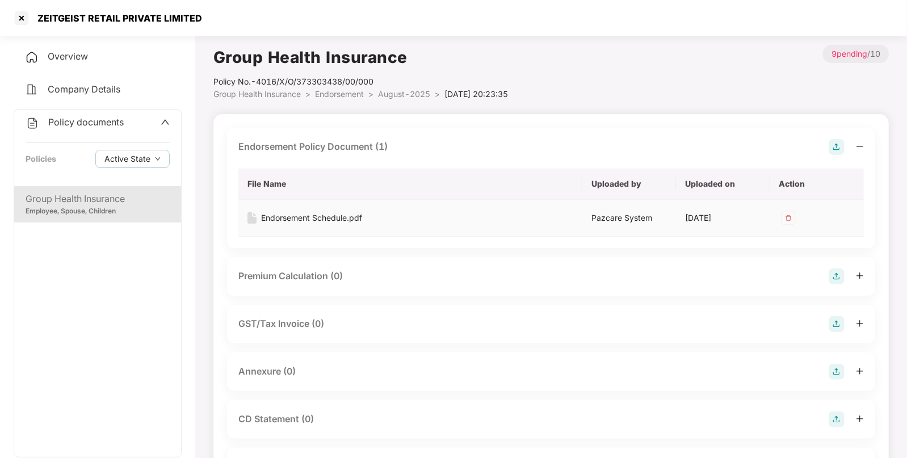
click at [327, 215] on div "Endorsement Schedule.pdf" at bounding box center [311, 218] width 101 height 12
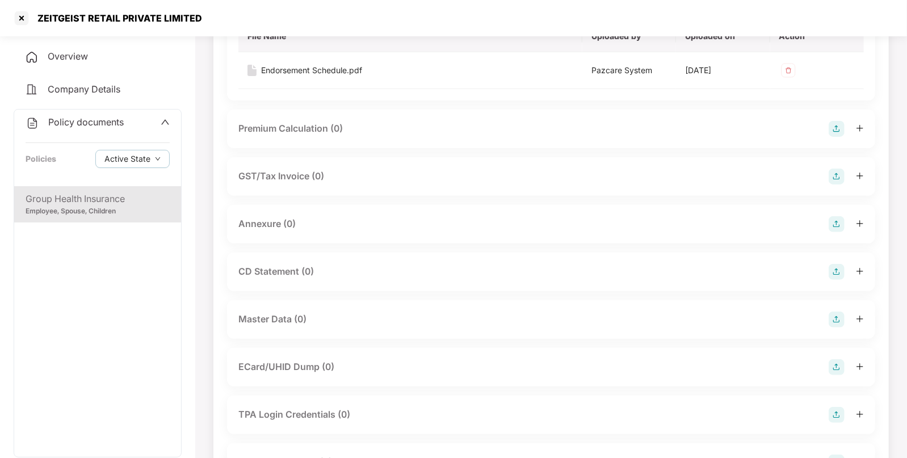
click at [840, 222] on img at bounding box center [836, 224] width 16 height 16
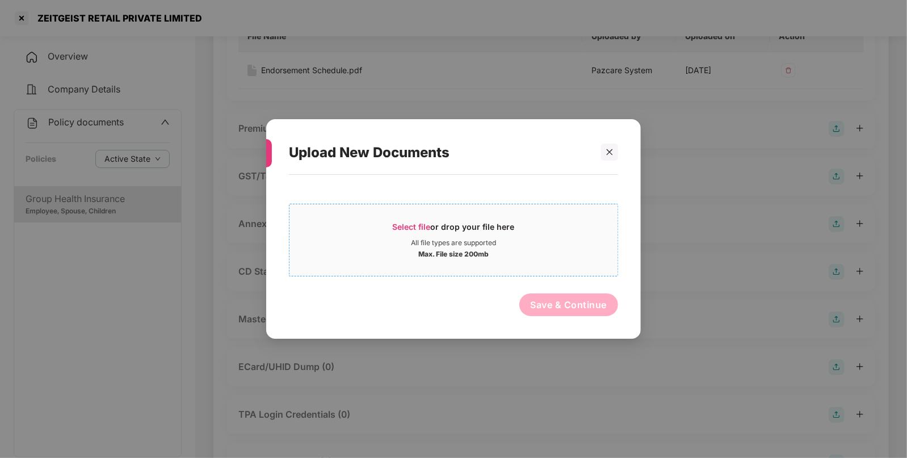
click at [420, 228] on span "Select file" at bounding box center [412, 227] width 38 height 10
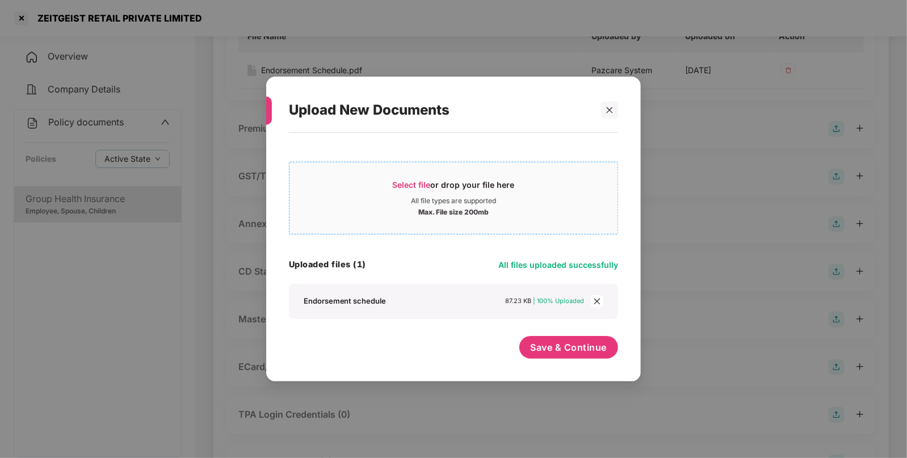
click at [394, 175] on span "Select file or drop your file here All file types are supported Max. File size …" at bounding box center [453, 198] width 328 height 54
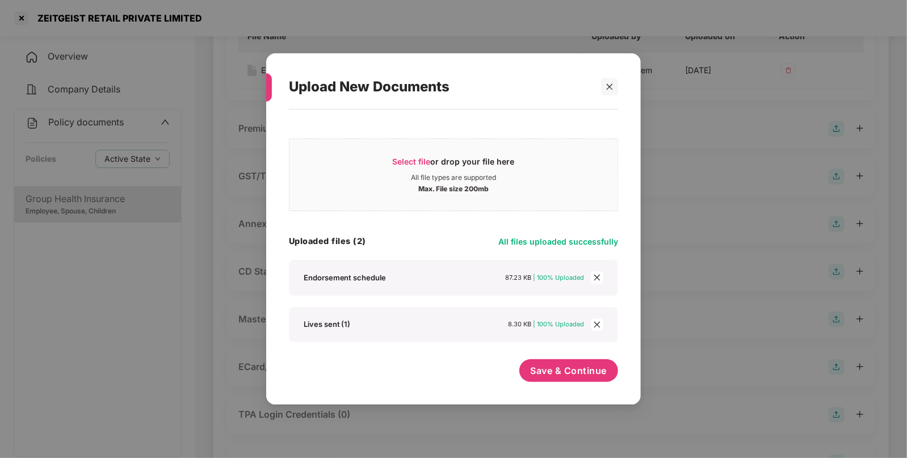
click at [600, 277] on icon "close" at bounding box center [597, 277] width 8 height 8
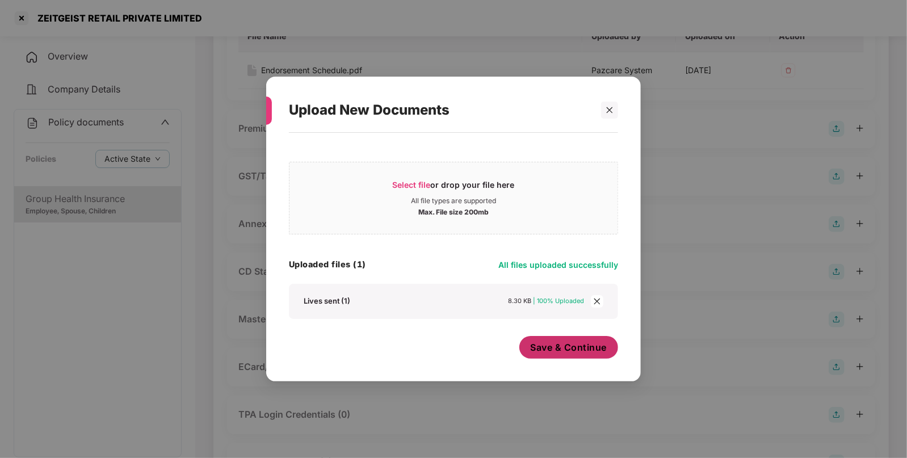
click at [544, 343] on span "Save & Continue" at bounding box center [568, 347] width 77 height 12
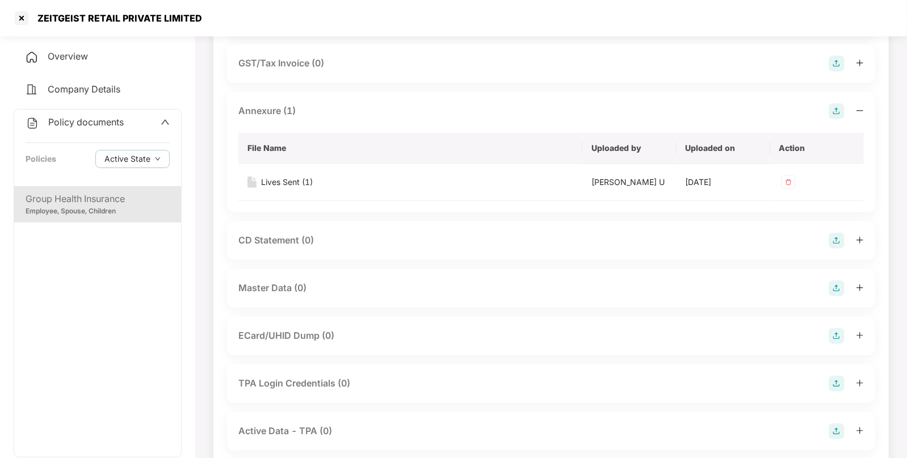
scroll to position [262, 0]
click at [831, 285] on img at bounding box center [836, 287] width 16 height 16
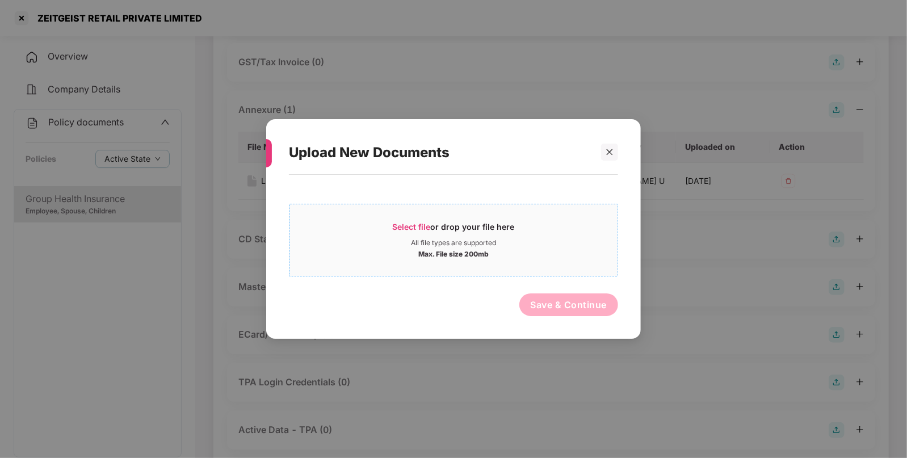
click at [405, 225] on span "Select file" at bounding box center [412, 227] width 38 height 10
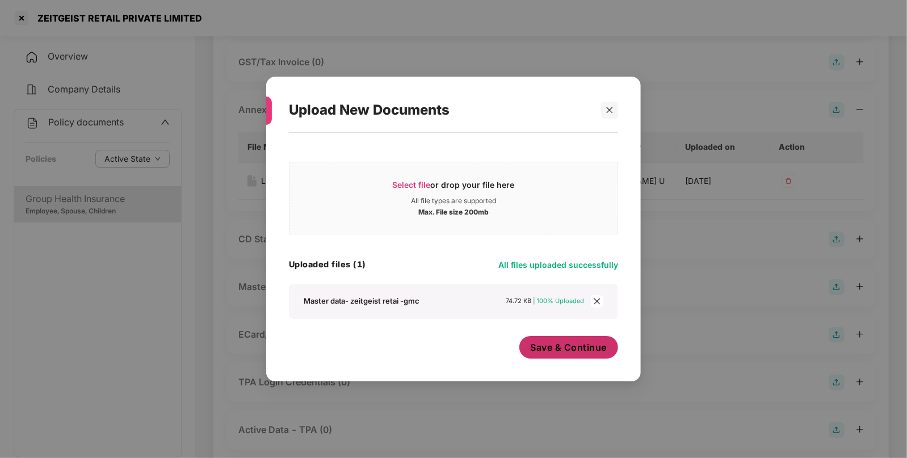
click at [577, 341] on span "Save & Continue" at bounding box center [568, 347] width 77 height 12
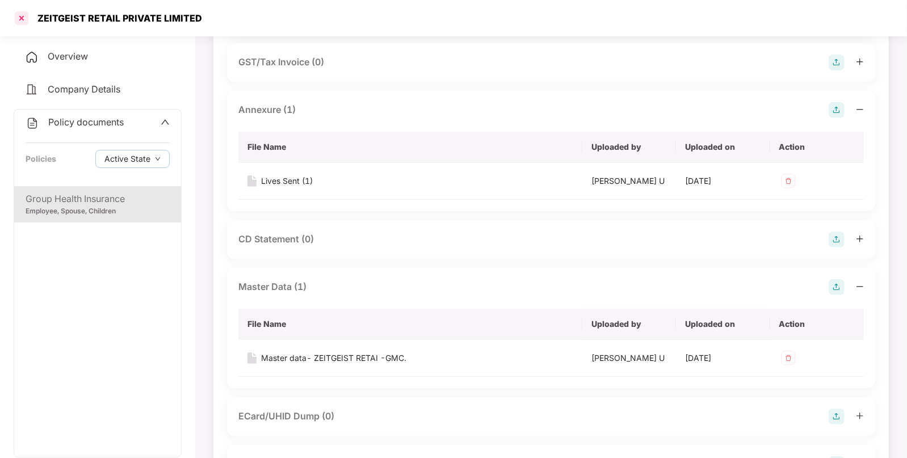
click at [22, 19] on div at bounding box center [21, 18] width 18 height 18
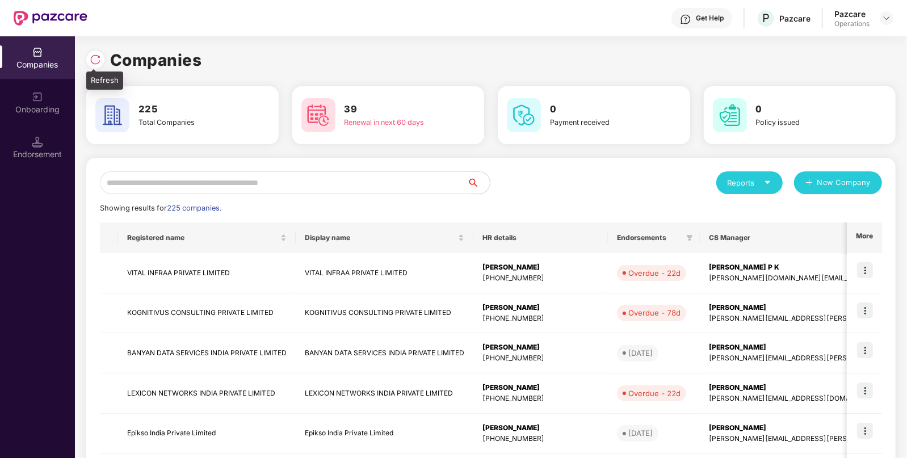
click at [96, 54] on img at bounding box center [95, 59] width 11 height 11
click at [267, 187] on input "text" at bounding box center [283, 182] width 367 height 23
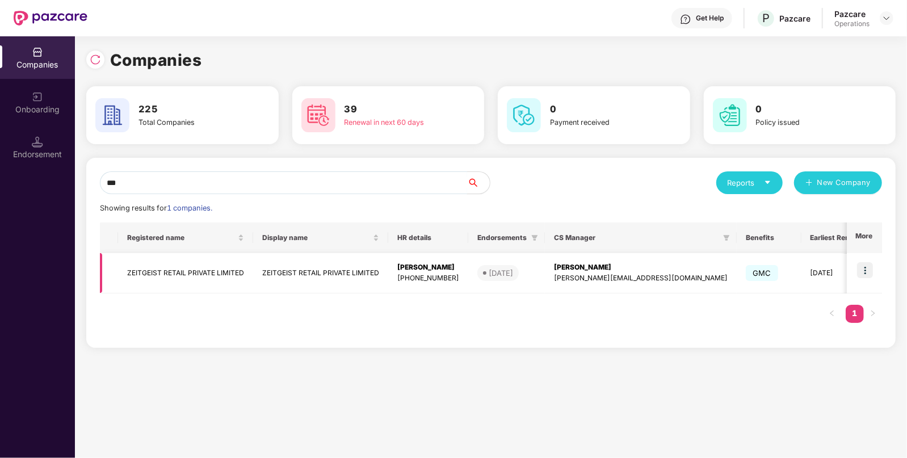
type input "***"
click at [141, 263] on td "ZEITGEIST RETAIL PRIVATE LIMITED" at bounding box center [185, 273] width 135 height 40
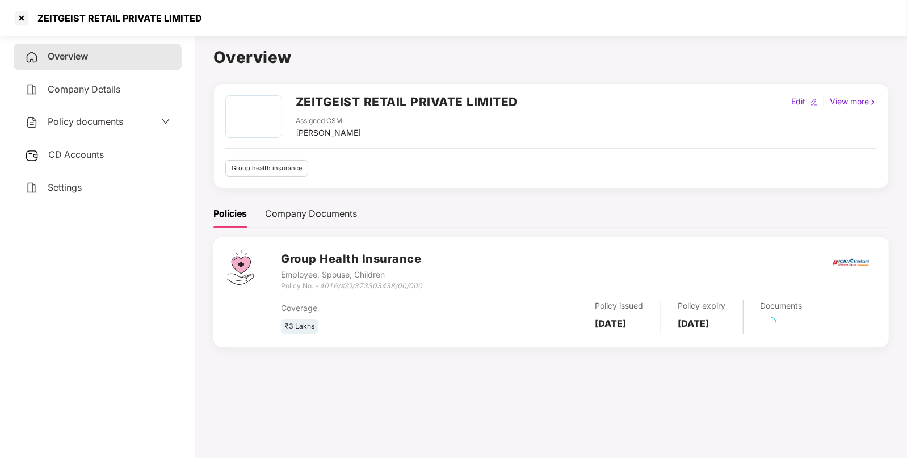
click at [69, 155] on span "CD Accounts" at bounding box center [76, 154] width 56 height 11
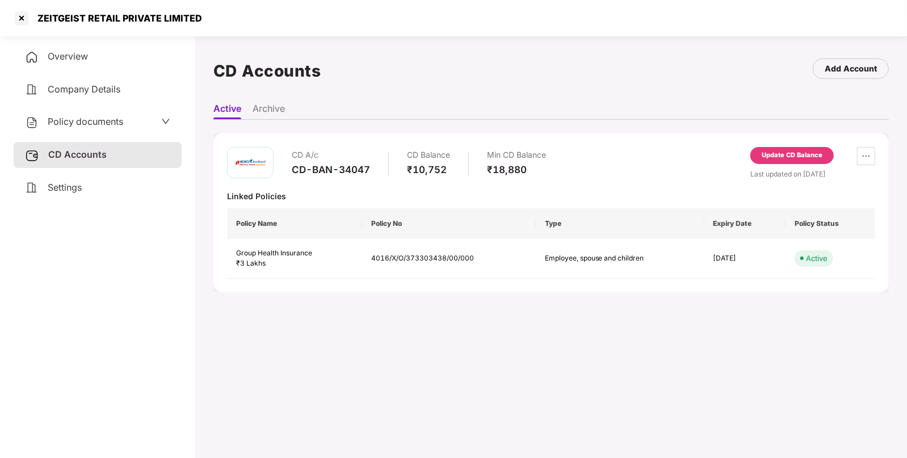
click at [95, 122] on span "Policy documents" at bounding box center [85, 121] width 75 height 11
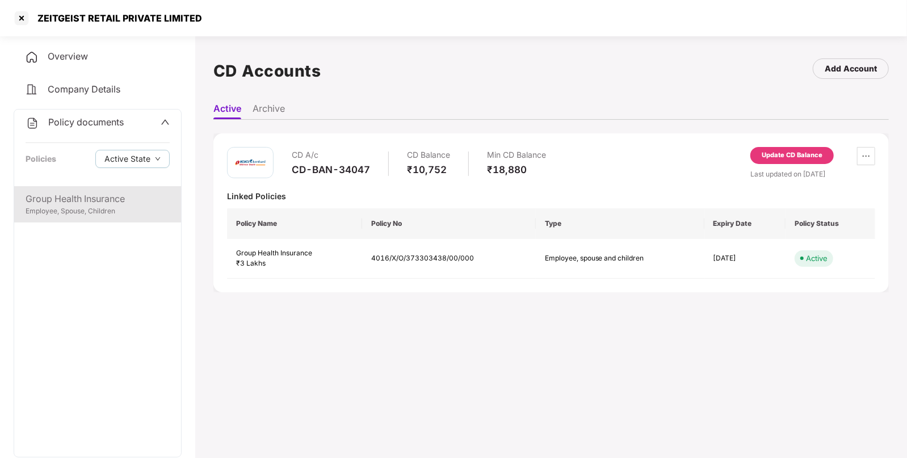
click at [66, 199] on div "Group Health Insurance" at bounding box center [98, 199] width 144 height 14
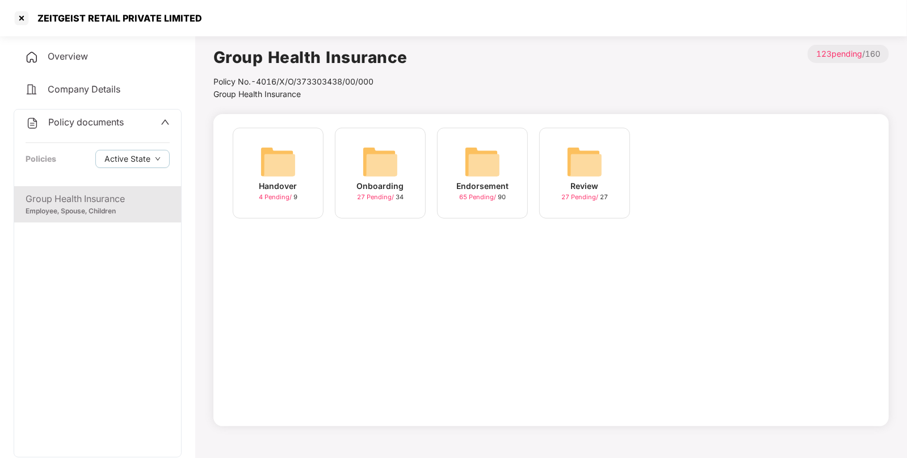
click at [490, 166] on img at bounding box center [482, 162] width 36 height 36
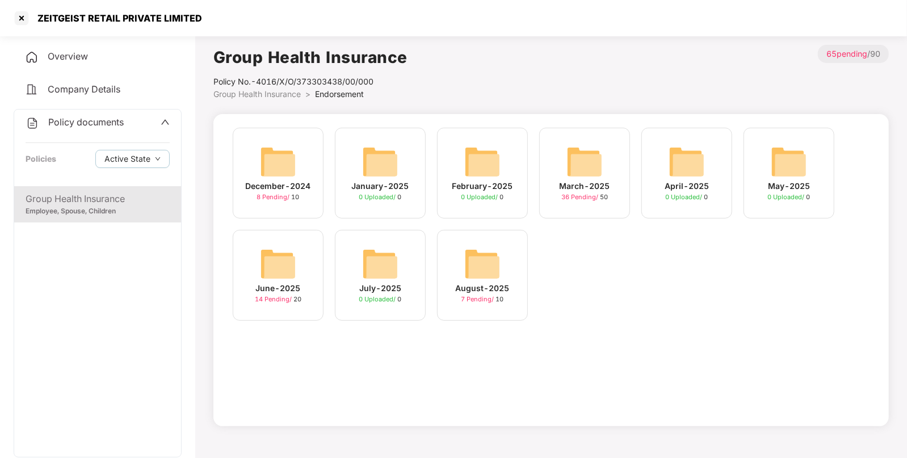
click at [590, 184] on div "March-2025" at bounding box center [584, 186] width 50 height 12
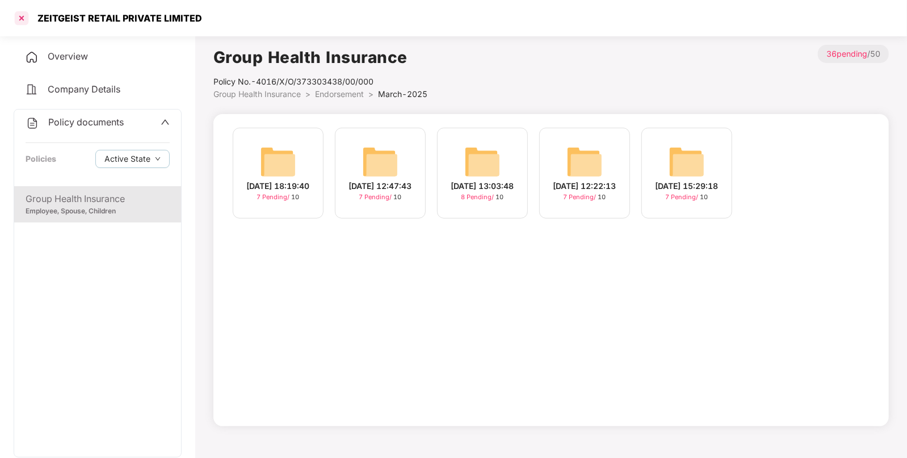
click at [20, 18] on div at bounding box center [21, 18] width 18 height 18
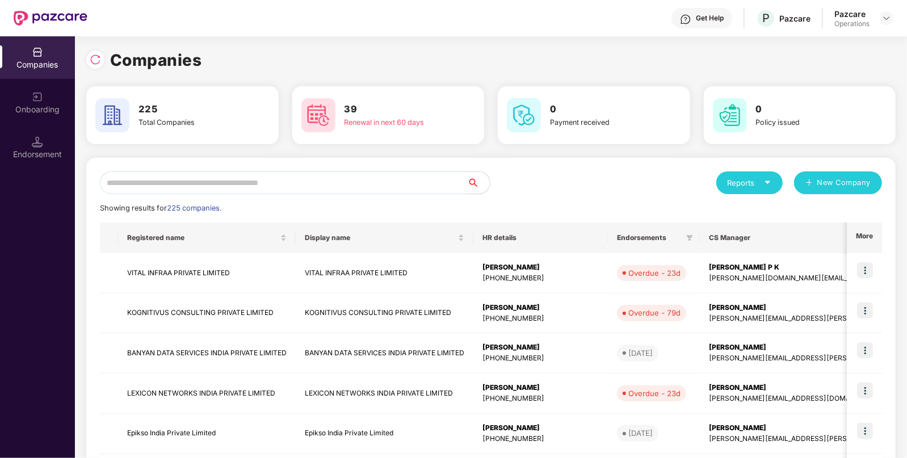
click at [189, 184] on input "text" at bounding box center [283, 182] width 367 height 23
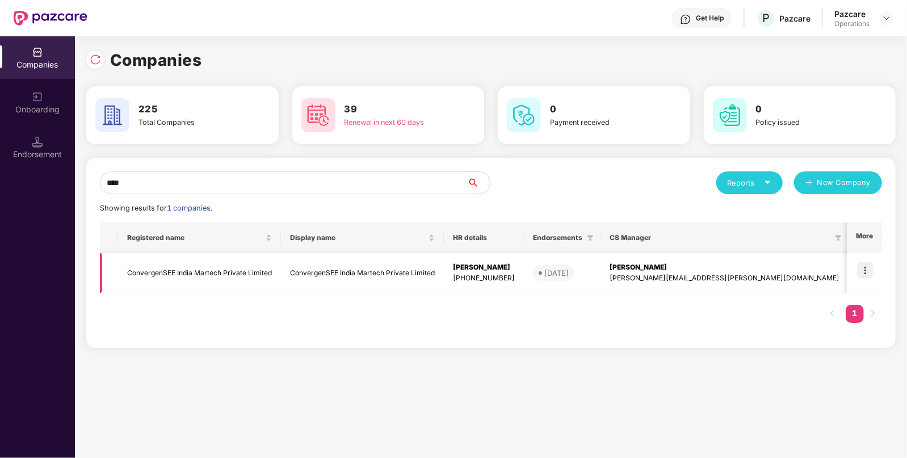
type input "****"
click at [184, 272] on td "ConvergenSEE India Martech Private Limited" at bounding box center [199, 273] width 163 height 40
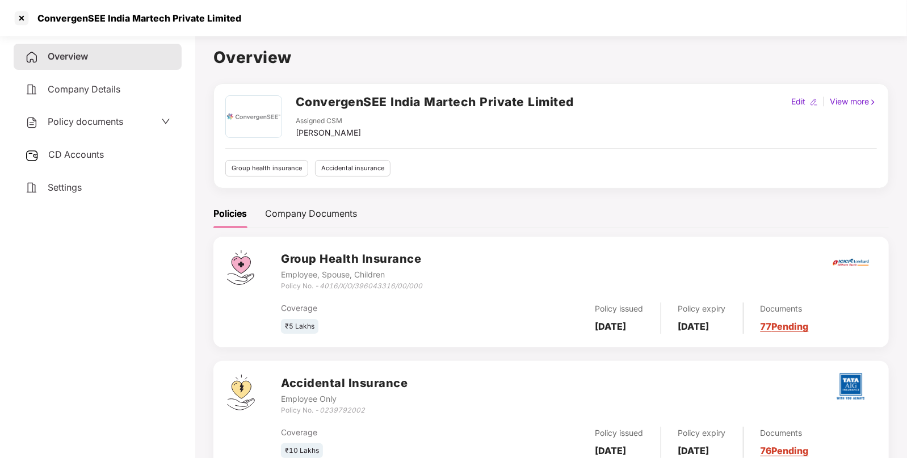
click at [82, 112] on div "Policy documents" at bounding box center [98, 122] width 168 height 26
click at [79, 117] on span "Policy documents" at bounding box center [85, 121] width 75 height 11
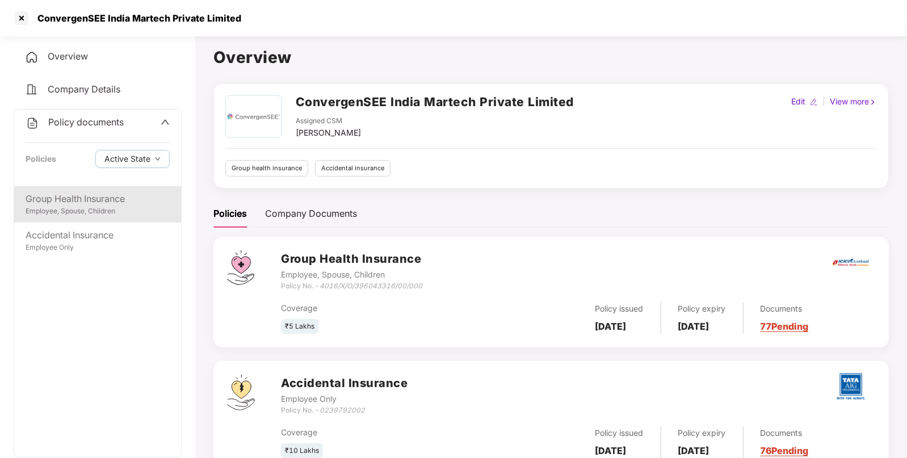
click at [81, 207] on div "Employee, Spouse, Children" at bounding box center [98, 211] width 144 height 11
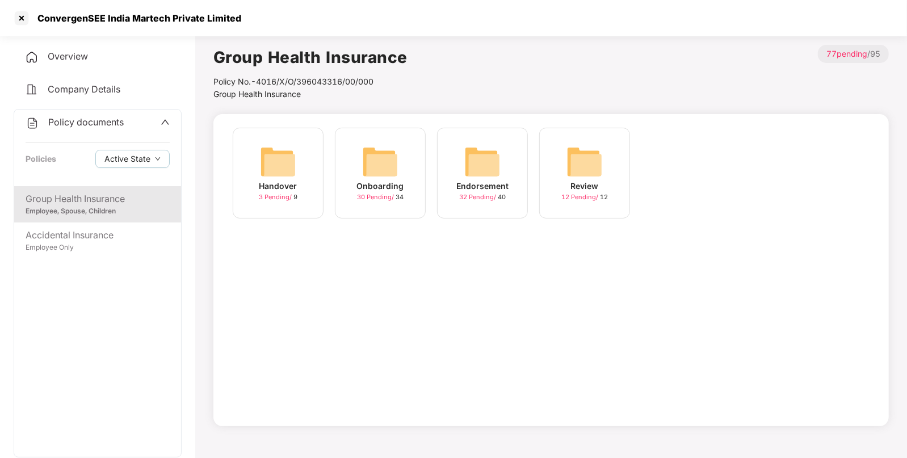
click at [460, 173] on div "Endorsement 32 Pending / 40" at bounding box center [482, 173] width 91 height 91
click at [582, 168] on img at bounding box center [584, 162] width 36 height 36
click at [481, 158] on img at bounding box center [482, 162] width 36 height 36
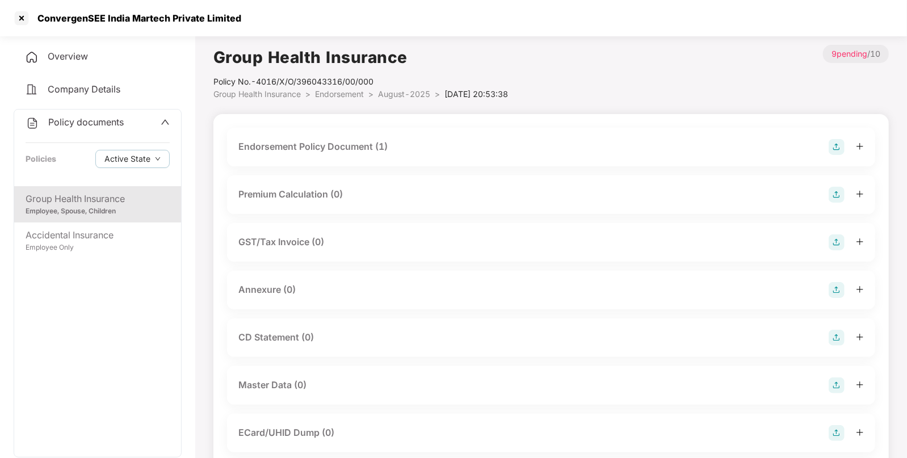
click at [418, 153] on div "Endorsement Policy Document (1)" at bounding box center [550, 147] width 625 height 16
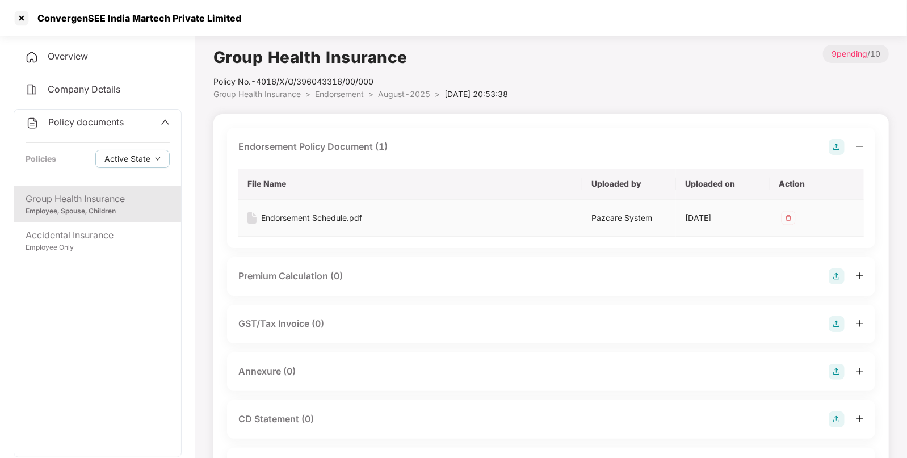
click at [321, 220] on div "Endorsement Schedule.pdf" at bounding box center [311, 218] width 101 height 12
click at [843, 326] on img at bounding box center [836, 324] width 16 height 16
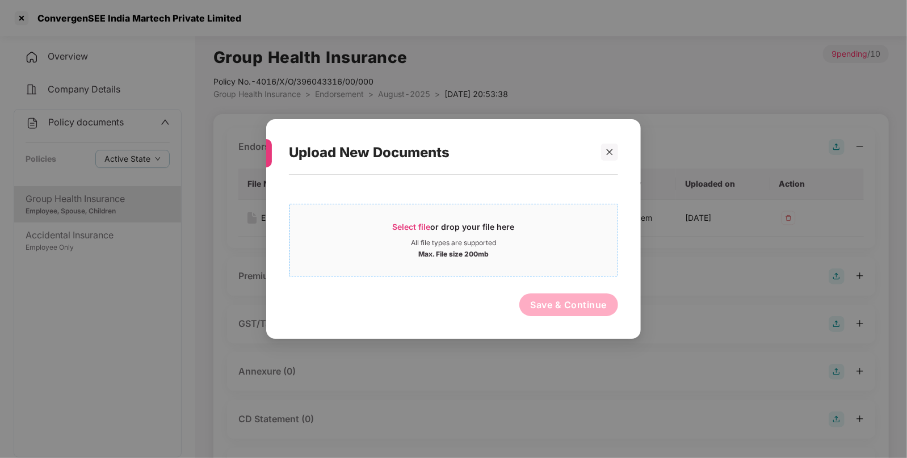
click at [415, 225] on span "Select file" at bounding box center [412, 227] width 38 height 10
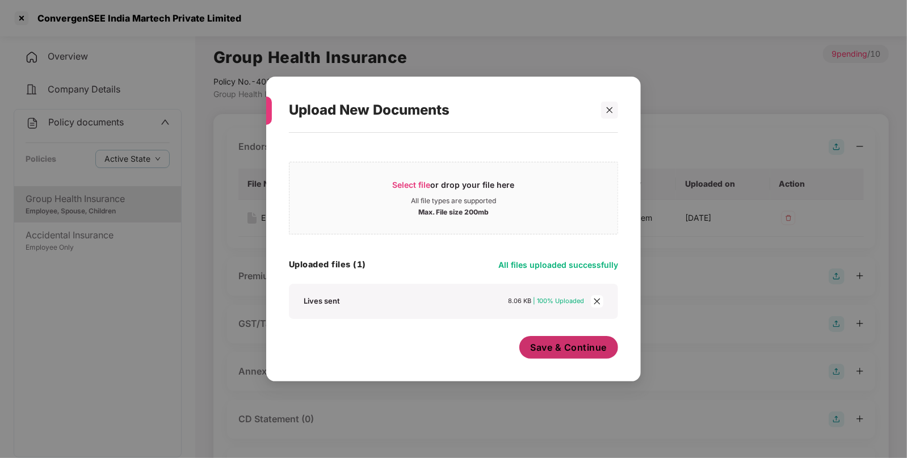
click at [549, 351] on span "Save & Continue" at bounding box center [568, 347] width 77 height 12
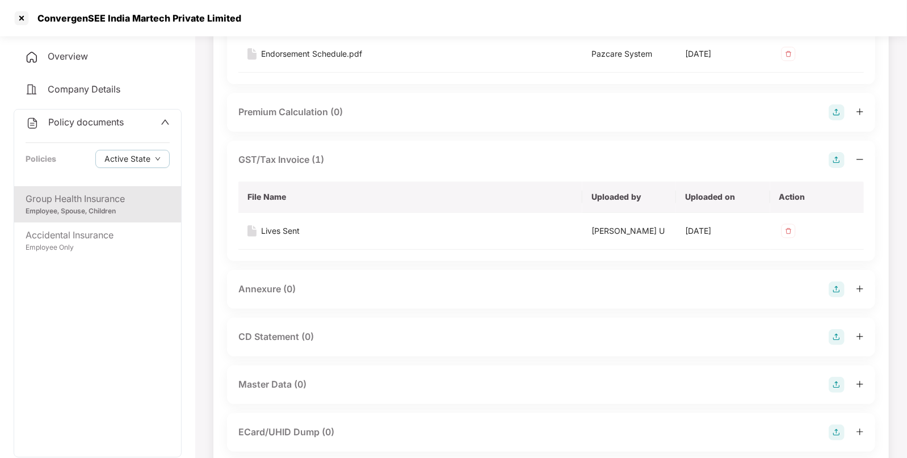
scroll to position [165, 0]
click at [834, 381] on img at bounding box center [836, 384] width 16 height 16
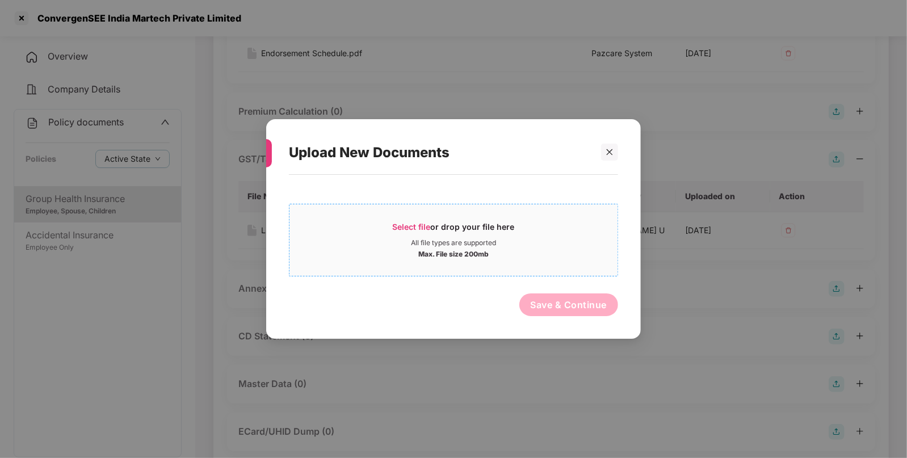
click at [400, 226] on span "Select file" at bounding box center [412, 227] width 38 height 10
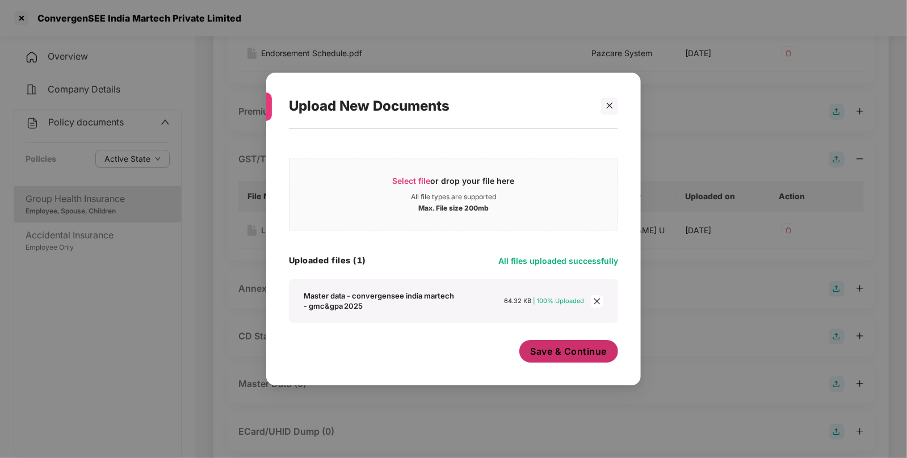
click at [540, 346] on span "Save & Continue" at bounding box center [568, 351] width 77 height 12
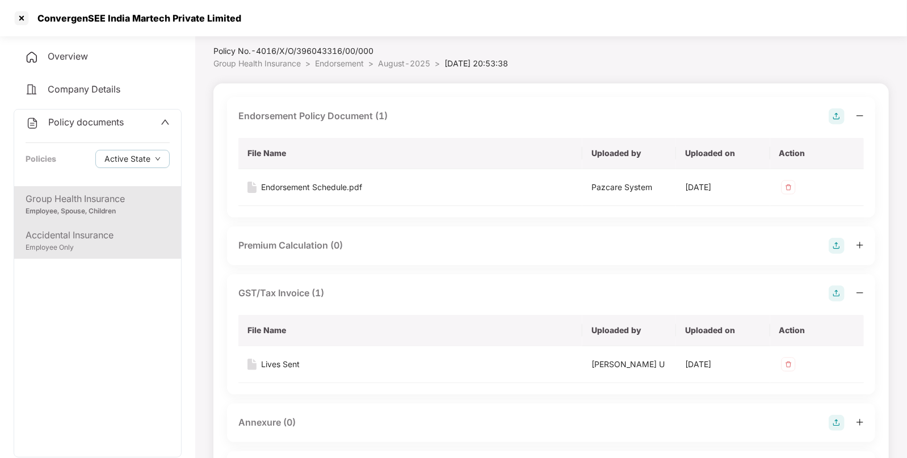
scroll to position [21, 0]
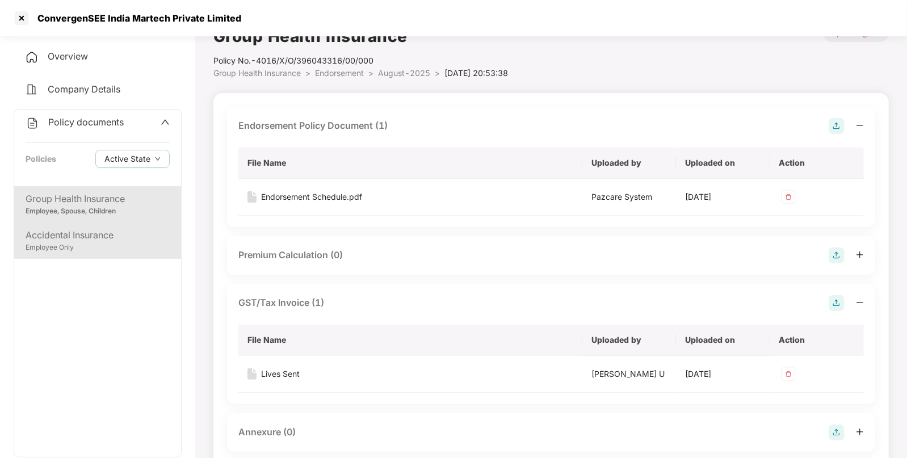
click at [85, 233] on div "Accidental Insurance" at bounding box center [98, 235] width 144 height 14
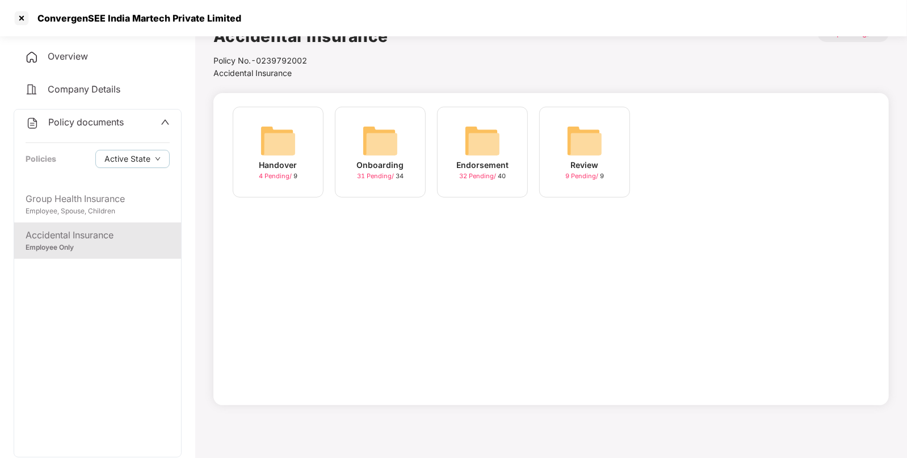
click at [471, 142] on img at bounding box center [482, 141] width 36 height 36
click at [469, 151] on img at bounding box center [482, 141] width 36 height 36
click at [482, 144] on img at bounding box center [482, 141] width 36 height 36
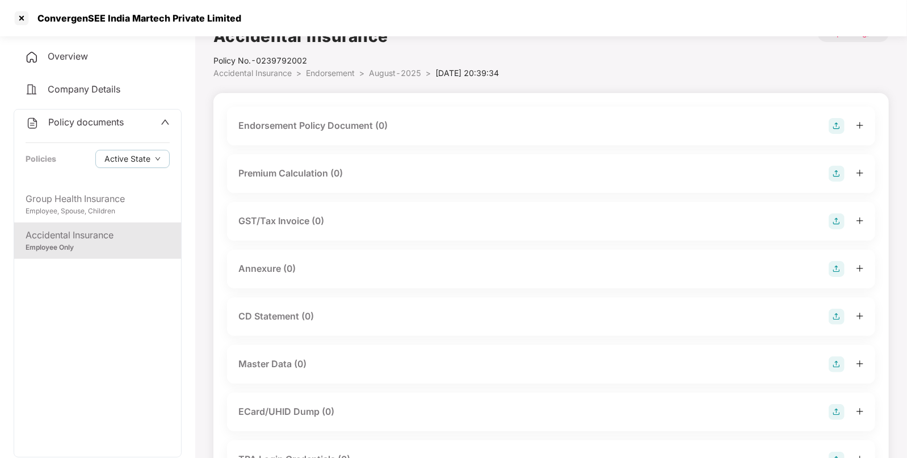
click at [844, 125] on img at bounding box center [836, 126] width 16 height 16
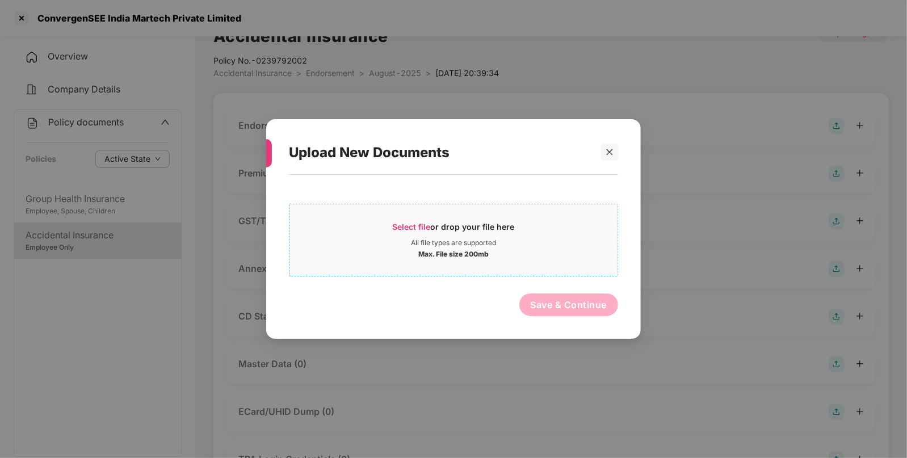
click at [418, 217] on span "Select file or drop your file here All file types are supported Max. File size …" at bounding box center [453, 240] width 328 height 54
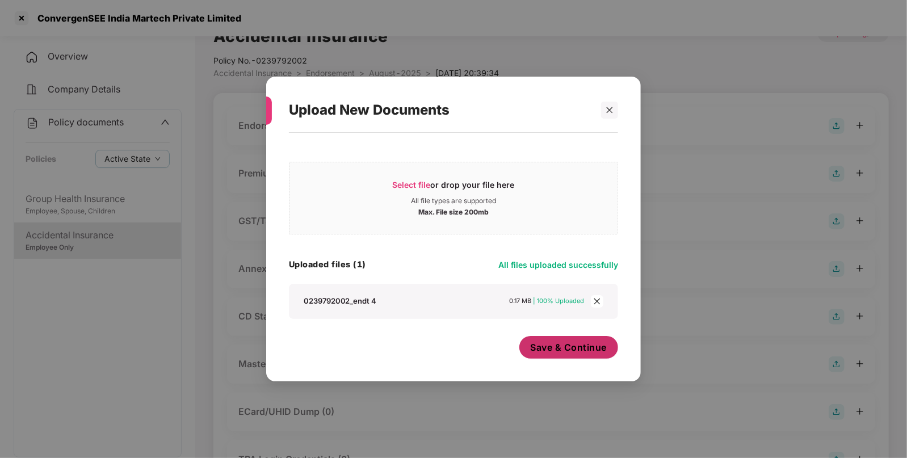
click at [566, 339] on button "Save & Continue" at bounding box center [568, 347] width 99 height 23
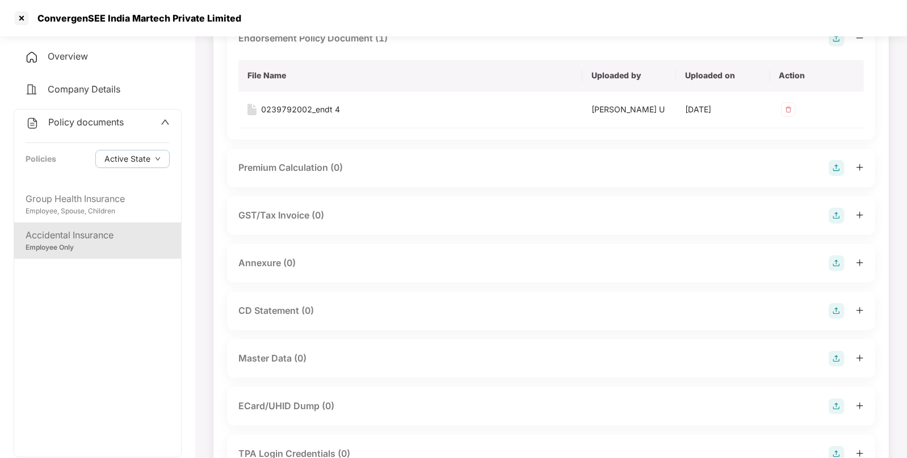
scroll to position [113, 0]
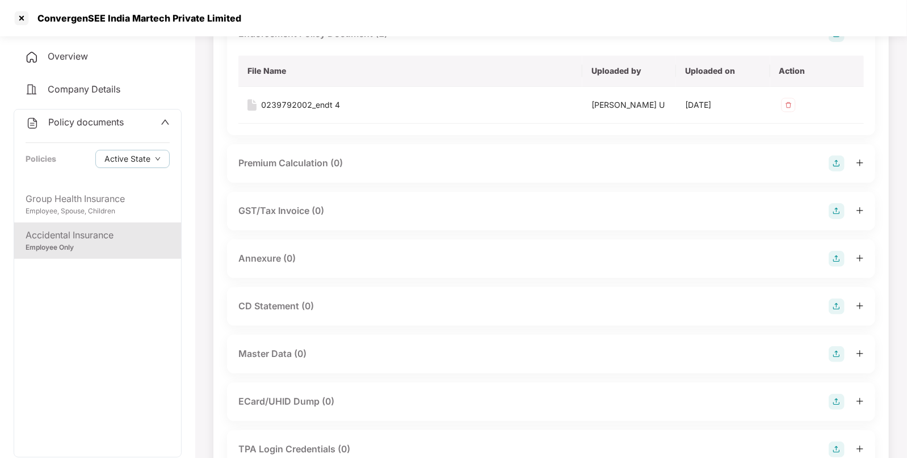
click at [834, 258] on img at bounding box center [836, 259] width 16 height 16
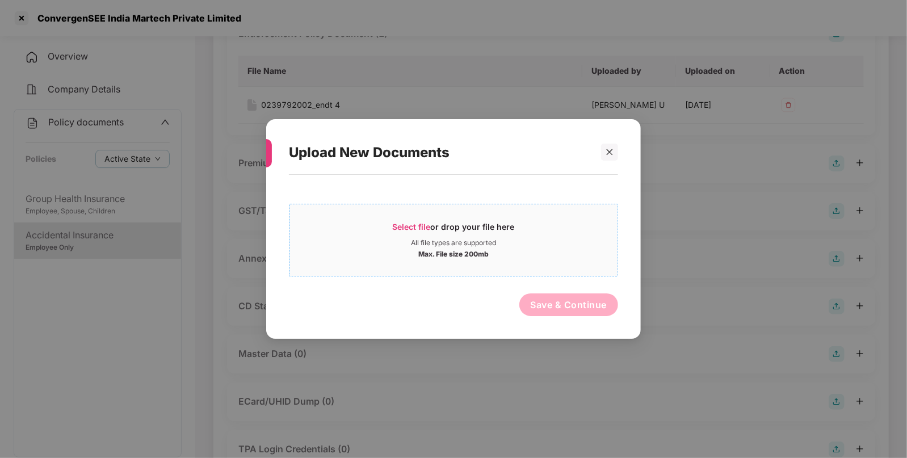
click at [417, 222] on span "Select file" at bounding box center [412, 227] width 38 height 10
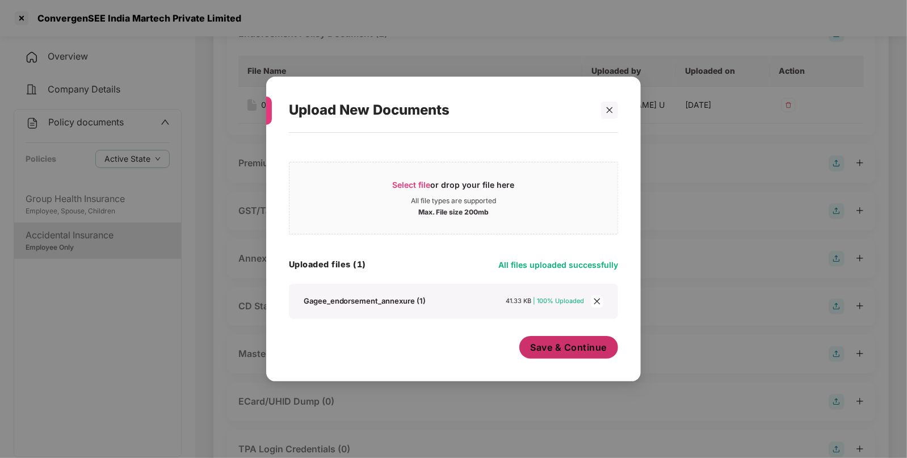
click at [550, 349] on span "Save & Continue" at bounding box center [568, 347] width 77 height 12
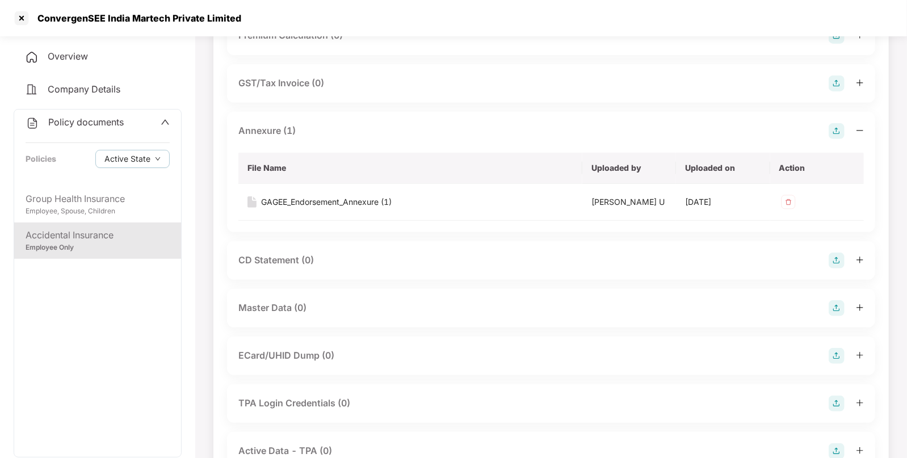
scroll to position [241, 0]
click at [834, 306] on img at bounding box center [836, 308] width 16 height 16
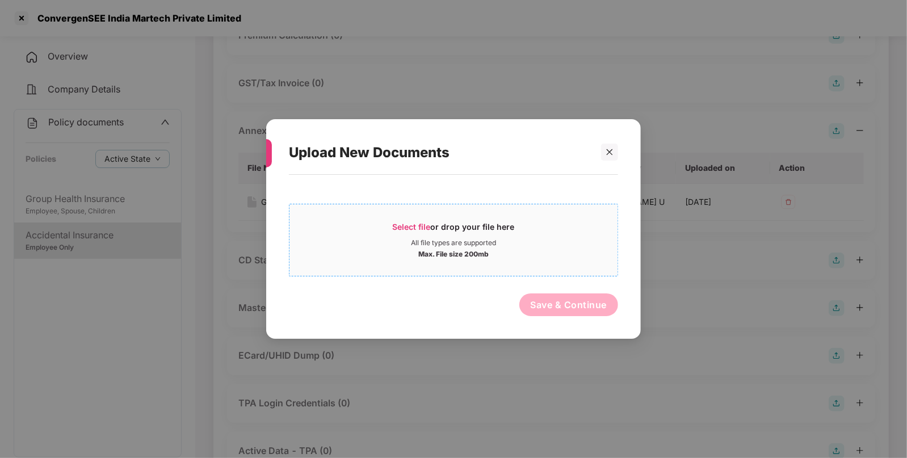
click at [403, 229] on span "Select file" at bounding box center [412, 227] width 38 height 10
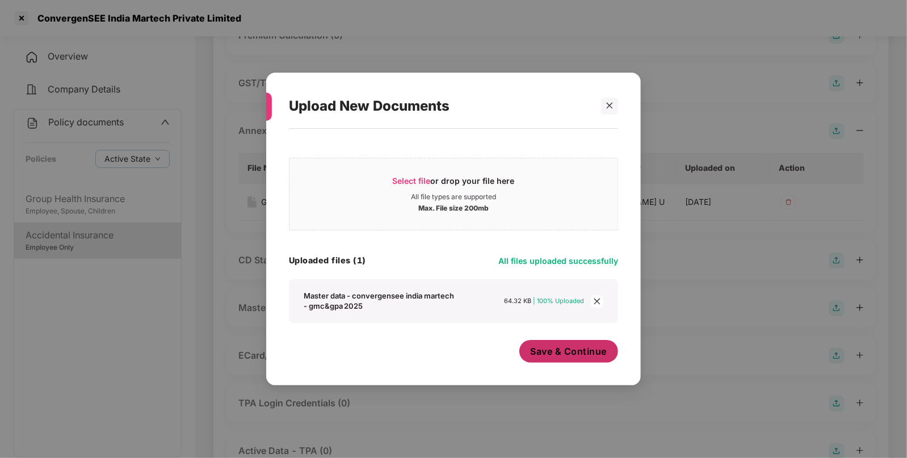
click at [553, 355] on span "Save & Continue" at bounding box center [568, 351] width 77 height 12
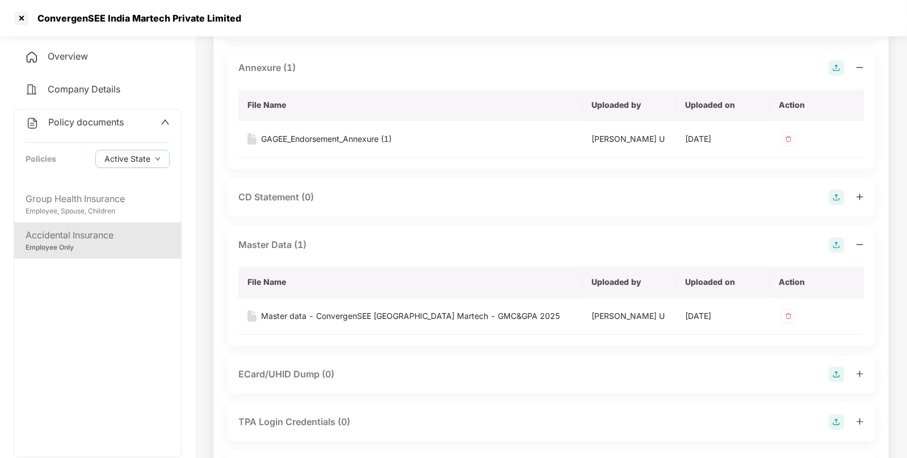
scroll to position [306, 0]
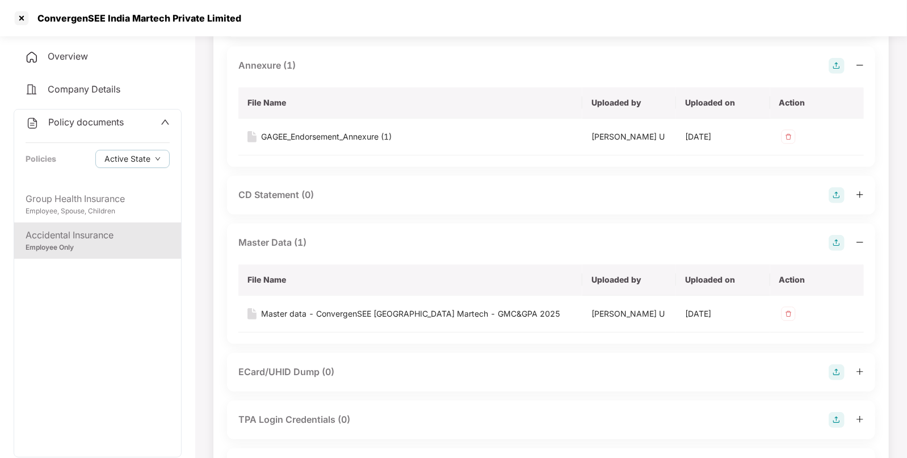
click at [72, 128] on span "Policy documents" at bounding box center [85, 121] width 75 height 11
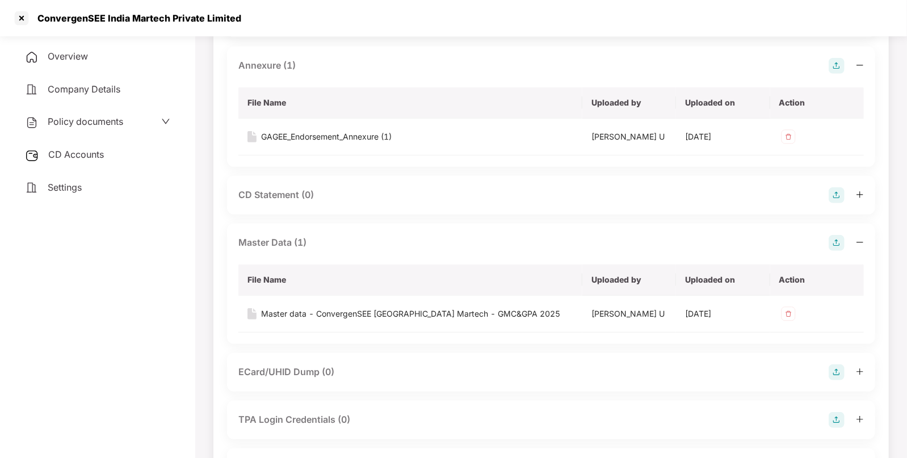
click at [79, 117] on span "Policy documents" at bounding box center [85, 121] width 75 height 11
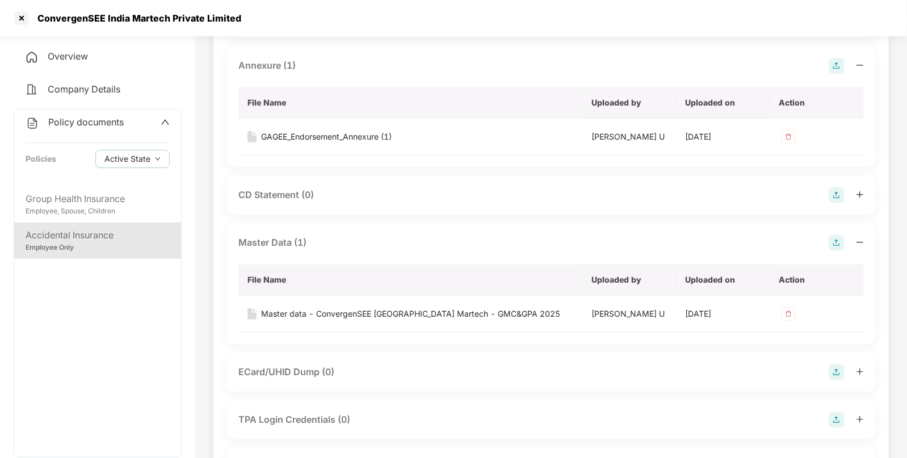
click at [137, 119] on div "Policy documents" at bounding box center [98, 122] width 144 height 15
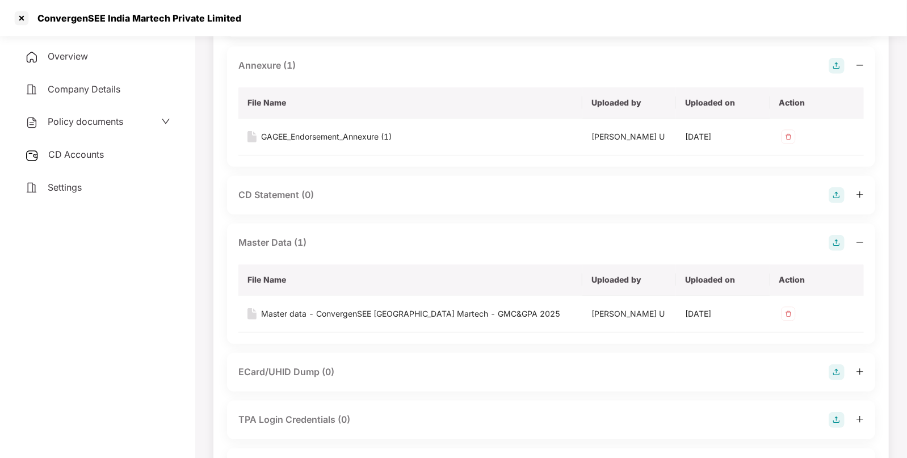
click at [84, 154] on span "CD Accounts" at bounding box center [76, 154] width 56 height 11
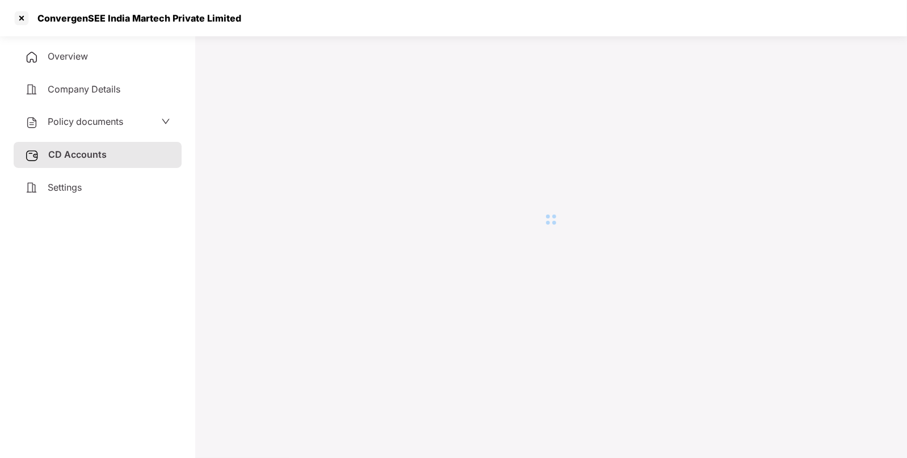
scroll to position [31, 0]
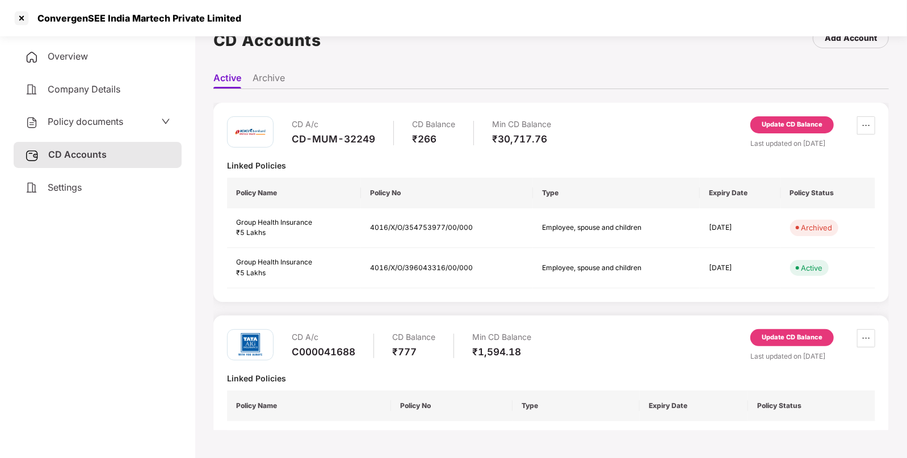
click at [785, 340] on div "Update CD Balance" at bounding box center [791, 337] width 61 height 10
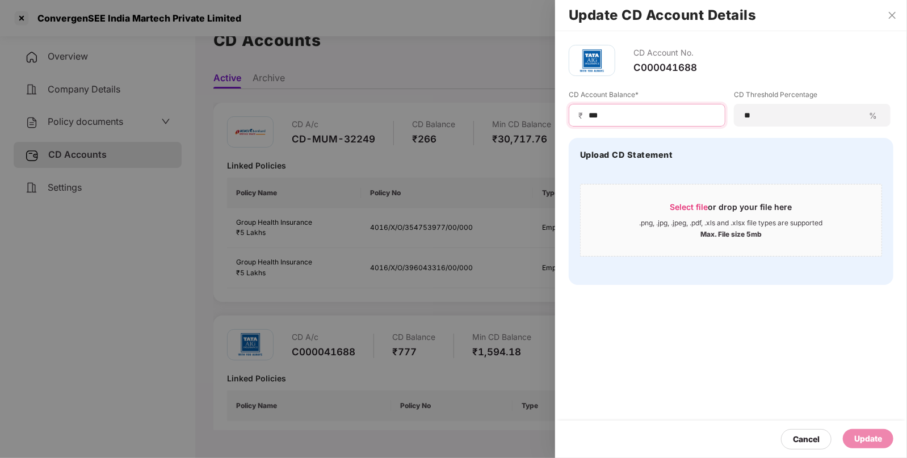
click at [604, 110] on input "***" at bounding box center [651, 116] width 128 height 12
type input "***"
click at [879, 445] on div "Update" at bounding box center [868, 438] width 50 height 19
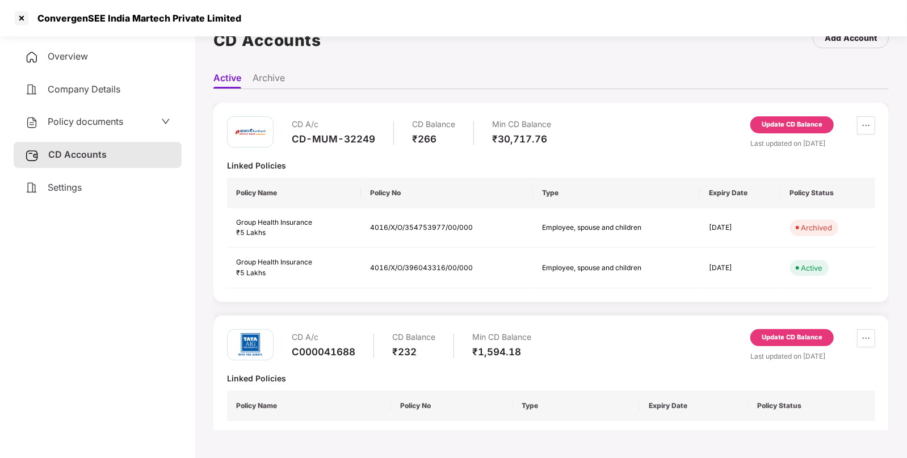
click at [90, 123] on span "Policy documents" at bounding box center [85, 121] width 75 height 11
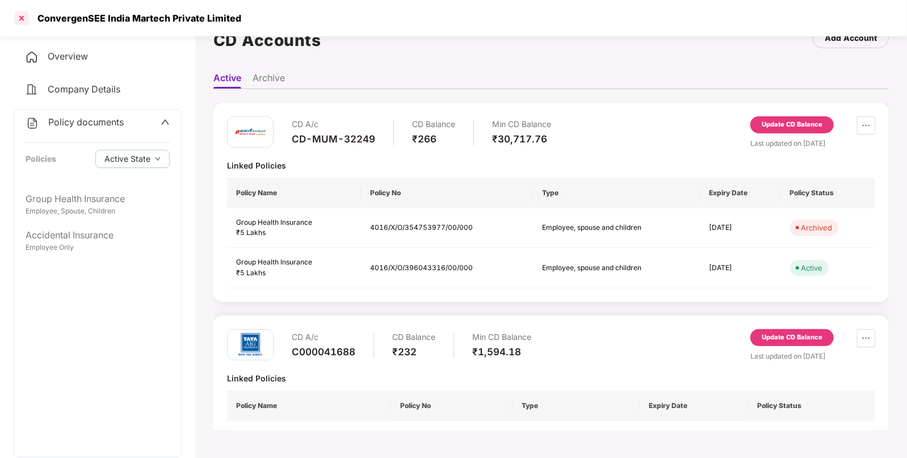
click at [15, 17] on div at bounding box center [21, 18] width 18 height 18
